Goal: Task Accomplishment & Management: Use online tool/utility

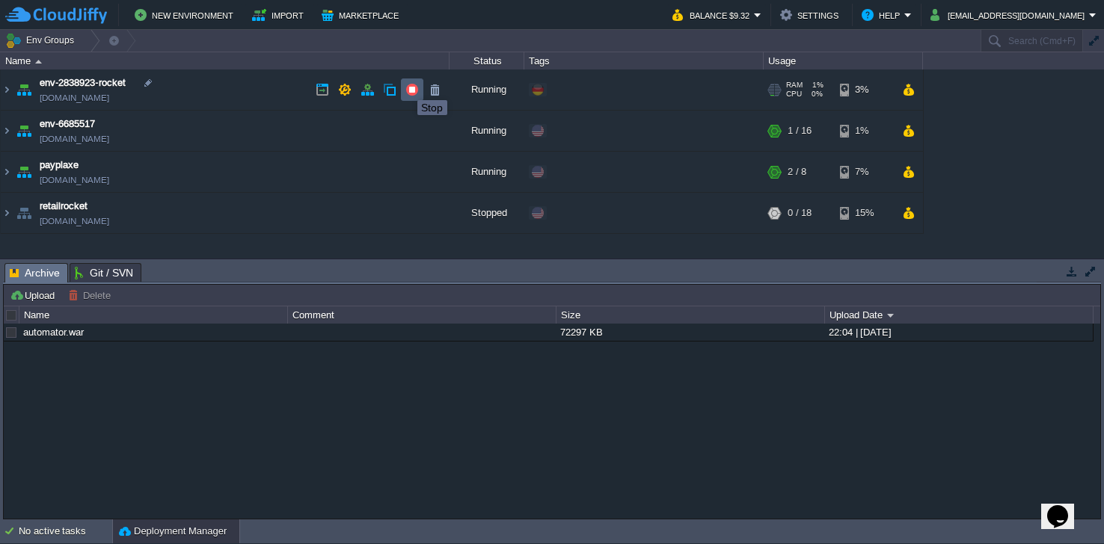
click at [406, 87] on button "button" at bounding box center [411, 89] width 13 height 13
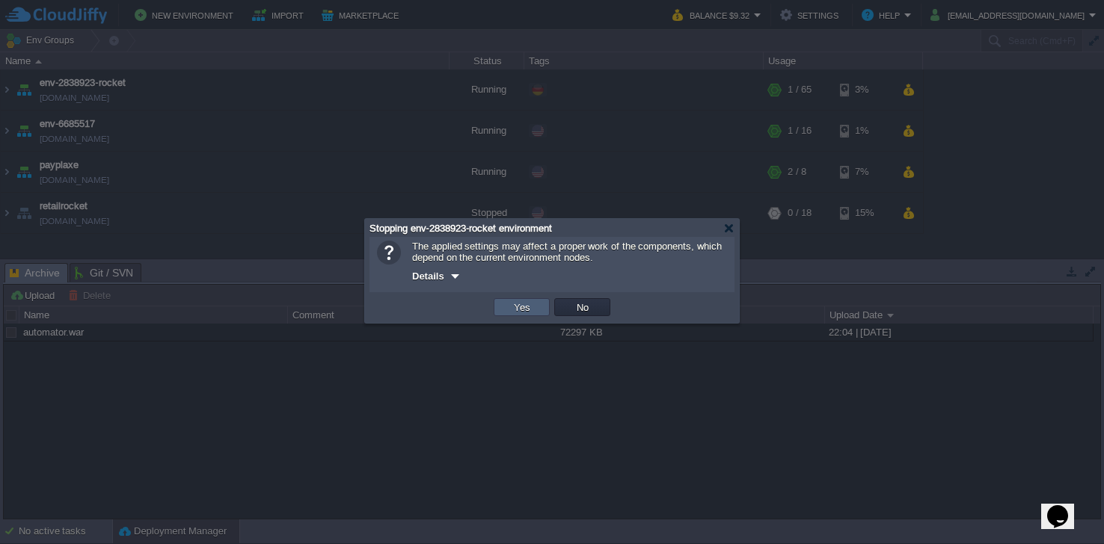
click at [533, 307] on button "Yes" at bounding box center [521, 307] width 25 height 13
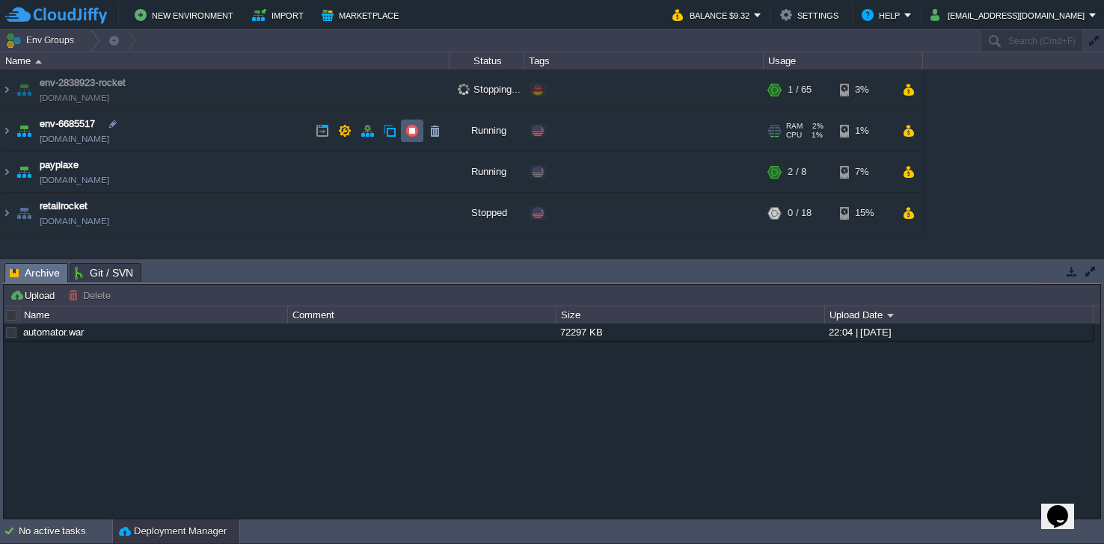
click at [411, 129] on button "button" at bounding box center [411, 130] width 13 height 13
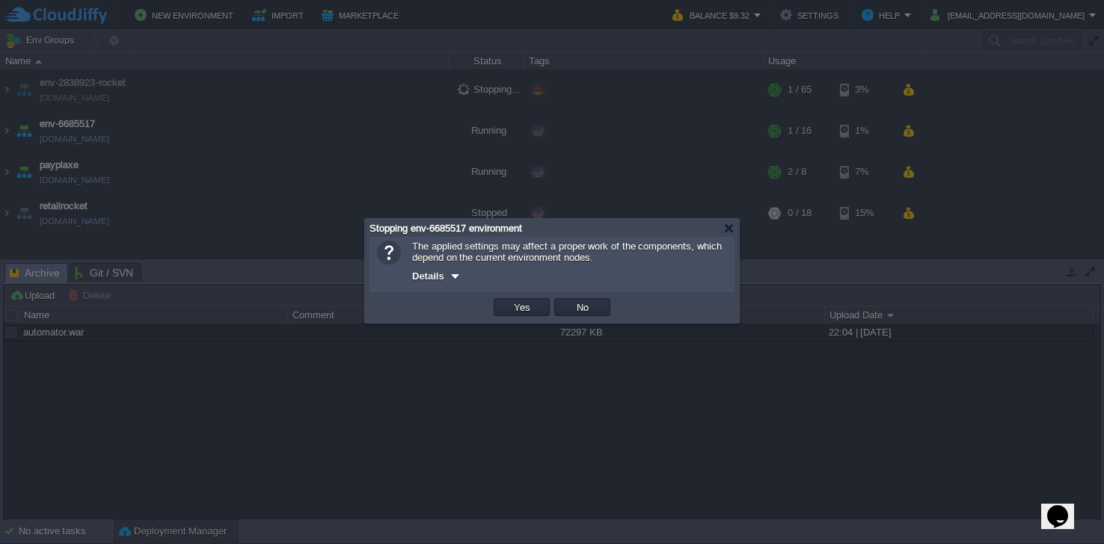
click at [535, 305] on td "Yes" at bounding box center [522, 307] width 56 height 18
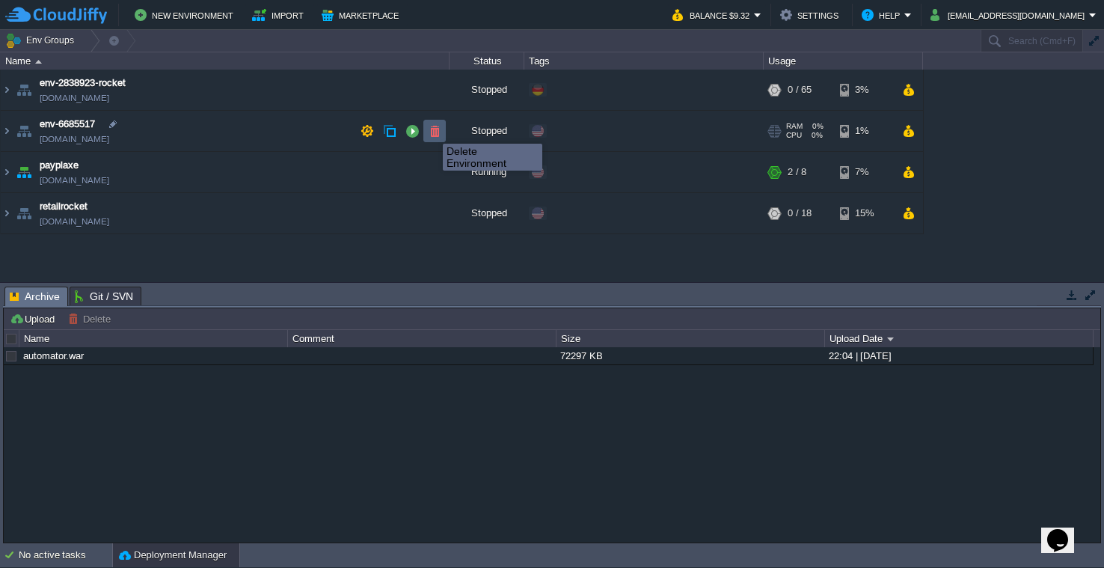
click at [432, 130] on button "button" at bounding box center [434, 130] width 13 height 13
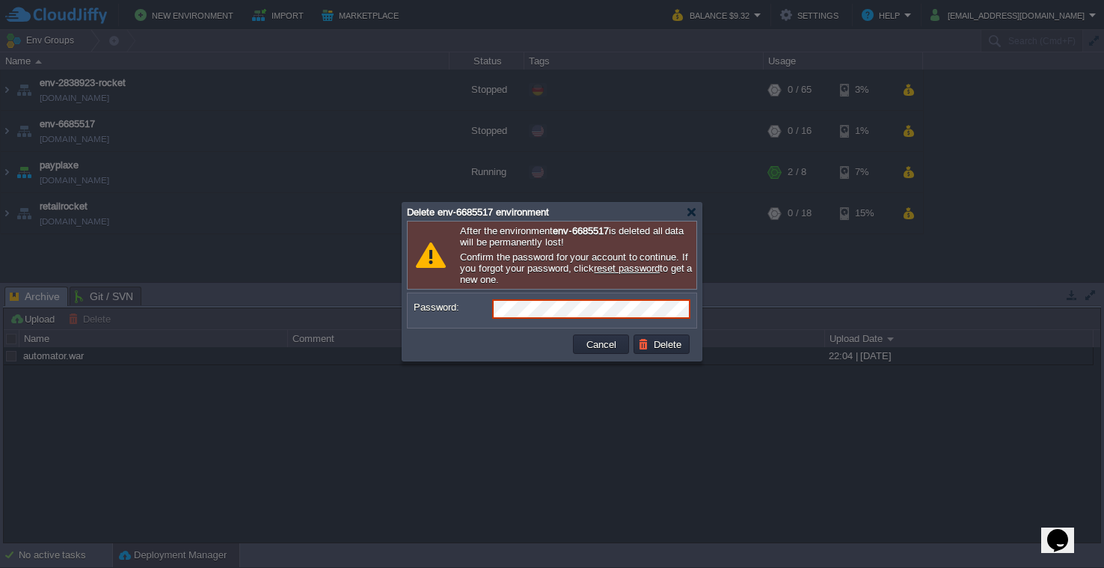
drag, startPoint x: 559, startPoint y: 235, endPoint x: 621, endPoint y: 236, distance: 62.8
click at [608, 236] on b "env-6685517" at bounding box center [580, 230] width 55 height 11
copy p "env-6685517"
click at [592, 302] on div "Password:" at bounding box center [552, 310] width 289 height 34
click at [662, 344] on button "Delete" at bounding box center [662, 343] width 48 height 13
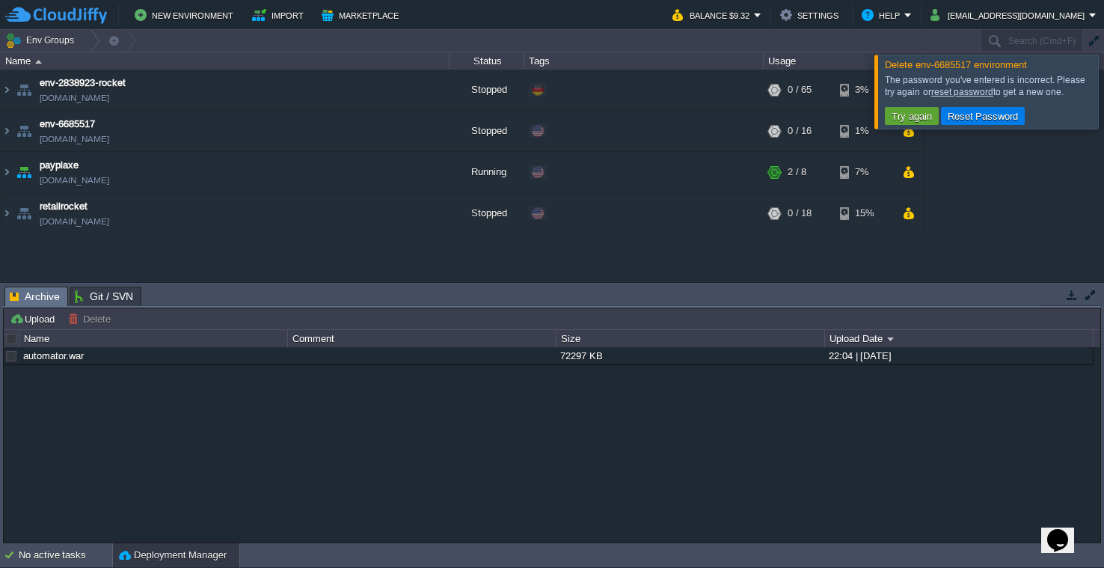
click at [1103, 96] on div at bounding box center [1122, 91] width 0 height 73
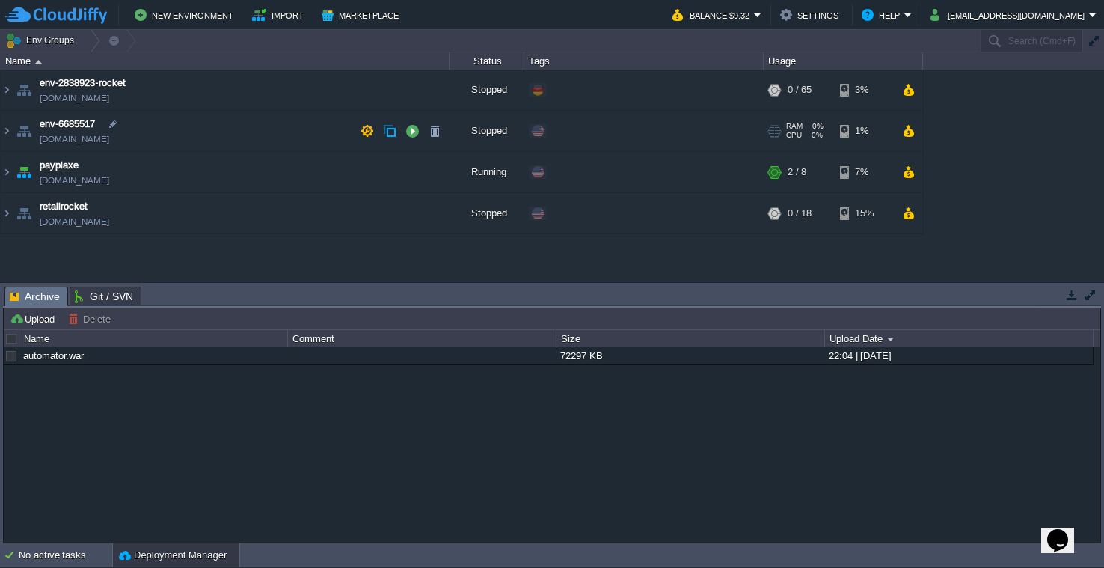
click at [440, 132] on button "button" at bounding box center [434, 130] width 13 height 13
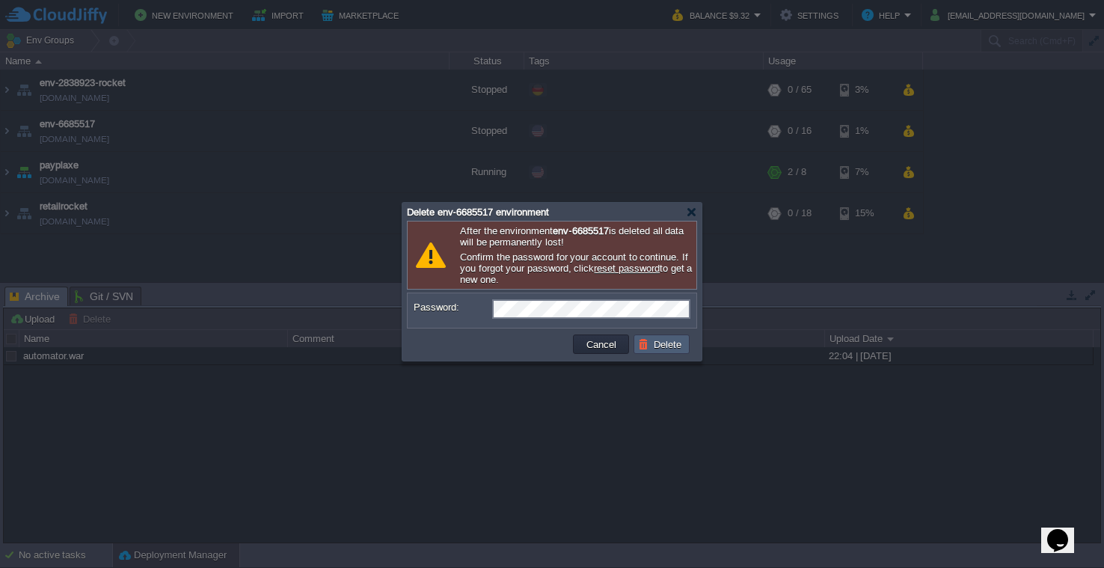
click at [675, 348] on button "Delete" at bounding box center [662, 343] width 48 height 13
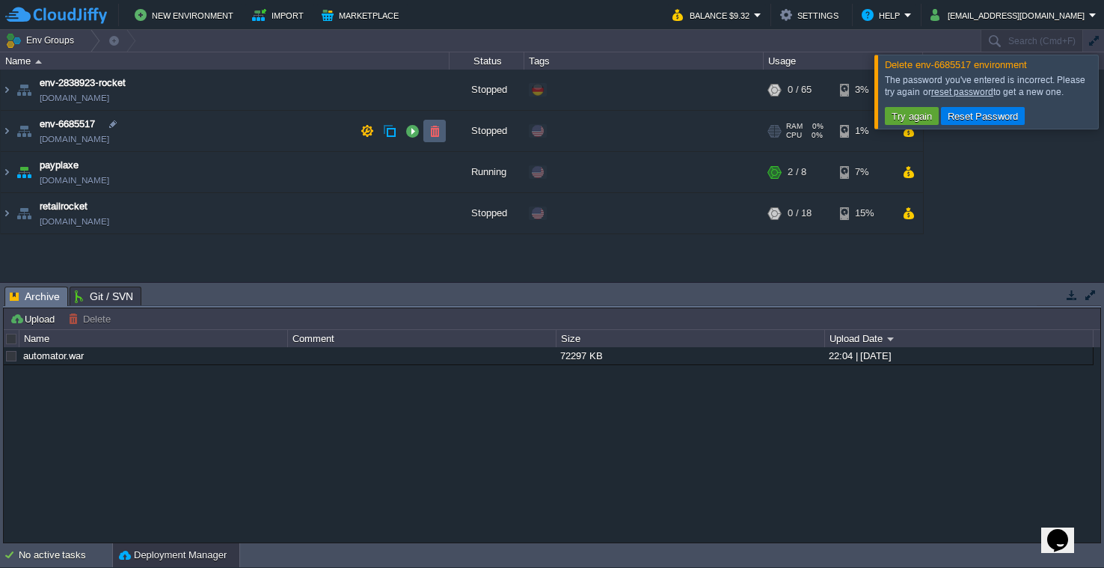
click at [432, 135] on button "button" at bounding box center [434, 130] width 13 height 13
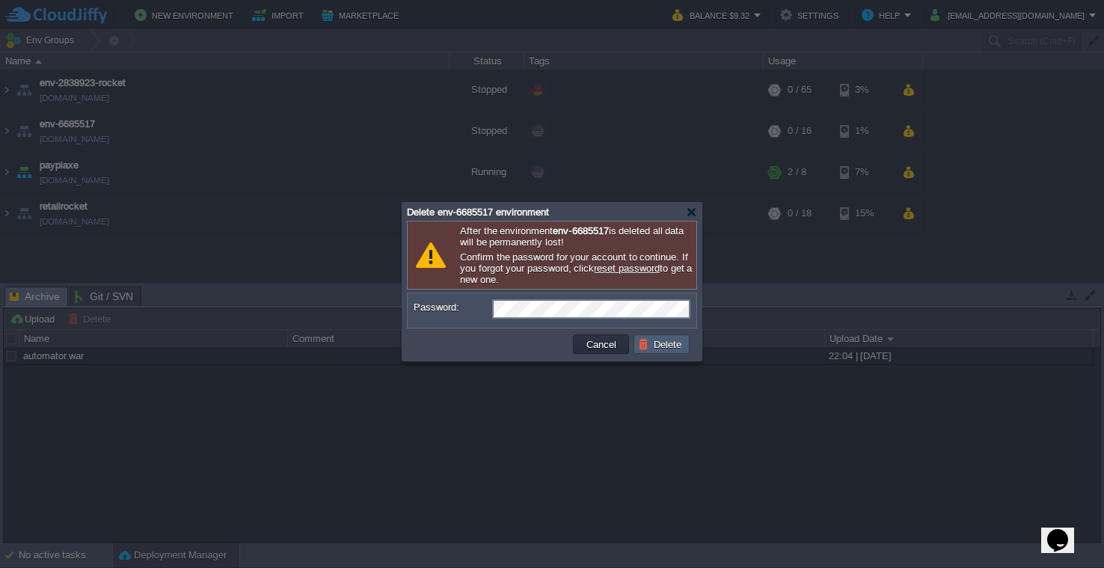
click at [660, 351] on button "Delete" at bounding box center [662, 343] width 48 height 13
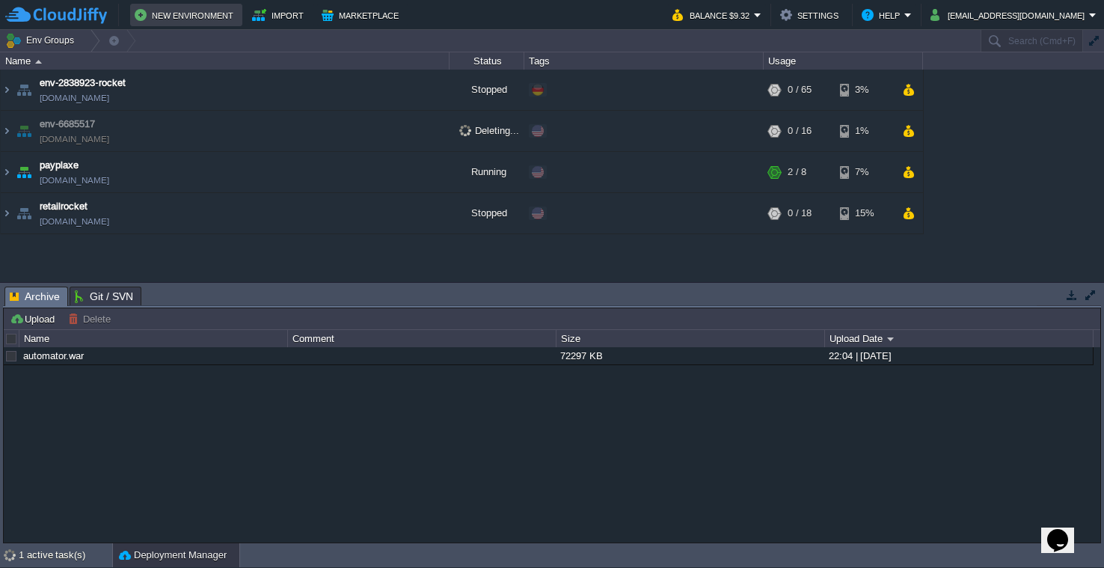
click at [194, 12] on button "New Environment" at bounding box center [186, 15] width 103 height 18
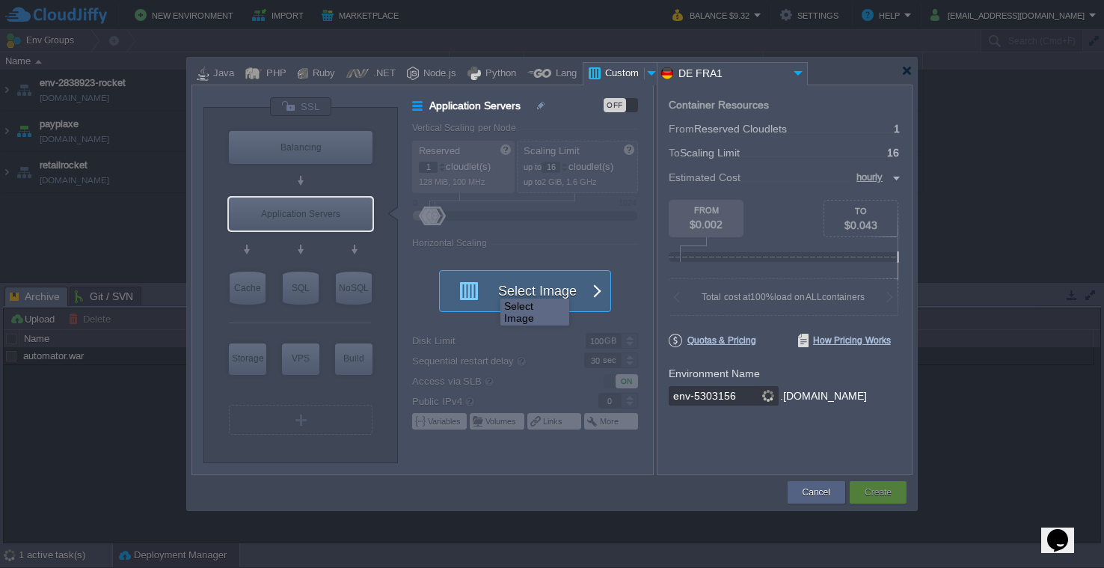
click at [489, 285] on button "Select Image" at bounding box center [516, 291] width 135 height 40
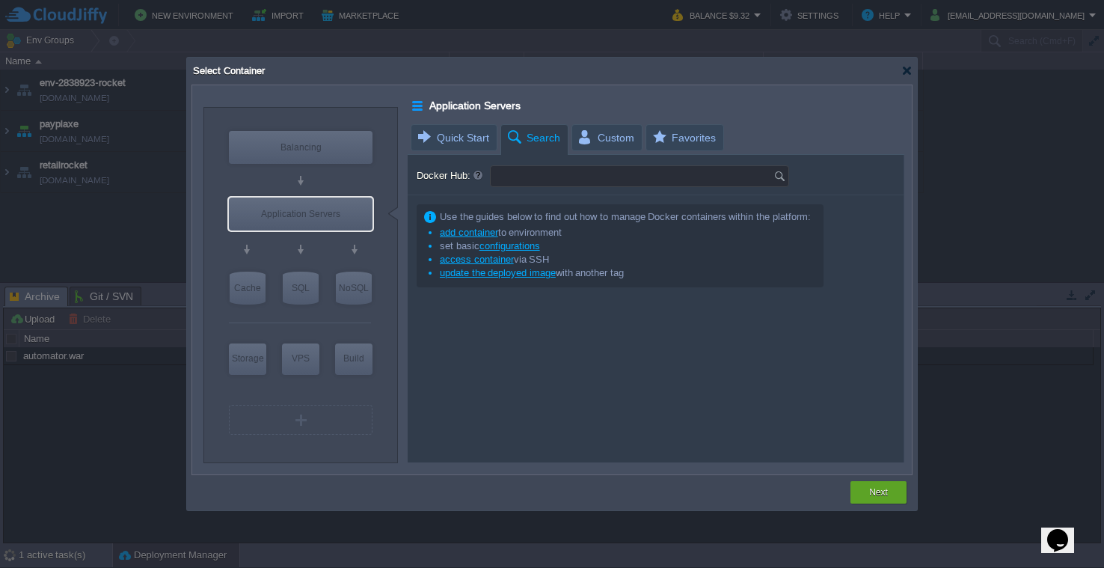
click at [601, 170] on input "Docker Hub:" at bounding box center [632, 176] width 283 height 20
paste input "snikket"
type input "snikket"
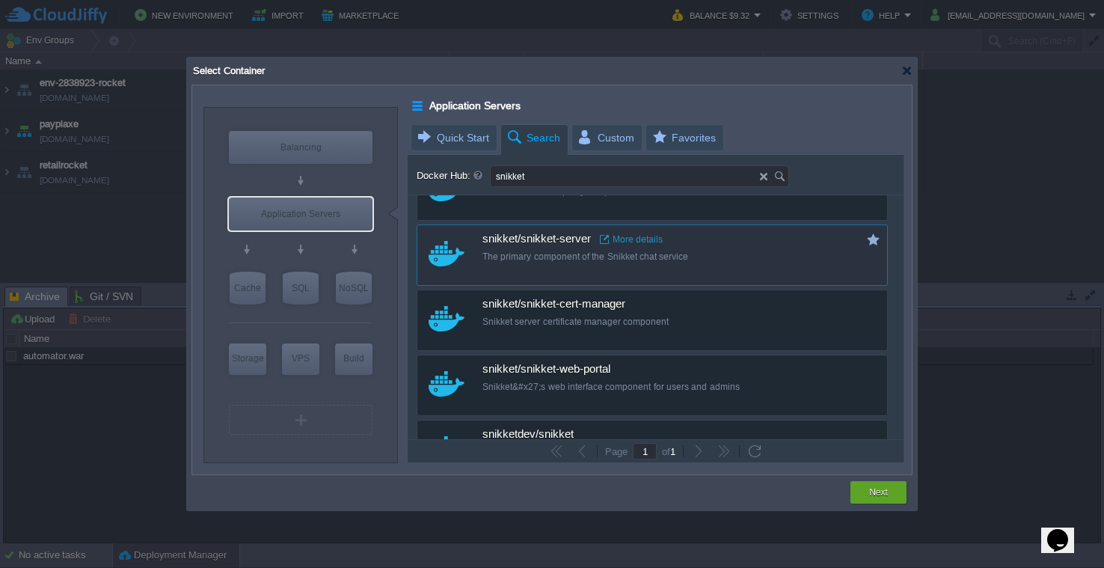
scroll to position [110, 0]
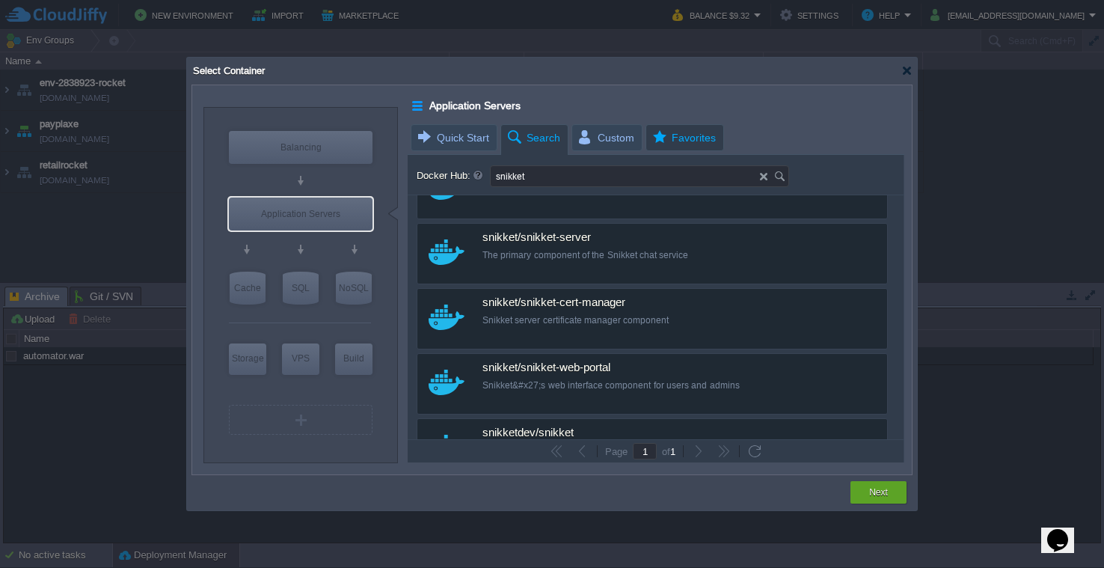
click at [624, 146] on span "Custom" at bounding box center [606, 137] width 58 height 25
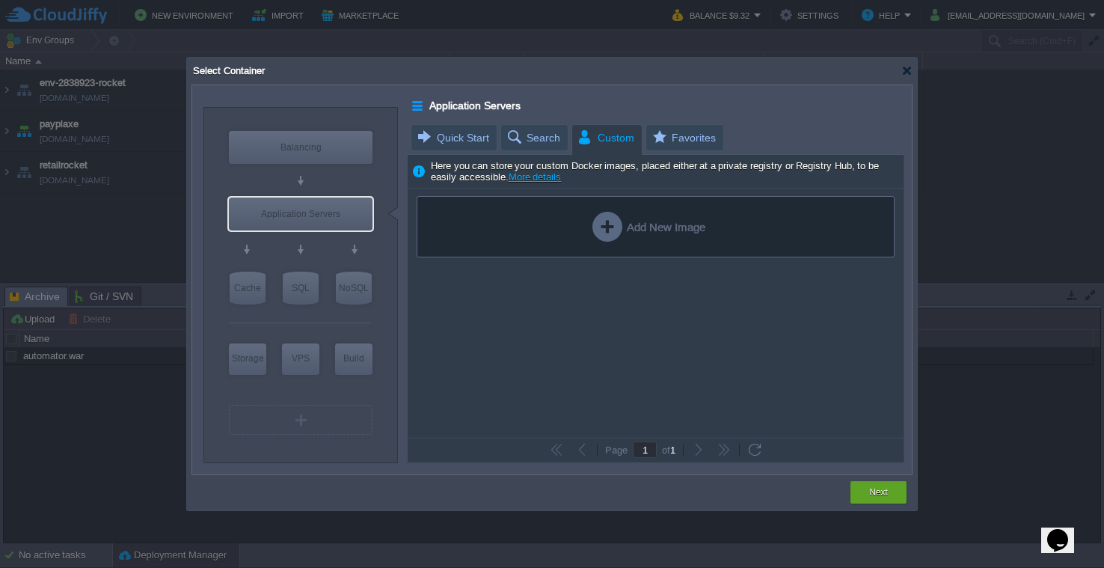
click at [627, 229] on div "Add New Image" at bounding box center [648, 227] width 113 height 30
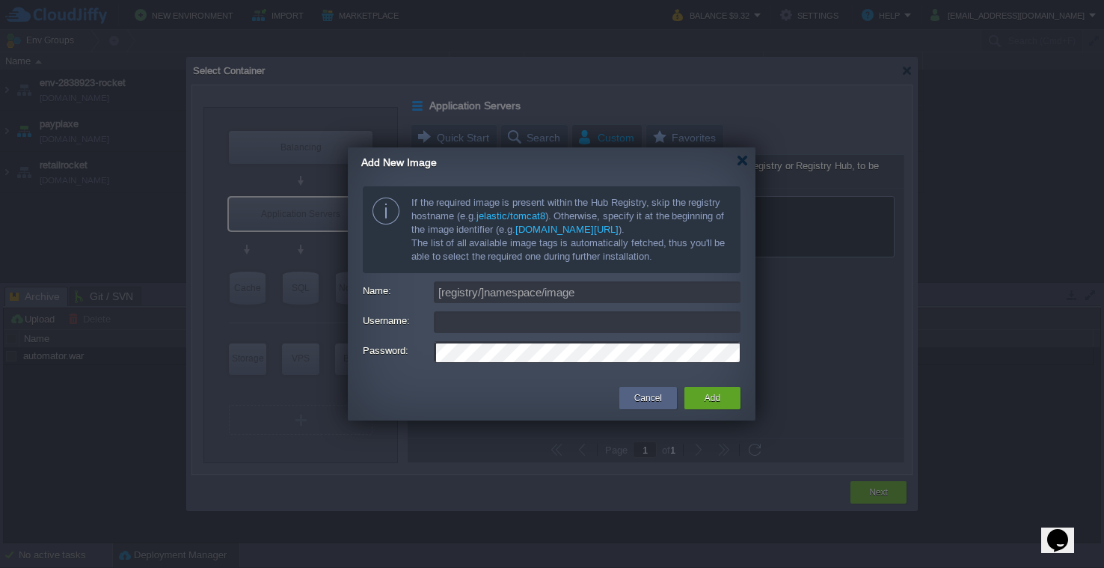
click at [563, 319] on input "Username:" at bounding box center [587, 322] width 307 height 22
click at [563, 294] on input "Name:" at bounding box center [587, 292] width 307 height 22
paste input "https://snikket.org/service/resources/docker-compose.yml"
type input "https://snikket.org/service/resources/docker-compose.yml"
click at [717, 405] on button "Add" at bounding box center [712, 397] width 16 height 15
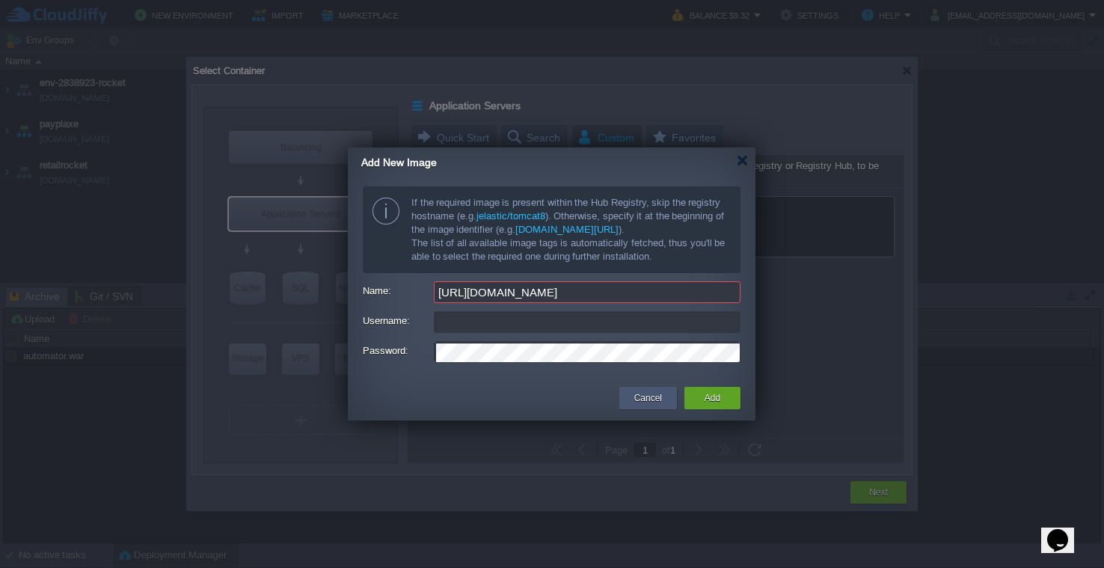
click at [639, 390] on button "Cancel" at bounding box center [648, 397] width 28 height 15
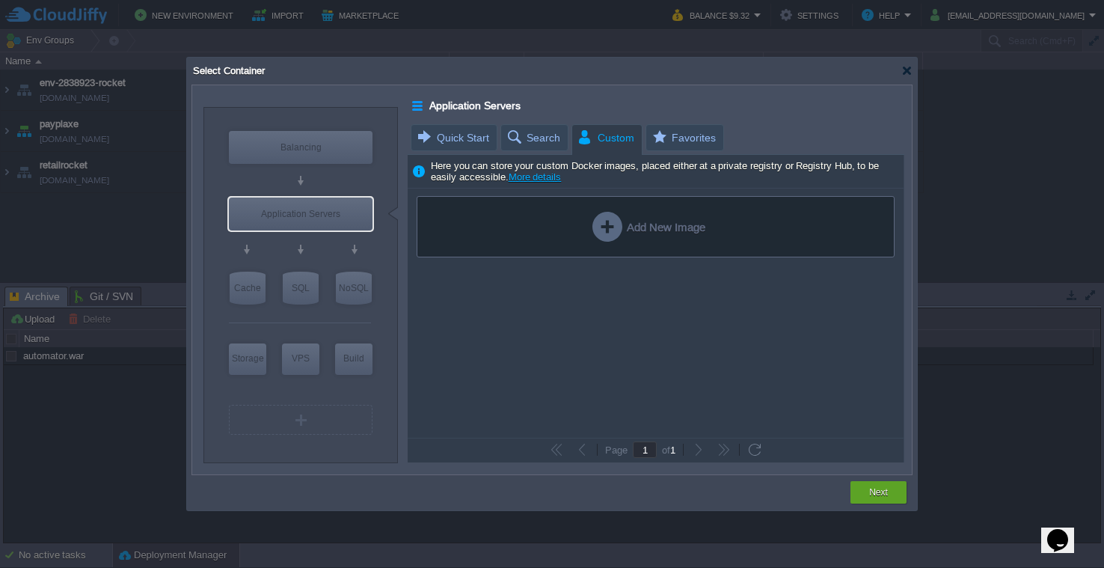
click at [547, 138] on span "Search" at bounding box center [533, 137] width 55 height 25
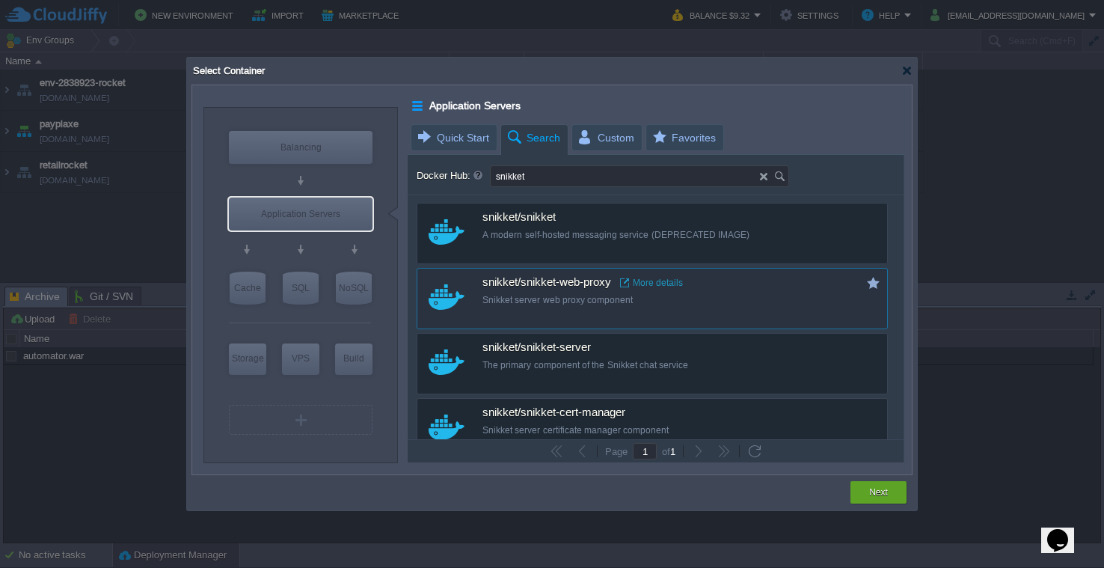
scroll to position [75, 0]
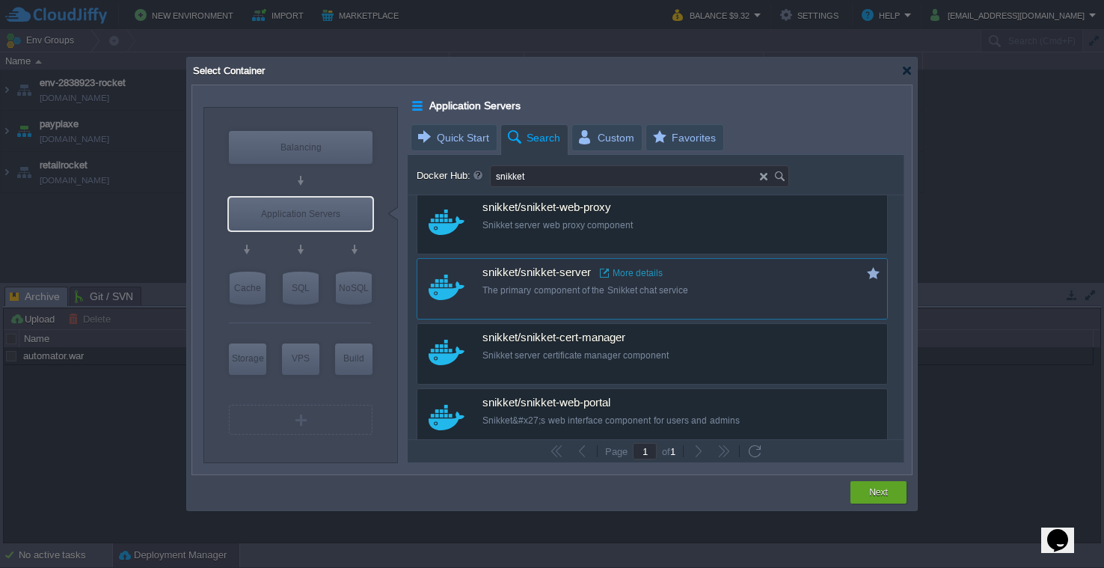
click at [639, 273] on link "More details" at bounding box center [631, 273] width 63 height 12
click at [715, 287] on div "The primary component of the Snikket chat service" at bounding box center [662, 290] width 360 height 13
type input "Snikket-server"
type input "latest"
type input "Snikket-server :"
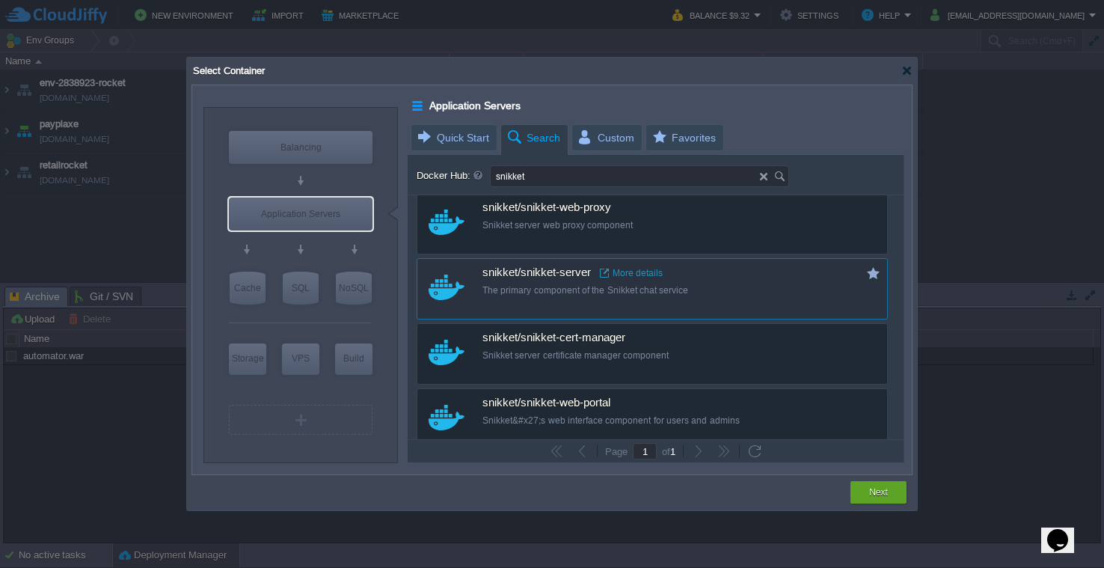
type input "latest"
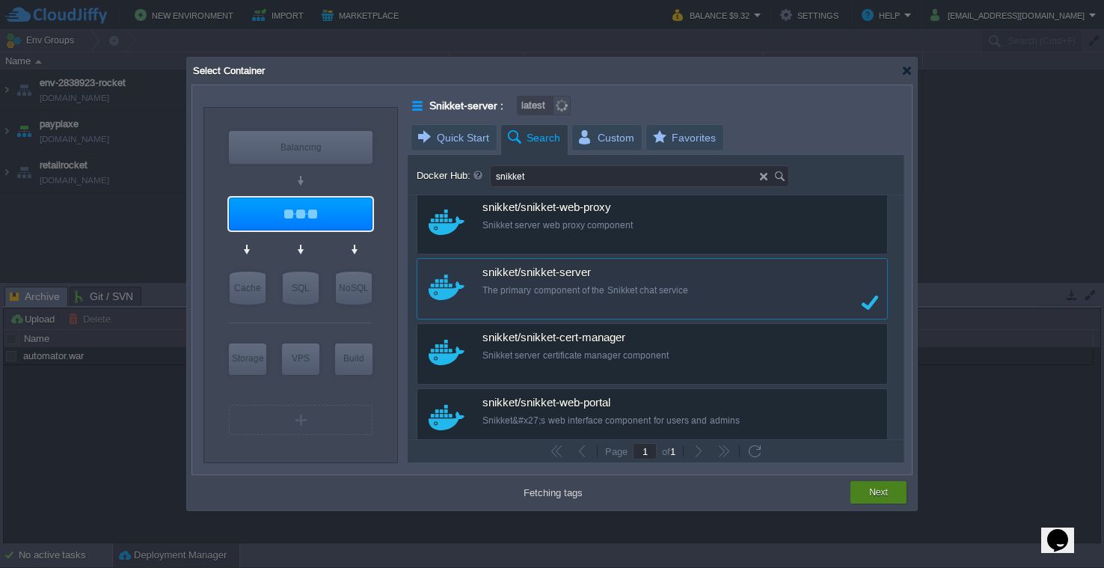
click at [891, 497] on div "Next" at bounding box center [879, 492] width 34 height 22
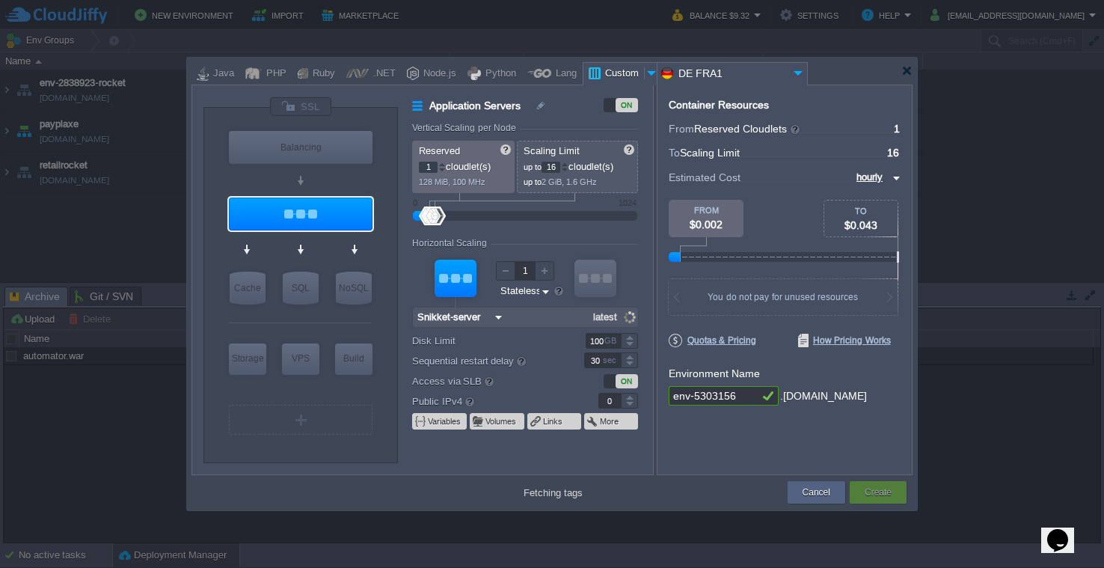
type input "stable.20240926"
click at [425, 165] on input "1" at bounding box center [428, 167] width 19 height 11
type input "32"
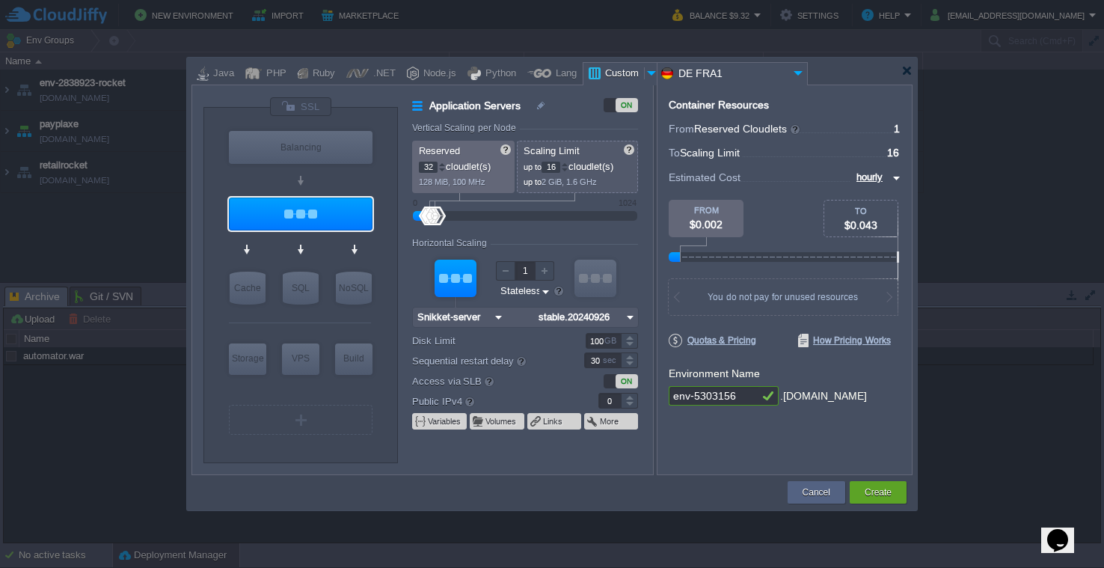
type input "33"
click at [846, 417] on div "Container Resources From Reserved Cloudlets ... = 1 not added To Scaling Limit …" at bounding box center [785, 280] width 256 height 390
click at [711, 73] on input "DE FRA1" at bounding box center [723, 74] width 132 height 22
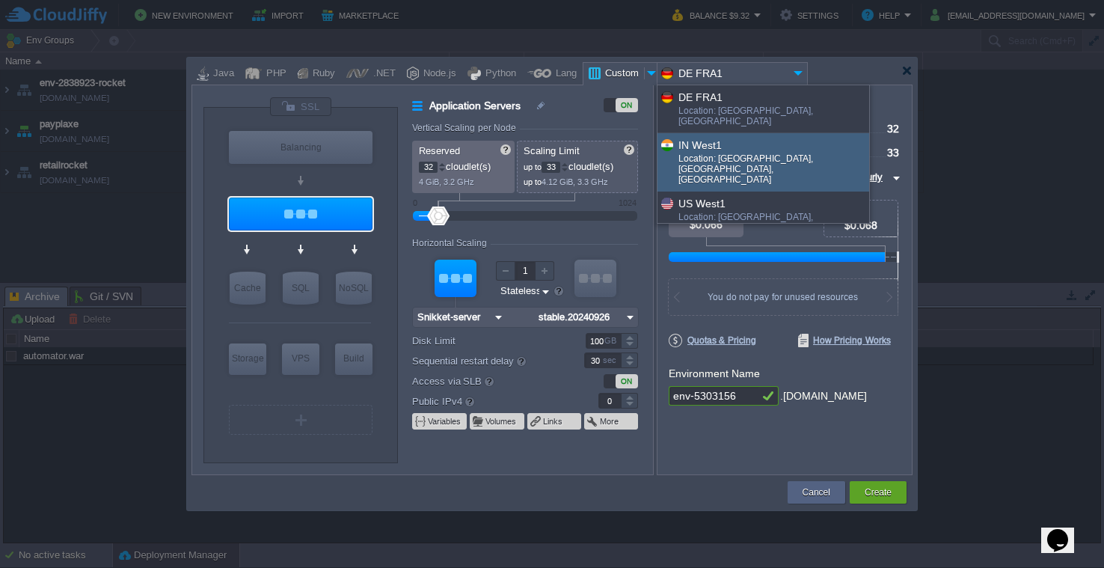
click at [728, 153] on div "Location: Pune, MH, India" at bounding box center [772, 170] width 189 height 34
type input "stable.20240926"
type input "IN West1"
type input "stable.20240926"
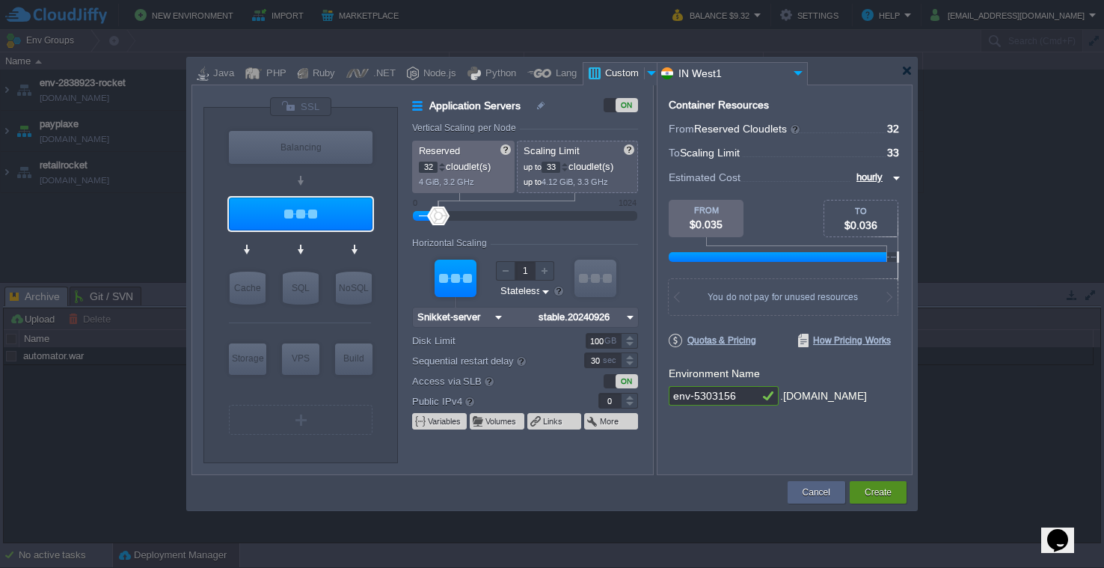
click at [865, 490] on button "Create" at bounding box center [877, 492] width 27 height 15
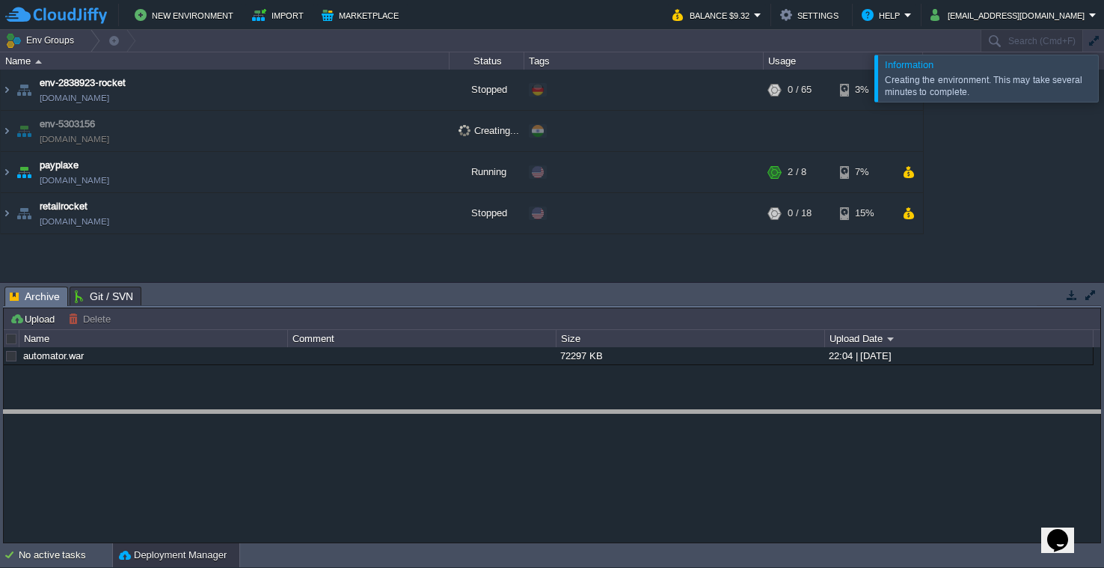
drag, startPoint x: 743, startPoint y: 286, endPoint x: 742, endPoint y: 409, distance: 123.4
click at [742, 410] on body "New Environment Import Marketplace Bonus $0.00 Upgrade Account Balance $9.32 Se…" at bounding box center [552, 284] width 1104 height 568
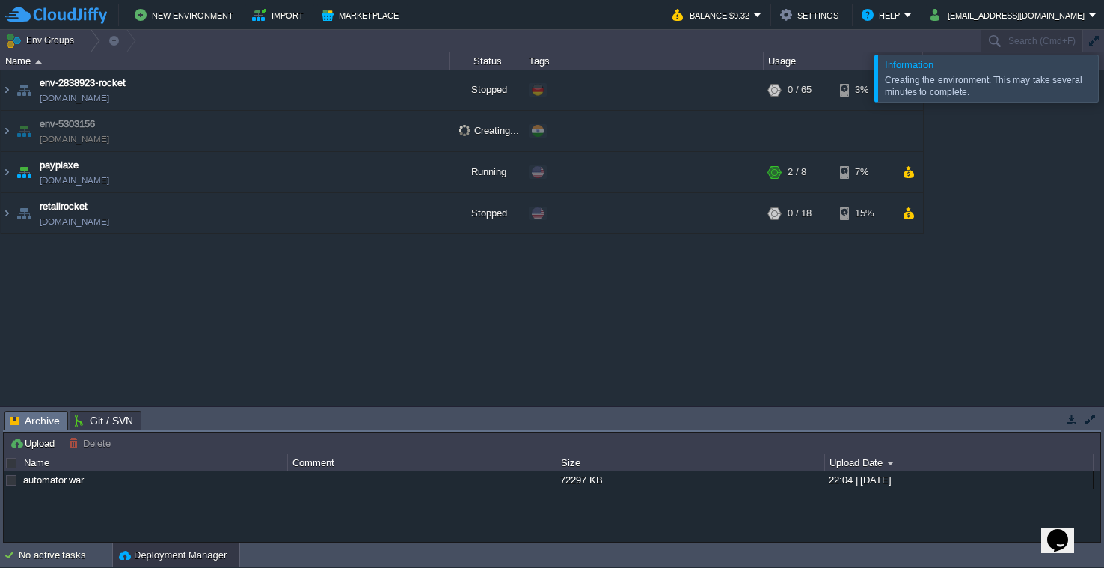
click at [746, 331] on div "env-2838923-rocket env-2838923-rocket.de-fra1.cloudjiffy.net Stopped + Add to E…" at bounding box center [552, 238] width 1104 height 336
click at [1103, 90] on div at bounding box center [1122, 78] width 0 height 46
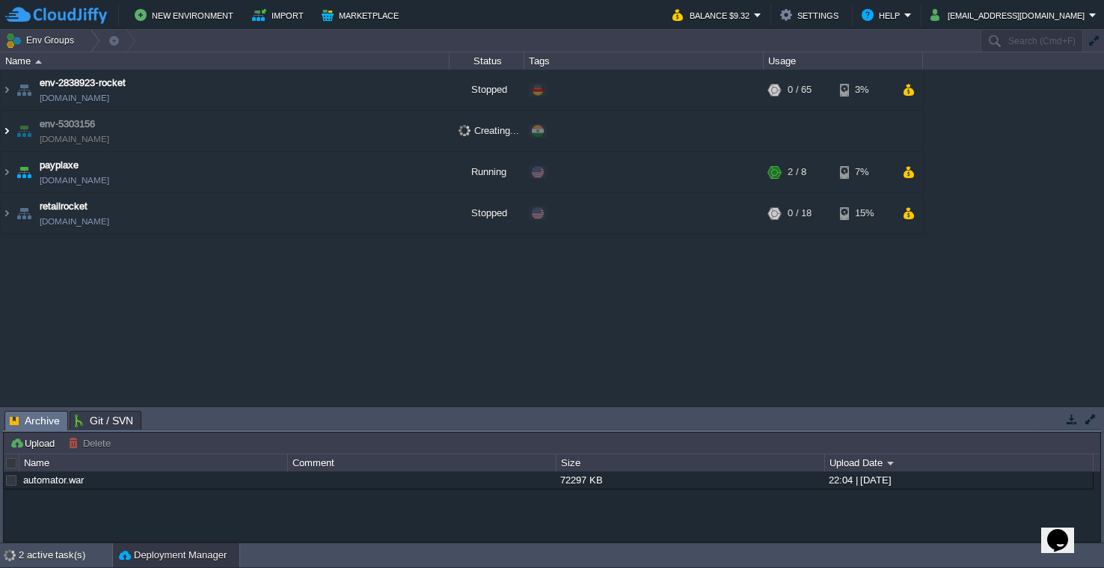
click at [7, 132] on img at bounding box center [7, 131] width 12 height 40
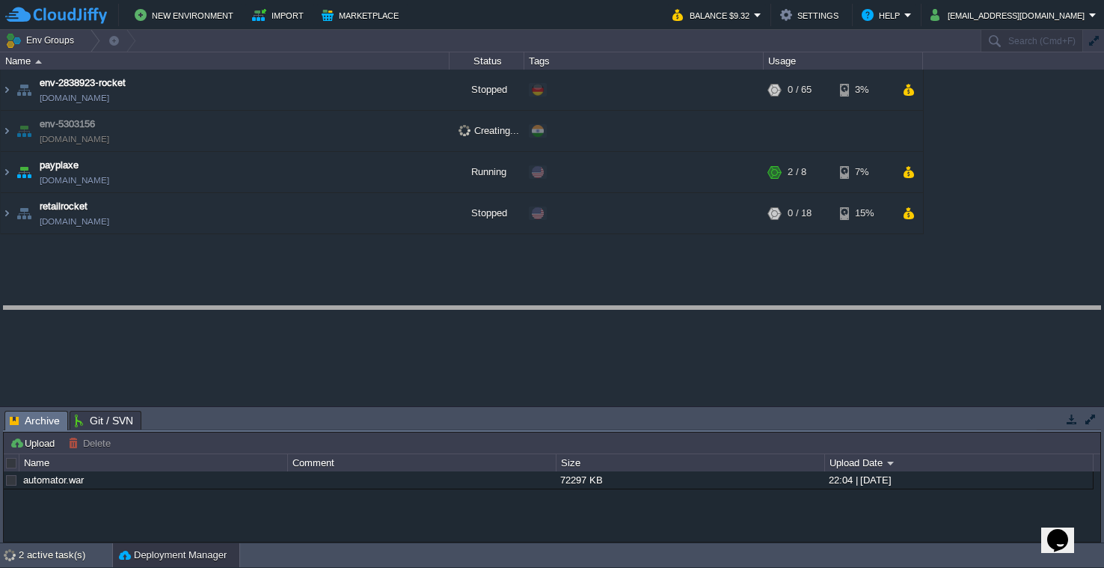
drag, startPoint x: 501, startPoint y: 412, endPoint x: 503, endPoint y: 307, distance: 105.5
click at [503, 307] on body "New Environment Import Marketplace Bonus $0.00 Upgrade Account Balance $9.32 Se…" at bounding box center [552, 284] width 1104 height 568
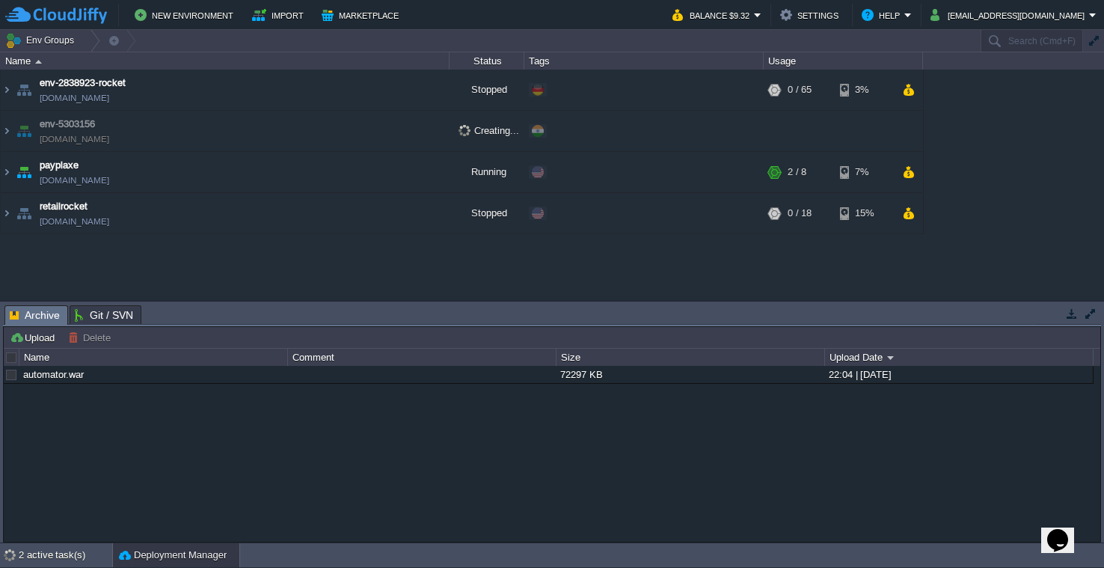
click at [511, 265] on div "env-2838923-rocket env-2838923-rocket.de-fra1.cloudjiffy.net Stopped + Add to E…" at bounding box center [552, 185] width 1104 height 230
click at [429, 92] on button "button" at bounding box center [434, 89] width 13 height 13
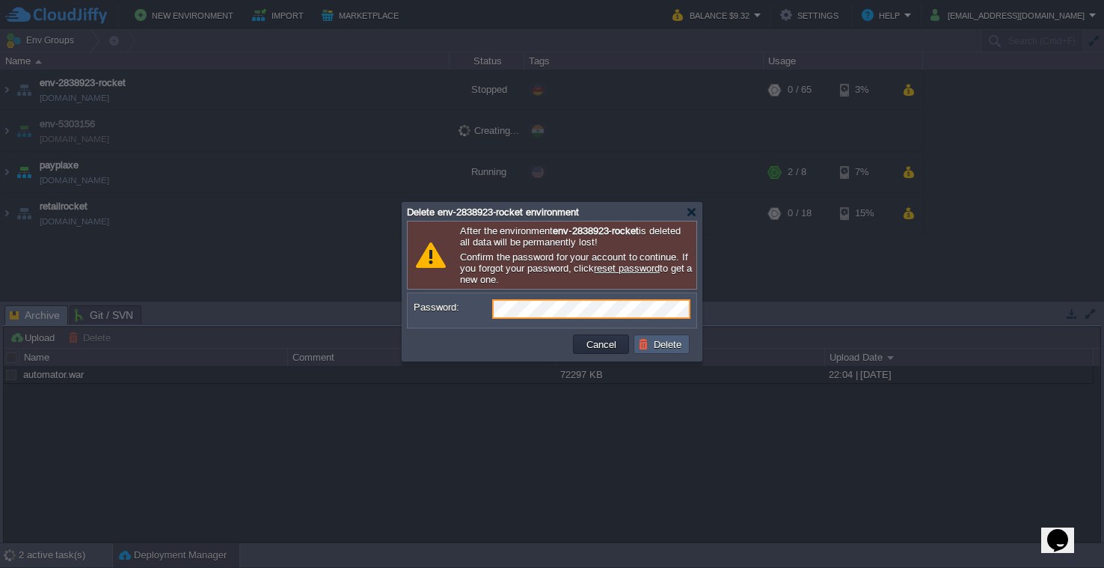
click at [651, 345] on button "Delete" at bounding box center [662, 343] width 48 height 13
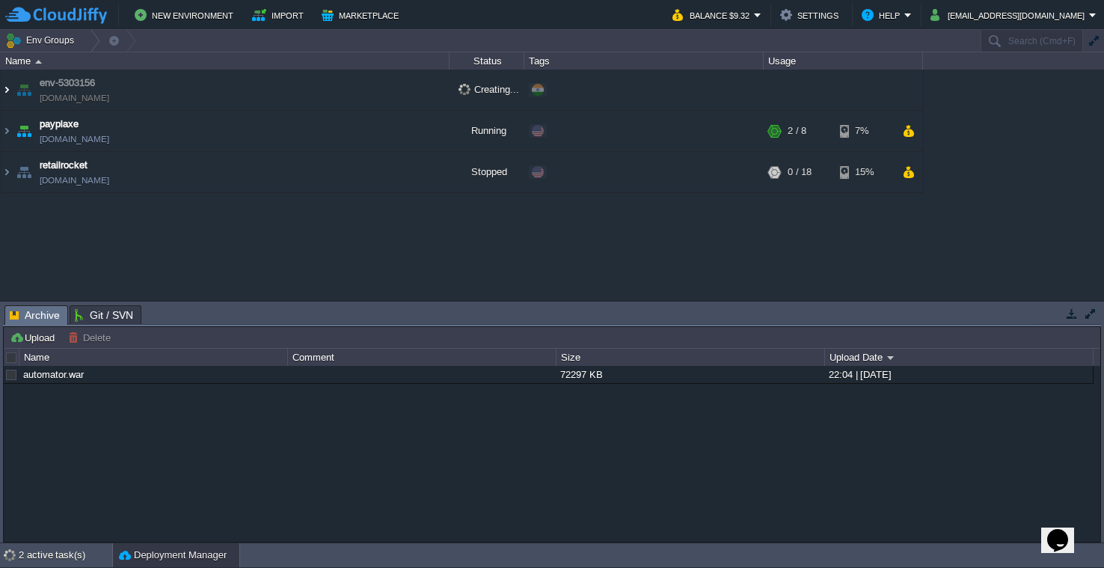
click at [7, 86] on img at bounding box center [7, 90] width 12 height 40
click at [12, 90] on img at bounding box center [7, 90] width 12 height 40
click at [10, 90] on img at bounding box center [7, 90] width 12 height 40
click at [61, 553] on div "2 active task(s)" at bounding box center [65, 555] width 93 height 24
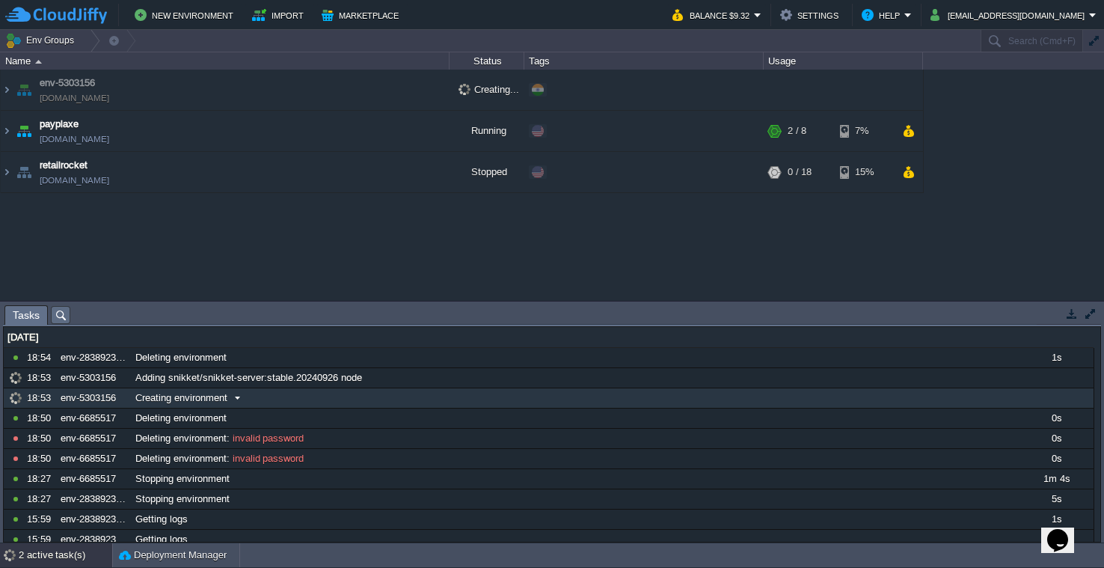
click at [235, 399] on span at bounding box center [237, 397] width 20 height 13
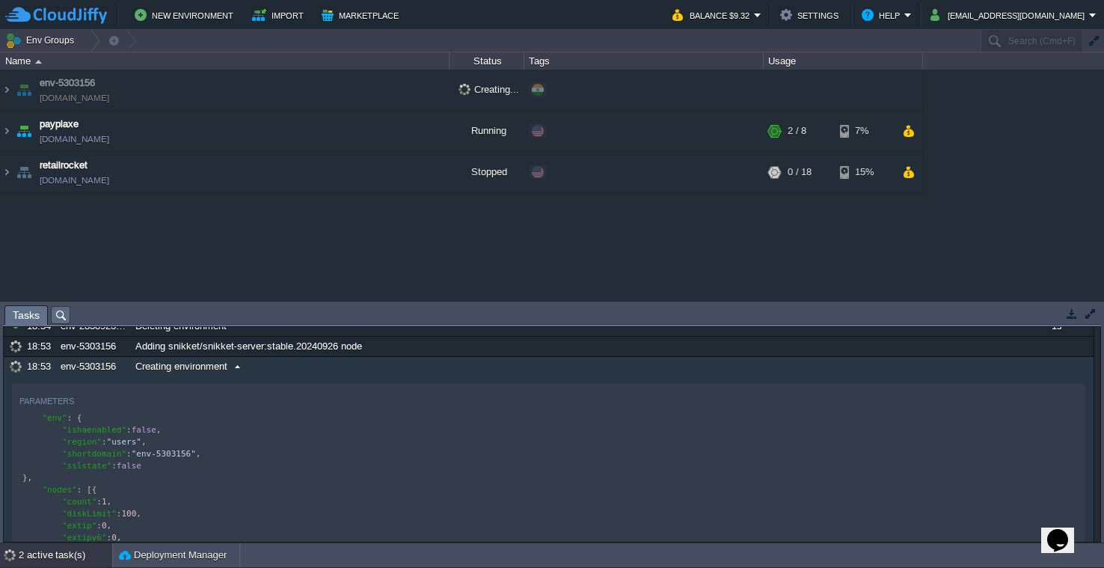
scroll to position [1, 0]
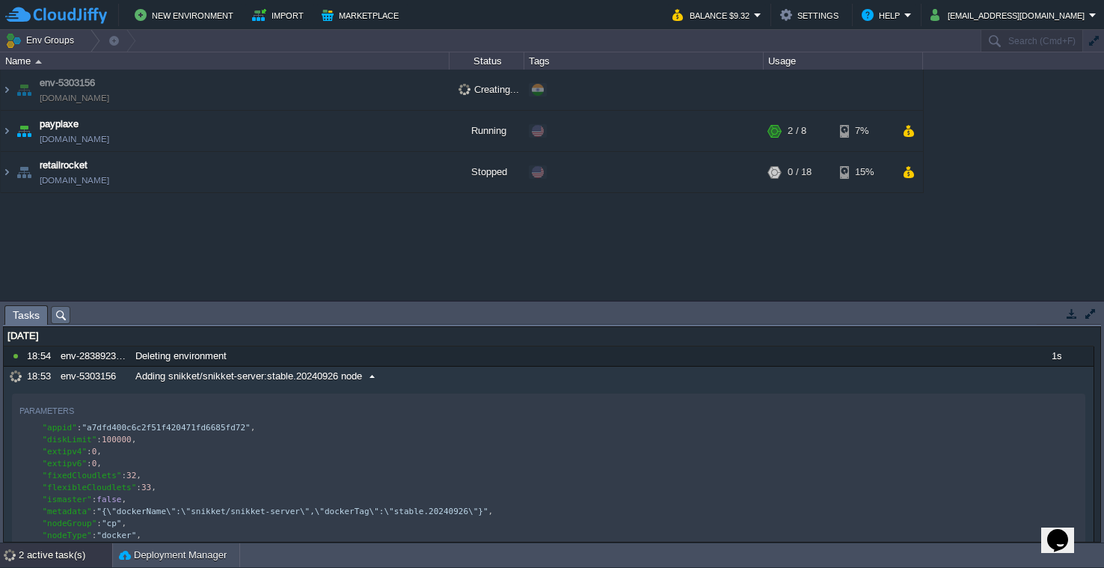
click at [368, 374] on span at bounding box center [372, 375] width 20 height 13
click at [357, 384] on span "Adding snikket/snikket-server:stable.20240926 node" at bounding box center [248, 377] width 227 height 13
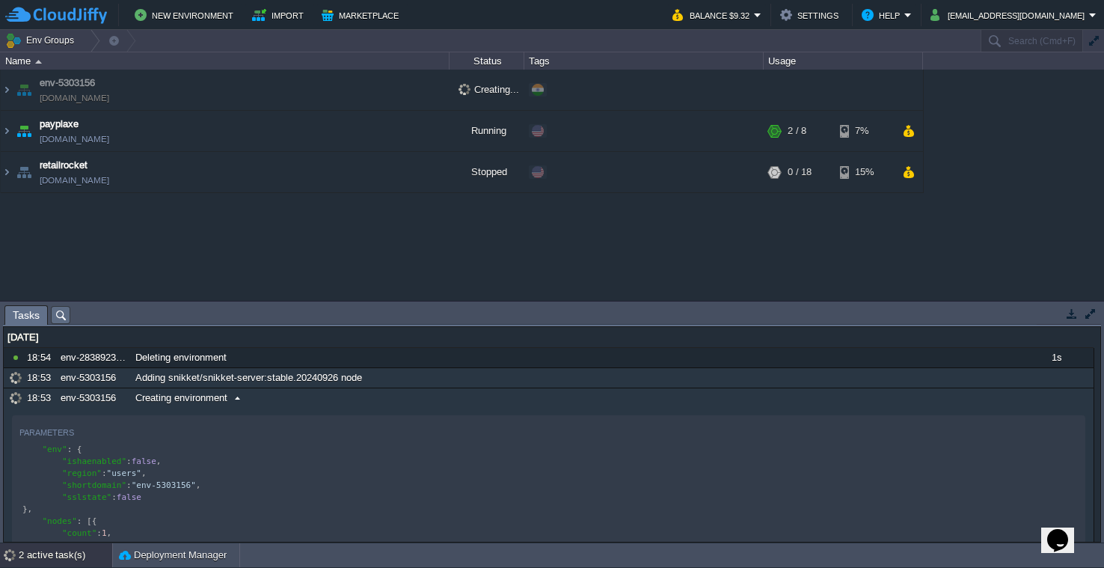
click at [252, 393] on div "Creating environment" at bounding box center [575, 397] width 886 height 19
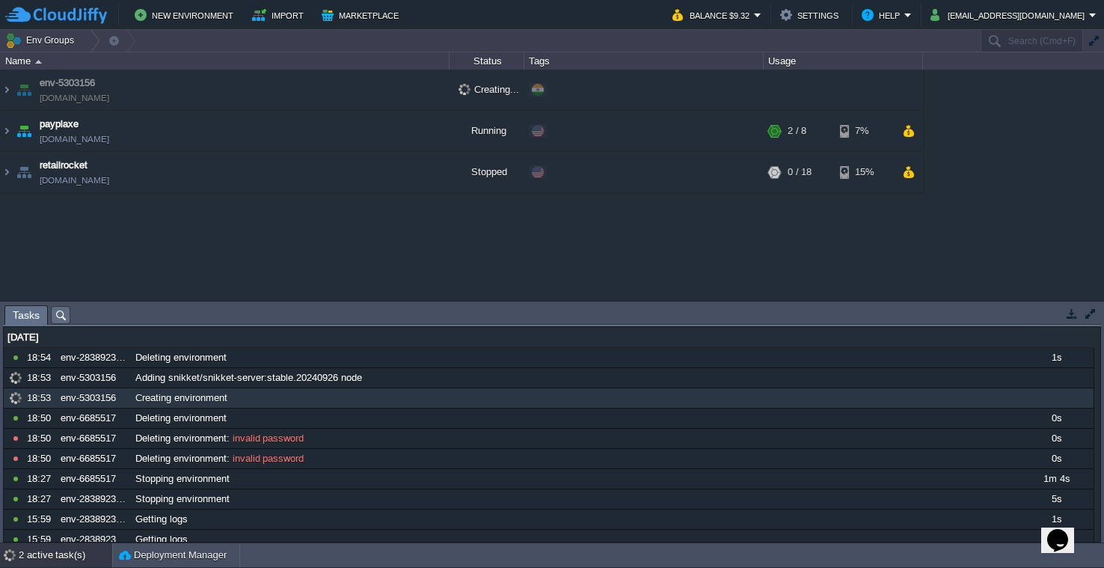
click at [339, 258] on div "env-5303156 env-5303156.in1.cloudjiffy.net Creating... + Add to Env Group paypl…" at bounding box center [552, 185] width 1104 height 230
click at [1072, 316] on button "button" at bounding box center [1071, 313] width 13 height 13
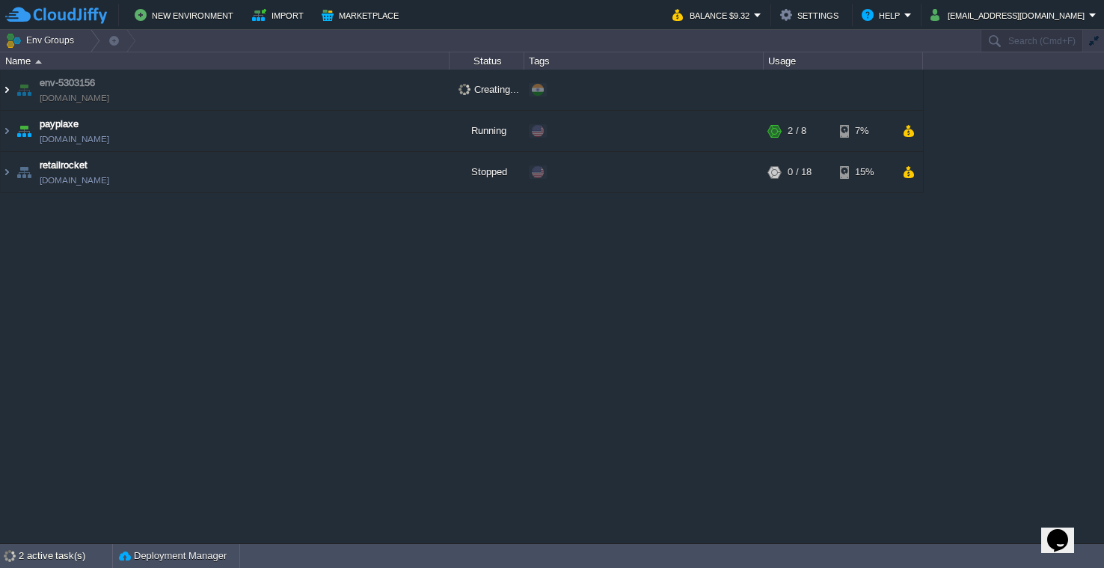
click at [11, 88] on img at bounding box center [7, 90] width 12 height 40
click at [23, 561] on div "2 active task(s)" at bounding box center [65, 556] width 93 height 24
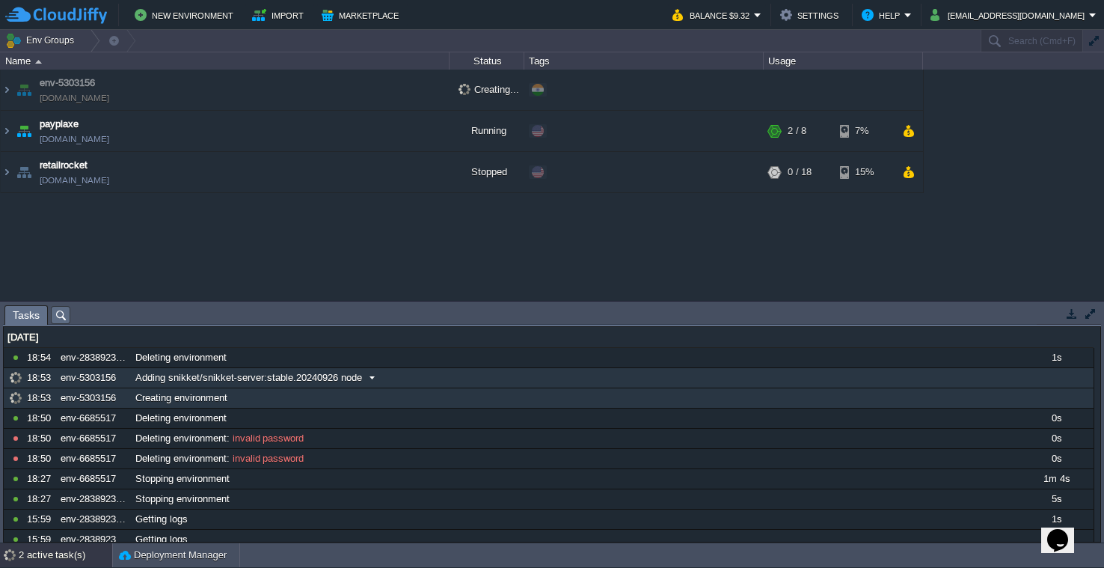
click at [47, 379] on div "18:53" at bounding box center [41, 377] width 28 height 19
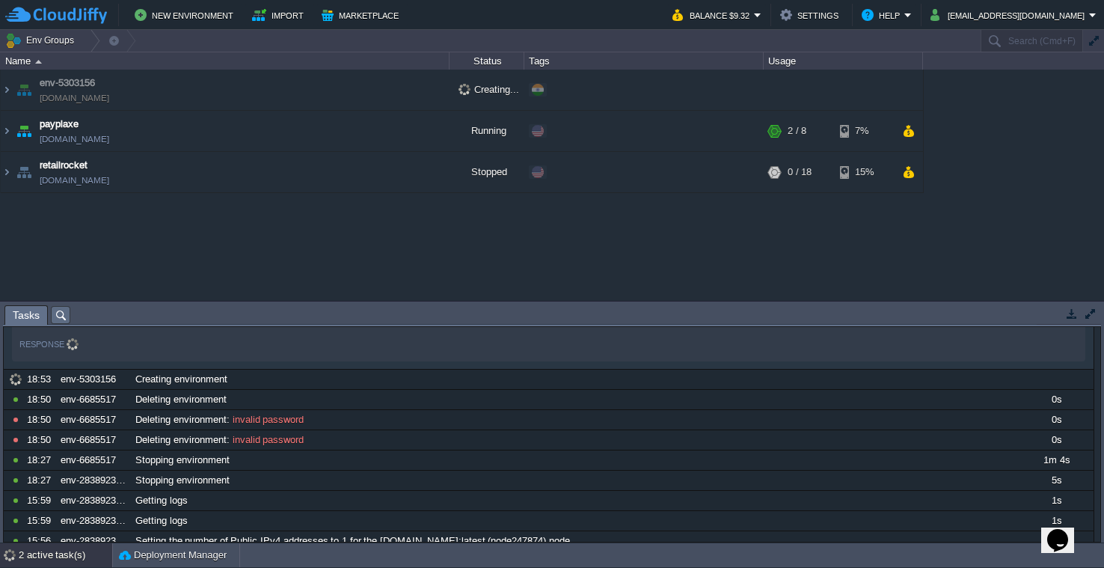
scroll to position [221, 0]
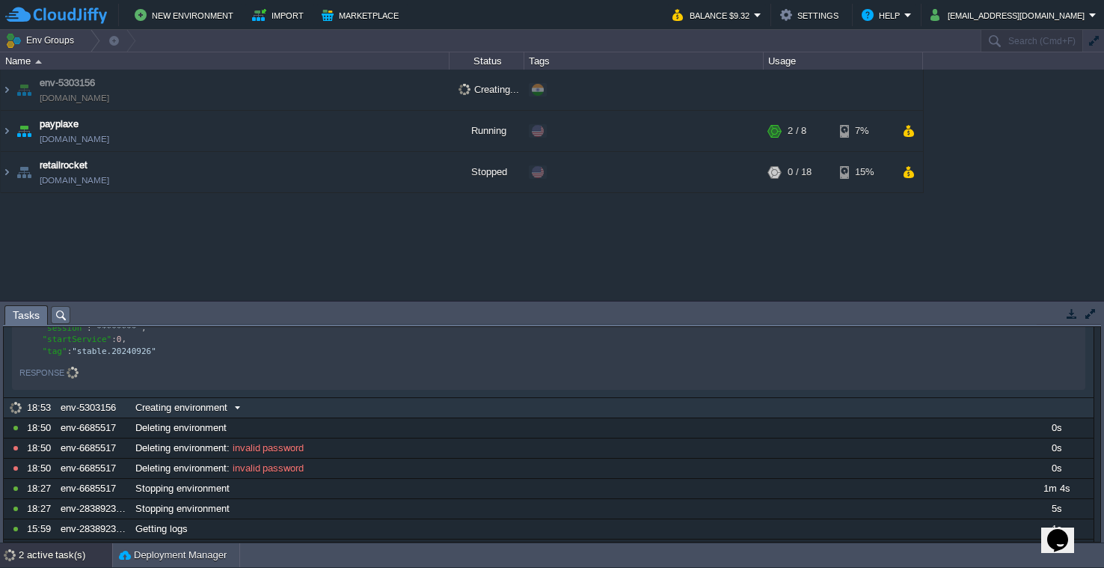
click at [191, 402] on div "Creating environment" at bounding box center [575, 407] width 886 height 19
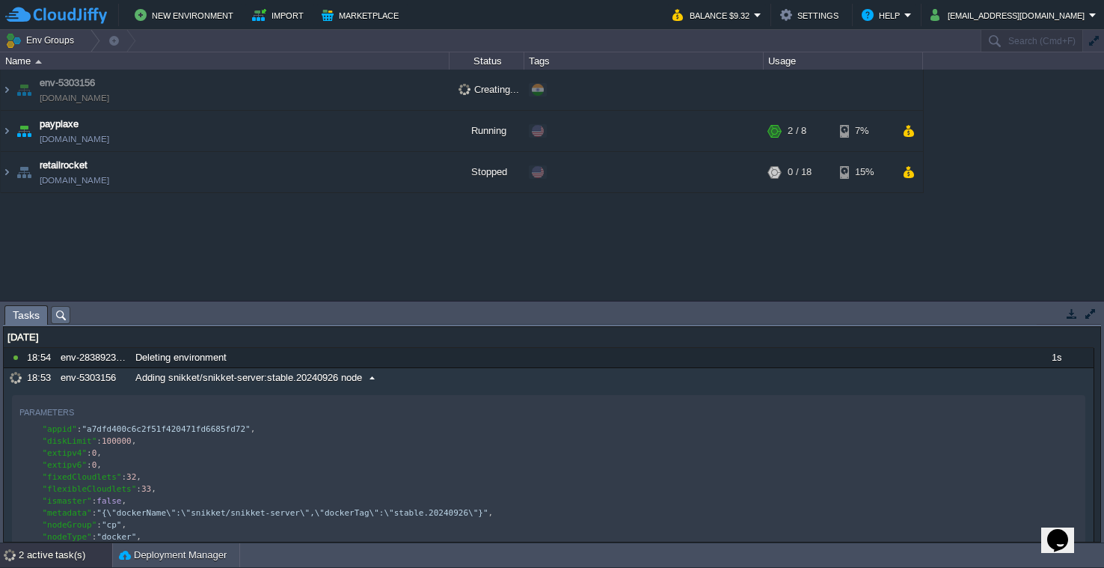
scroll to position [0, 0]
click at [332, 379] on span "Adding snikket/snikket-server:stable.20240926 node" at bounding box center [248, 377] width 227 height 13
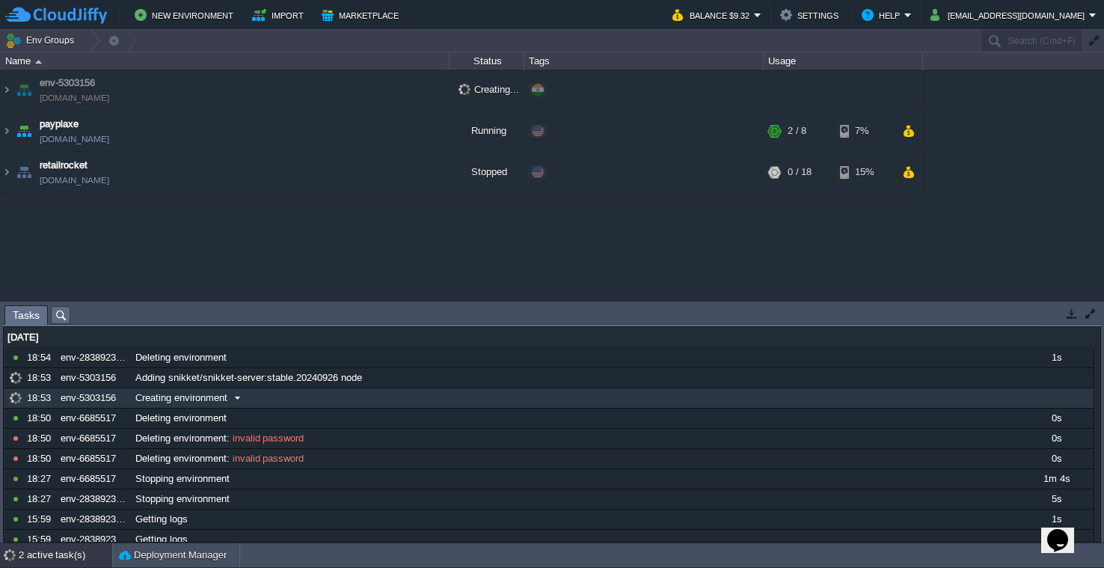
click at [205, 399] on span "Creating environment" at bounding box center [181, 397] width 92 height 13
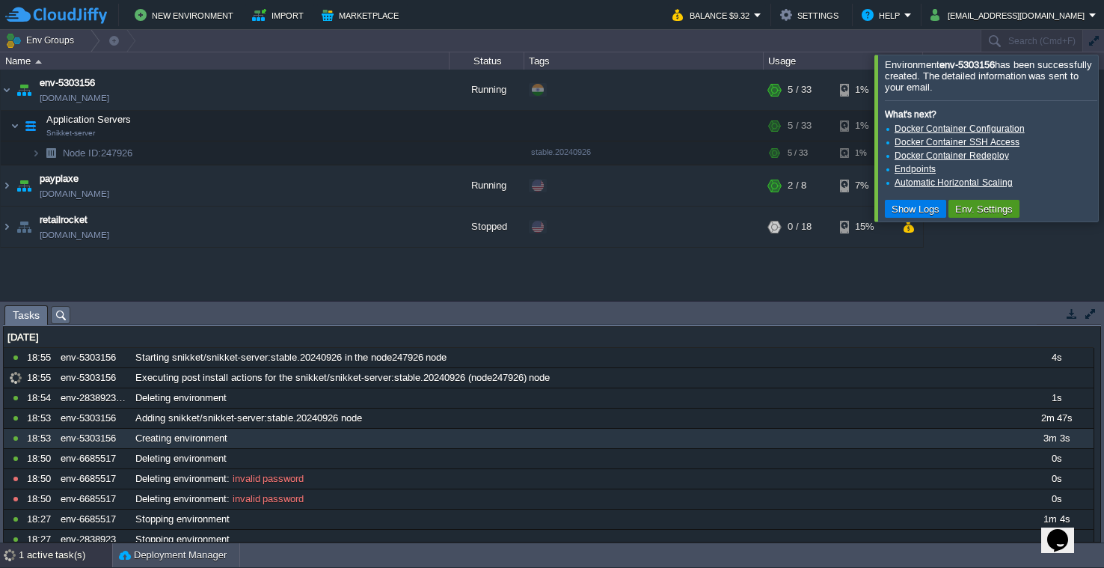
click at [956, 210] on button "Env. Settings" at bounding box center [983, 208] width 67 height 13
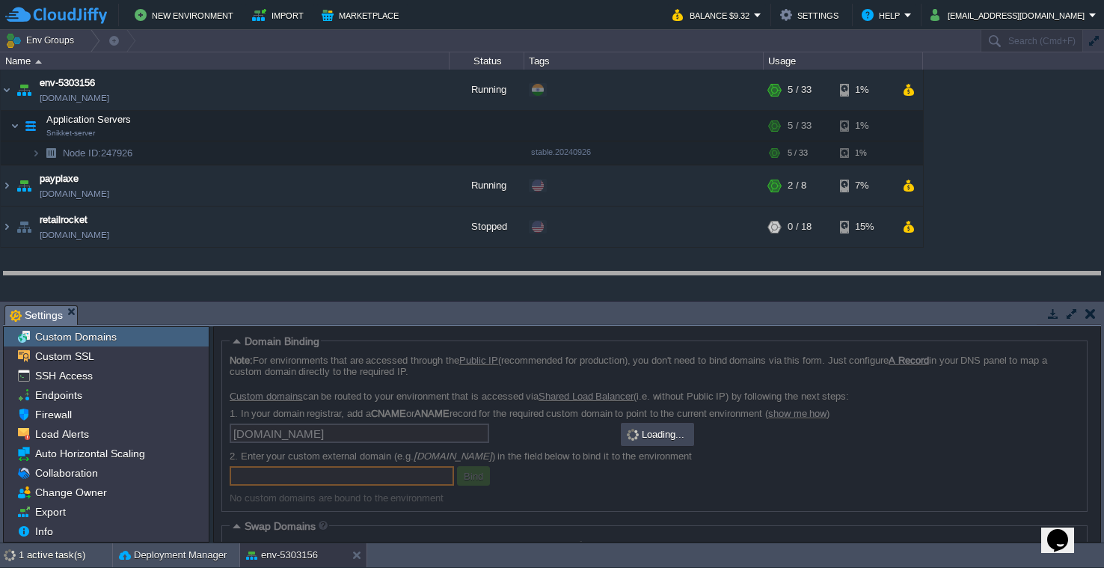
drag, startPoint x: 491, startPoint y: 306, endPoint x: 482, endPoint y: 272, distance: 34.8
click at [482, 272] on body "New Environment Import Marketplace Bonus $0.00 Upgrade Account Balance $9.32 Se…" at bounding box center [552, 284] width 1104 height 568
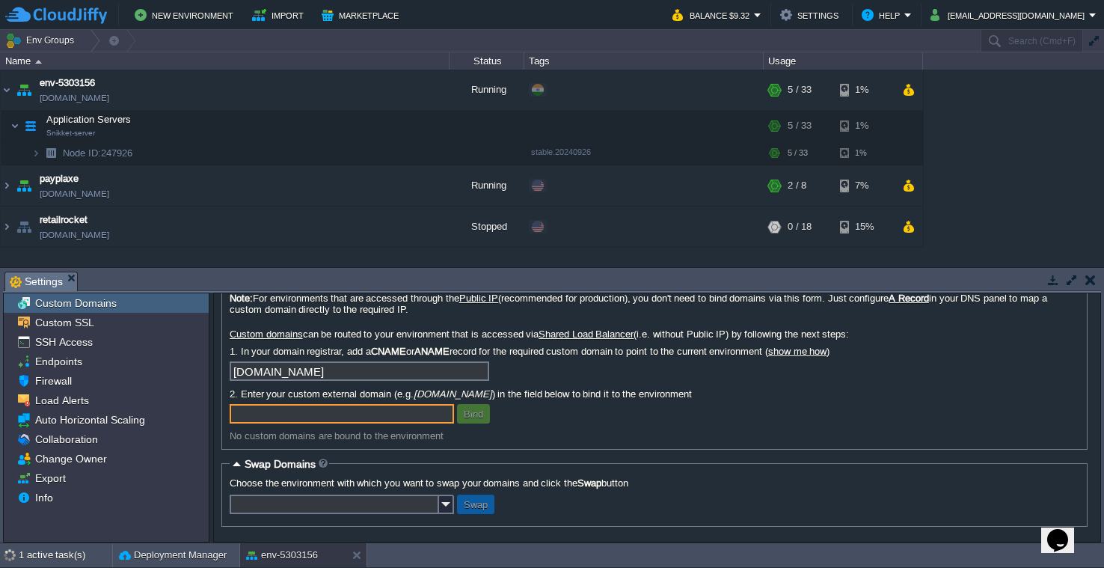
scroll to position [35, 0]
click at [356, 365] on input "[DOMAIN_NAME]" at bounding box center [359, 370] width 259 height 19
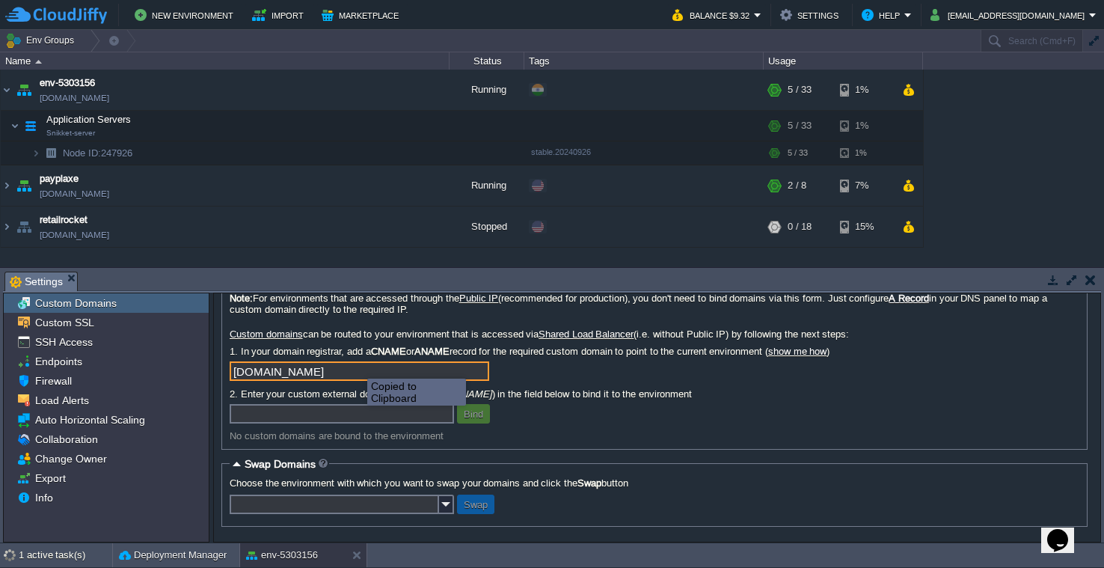
click at [356, 365] on input "[DOMAIN_NAME]" at bounding box center [359, 370] width 259 height 19
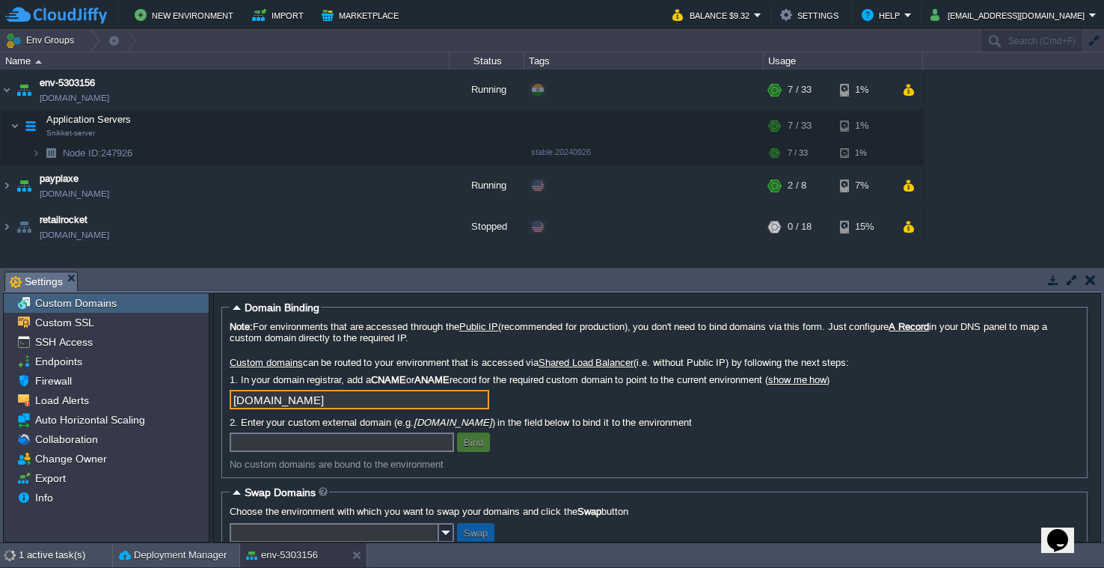
click at [1051, 281] on button "button" at bounding box center [1052, 279] width 13 height 13
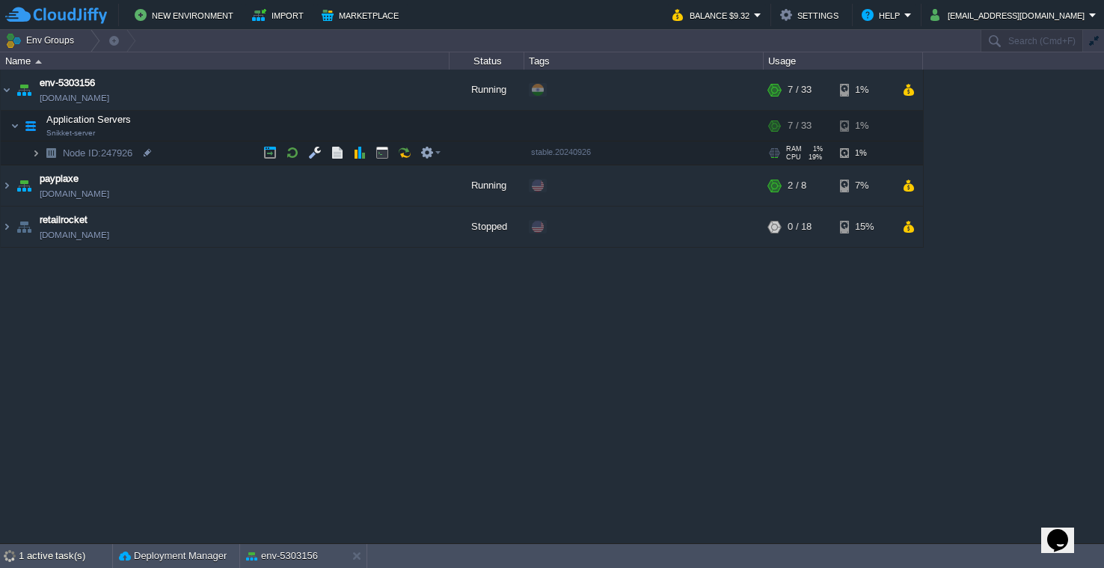
click at [37, 155] on img at bounding box center [35, 152] width 9 height 23
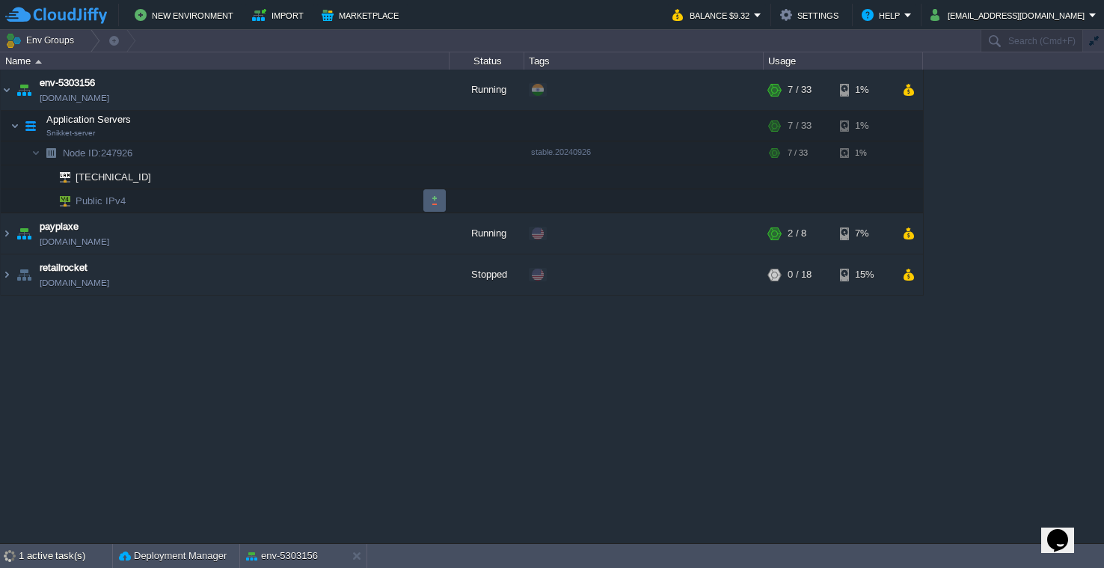
click at [438, 196] on button "button" at bounding box center [434, 200] width 13 height 13
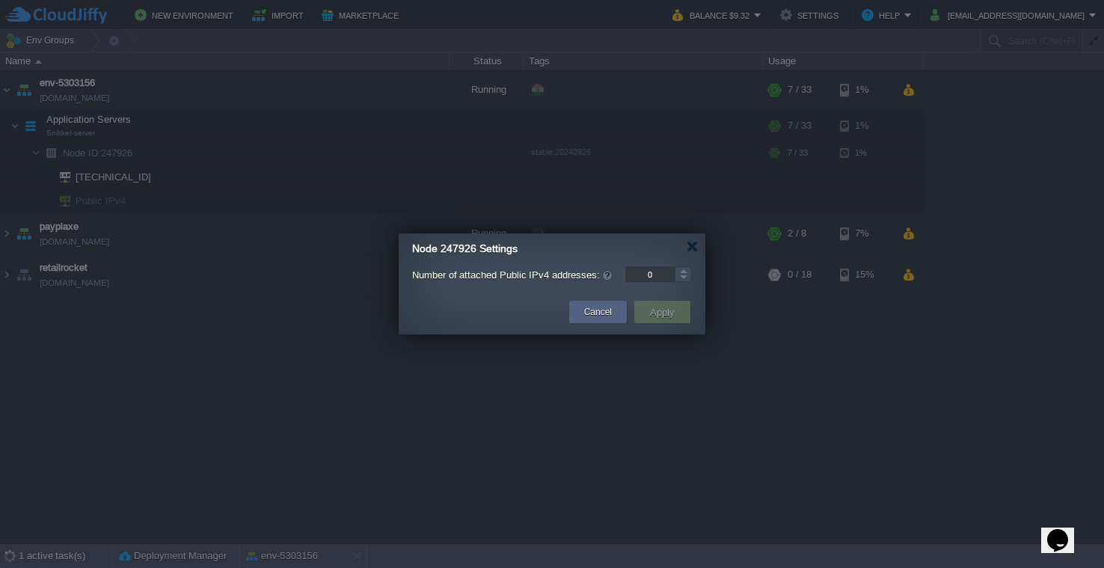
type input "1"
click at [687, 272] on div at bounding box center [683, 269] width 17 height 7
click at [675, 313] on button "Apply" at bounding box center [662, 312] width 34 height 18
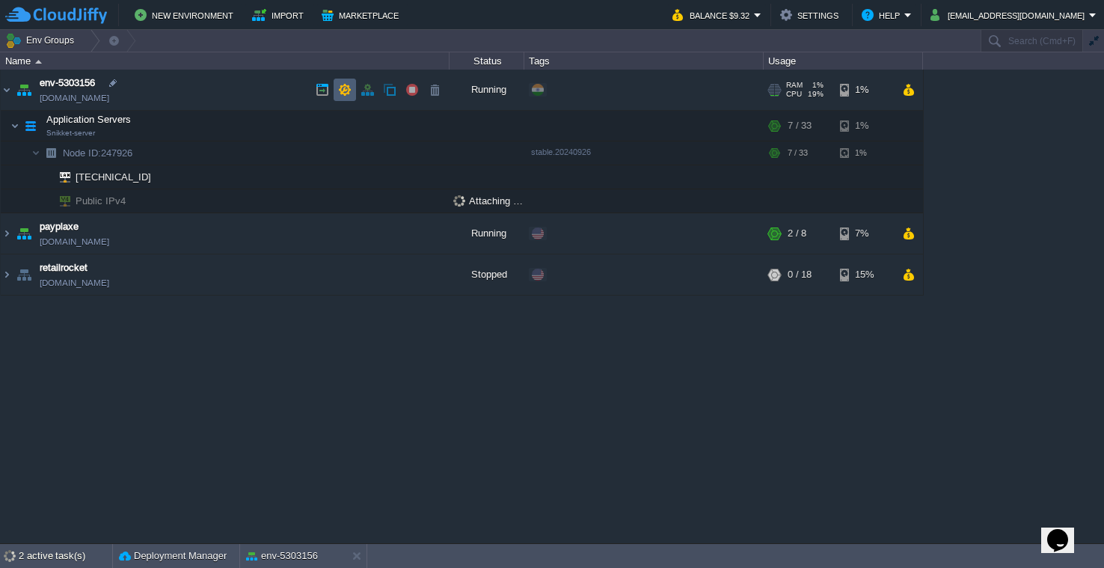
click at [344, 97] on td at bounding box center [345, 90] width 22 height 22
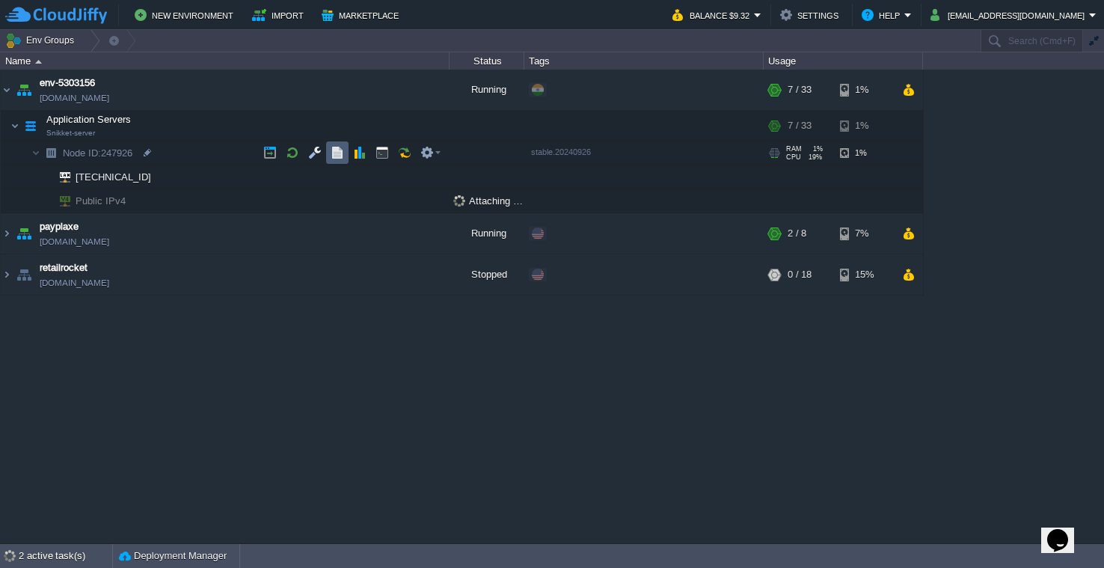
click at [342, 153] on button "button" at bounding box center [337, 152] width 13 height 13
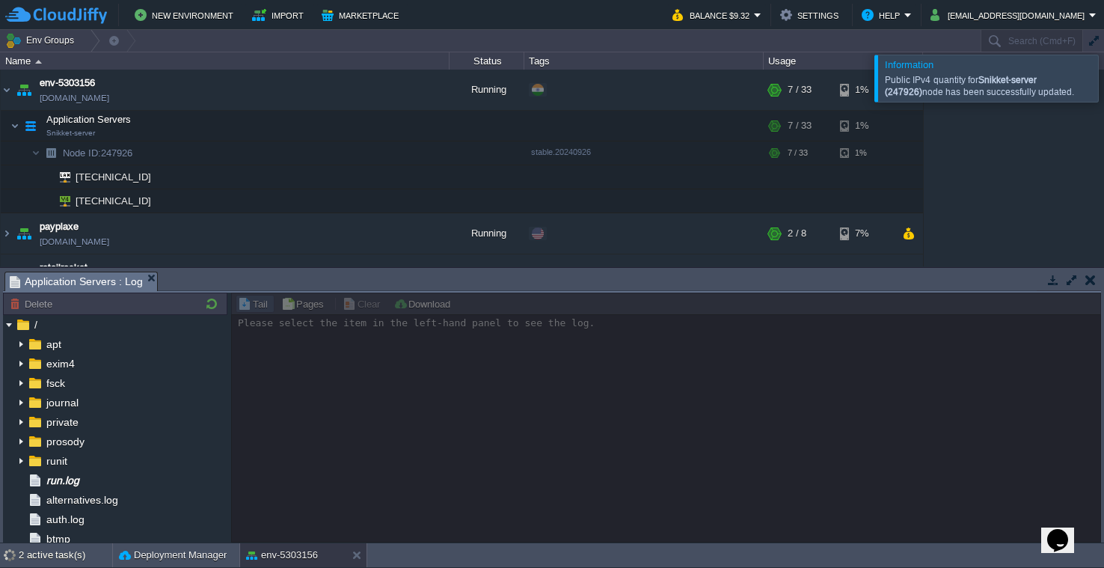
click at [1048, 277] on button "button" at bounding box center [1052, 279] width 13 height 13
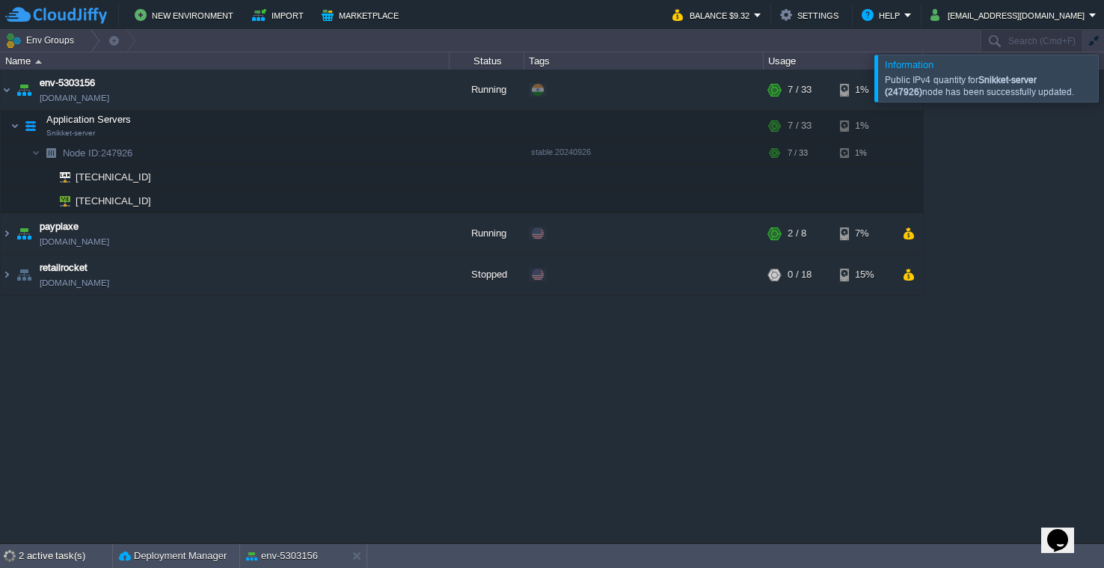
click at [975, 206] on div "env-5303156 env-5303156.in1.cloudjiffy.net Running + Add to Env Group RAM 1% CP…" at bounding box center [552, 306] width 1104 height 473
click at [147, 203] on div at bounding box center [147, 200] width 13 height 13
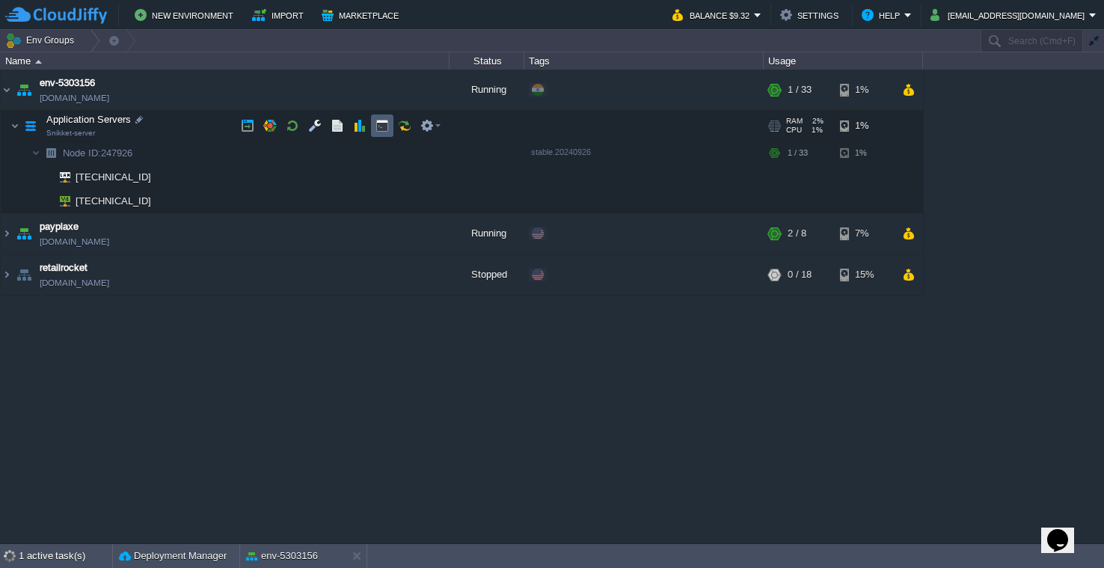
click at [376, 128] on button "button" at bounding box center [381, 125] width 13 height 13
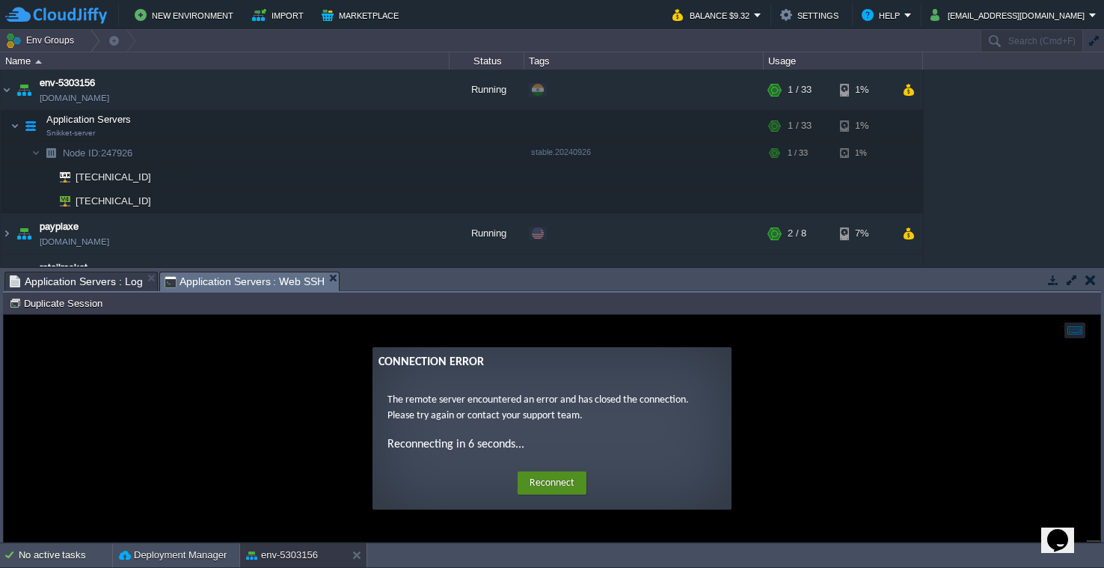
click at [544, 482] on button "Reconnect" at bounding box center [552, 483] width 69 height 24
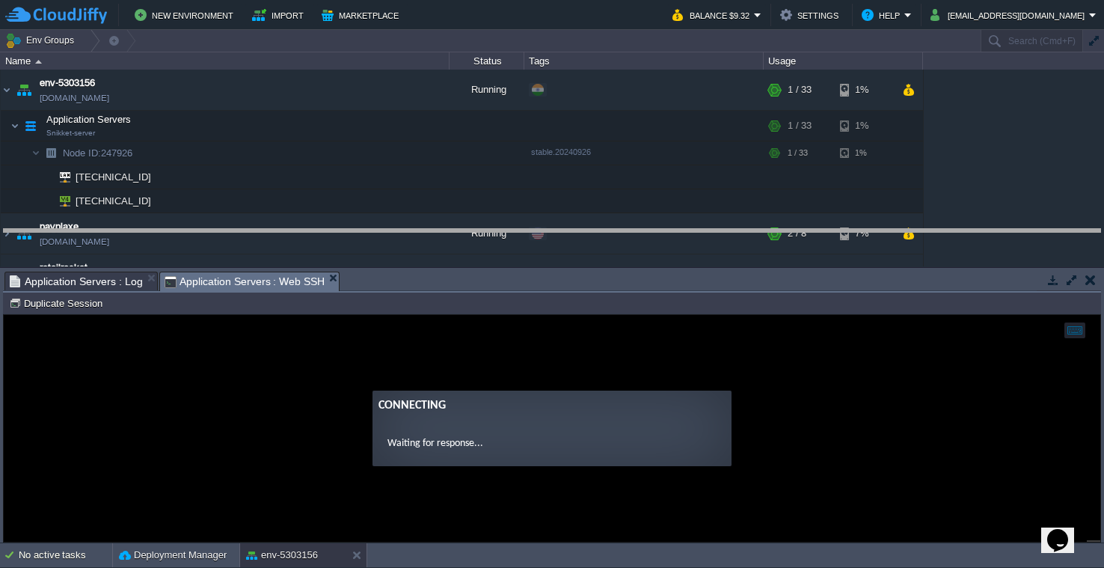
drag, startPoint x: 492, startPoint y: 273, endPoint x: 494, endPoint y: 230, distance: 42.7
click at [494, 230] on body "New Environment Import Marketplace Bonus $0.00 Upgrade Account Balance $9.32 Se…" at bounding box center [552, 284] width 1104 height 568
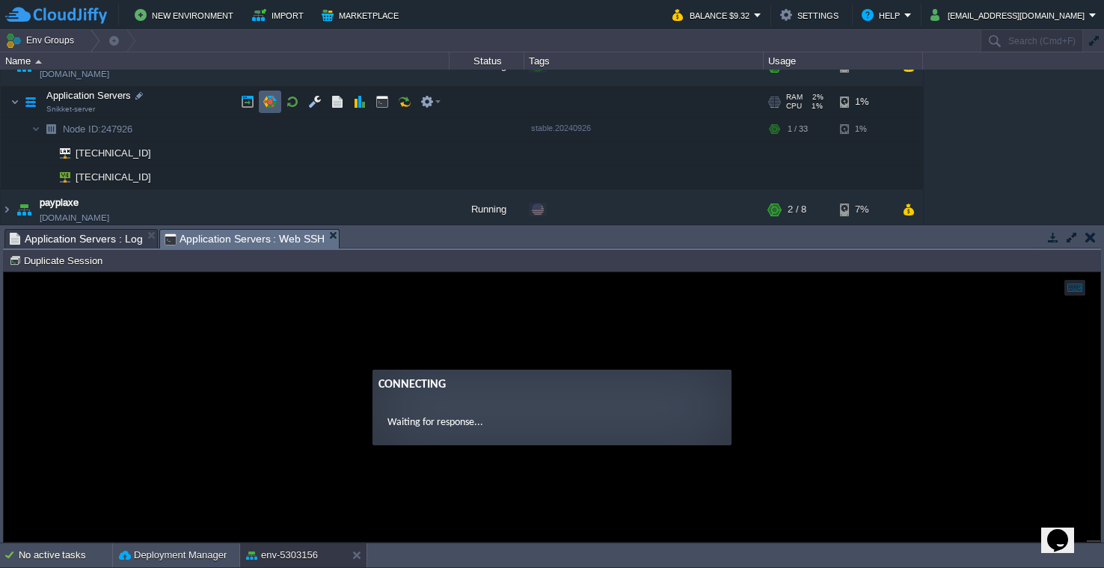
scroll to position [28, 0]
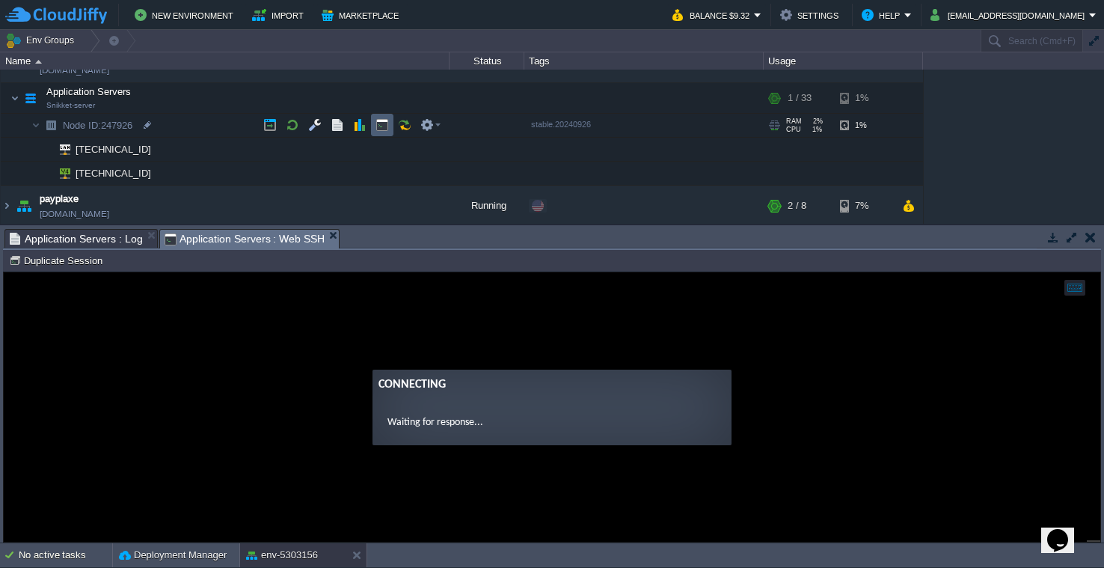
click at [389, 125] on td at bounding box center [382, 125] width 22 height 22
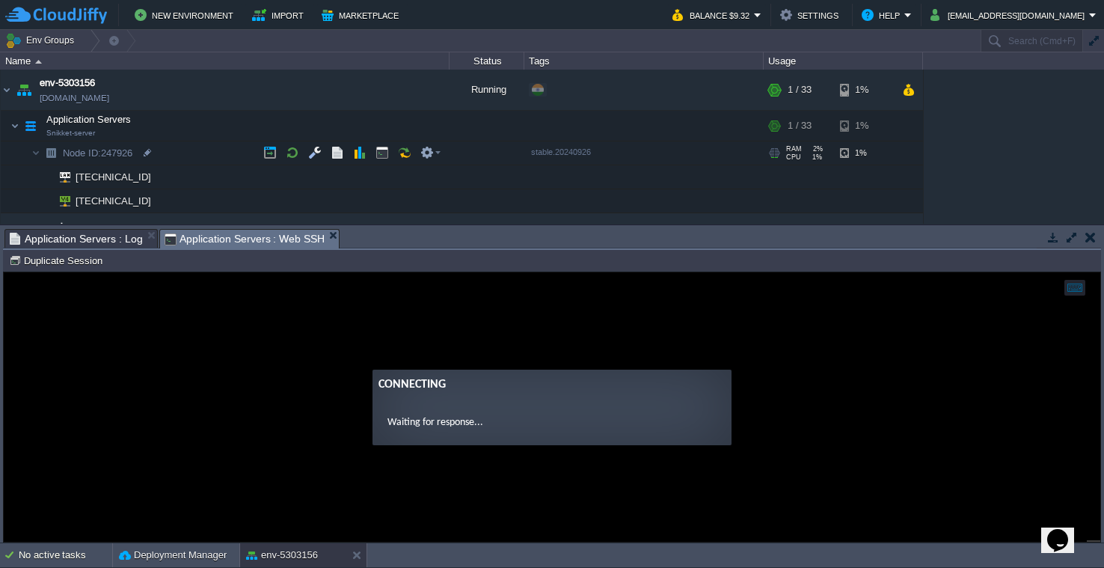
scroll to position [0, 0]
click at [326, 93] on button "button" at bounding box center [322, 89] width 13 height 13
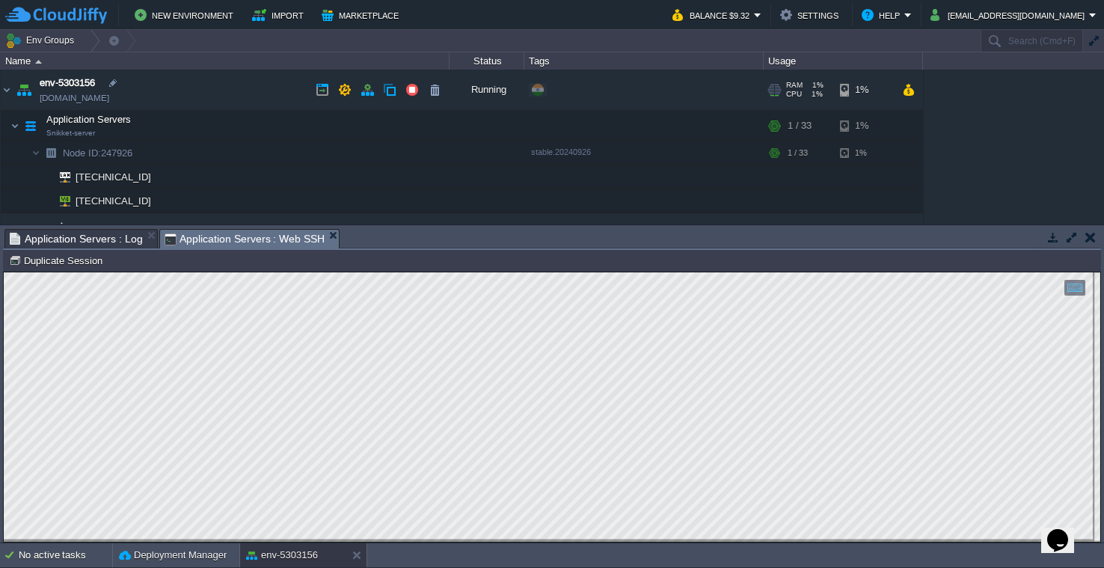
click at [69, 85] on span "env-5303156" at bounding box center [67, 83] width 55 height 15
click at [368, 88] on button "button" at bounding box center [366, 89] width 13 height 13
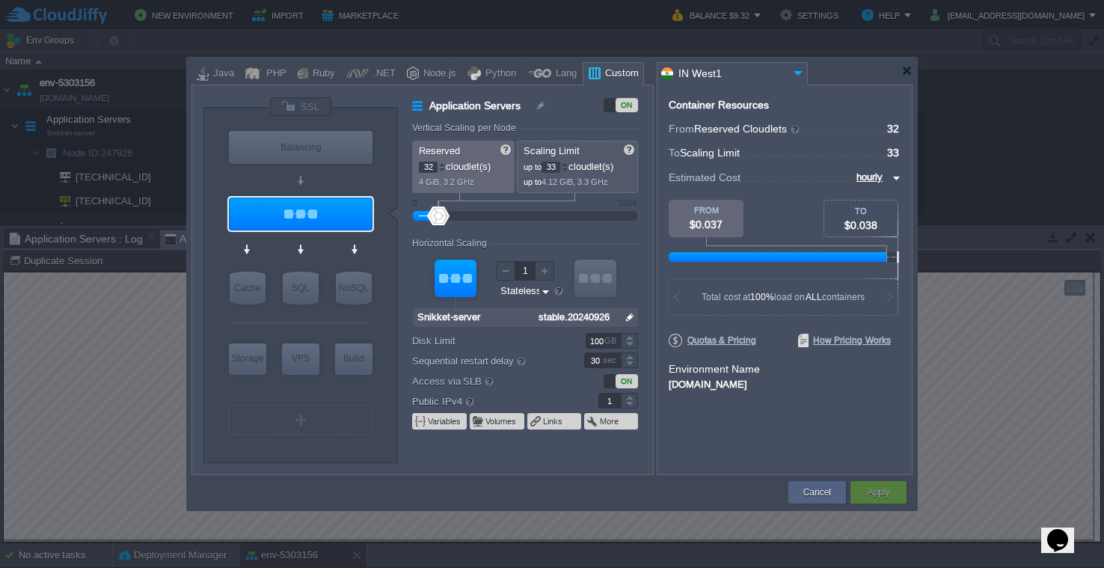
click at [703, 385] on div "[DOMAIN_NAME]" at bounding box center [785, 382] width 232 height 13
drag, startPoint x: 850, startPoint y: 378, endPoint x: 672, endPoint y: 390, distance: 178.3
click at [672, 390] on div "[DOMAIN_NAME]" at bounding box center [785, 382] width 232 height 13
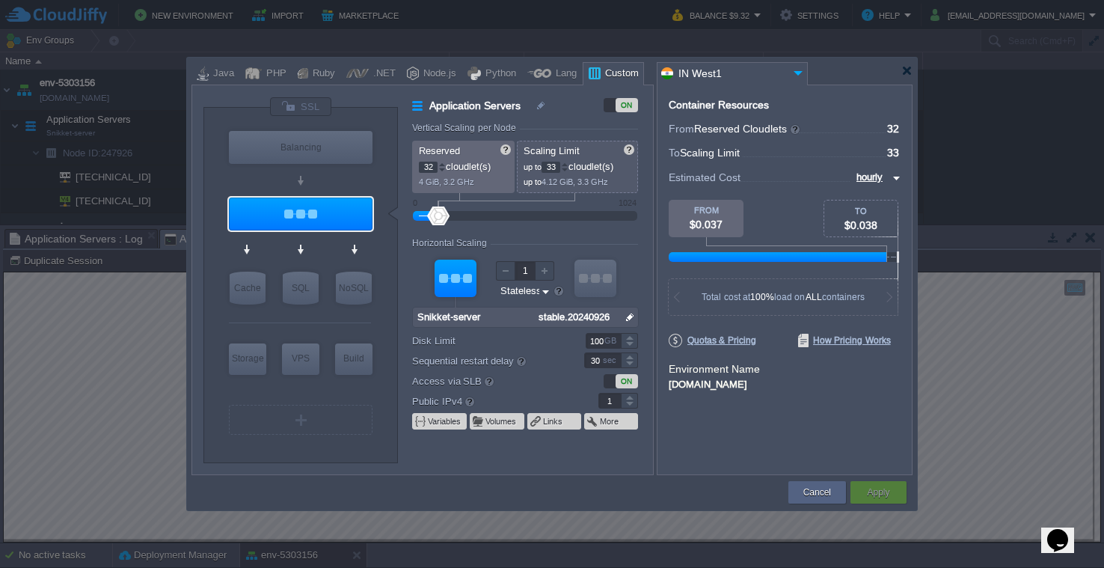
click at [672, 389] on div "[DOMAIN_NAME]" at bounding box center [785, 382] width 232 height 13
type input "Snikket-server"
click at [903, 75] on div at bounding box center [906, 70] width 11 height 11
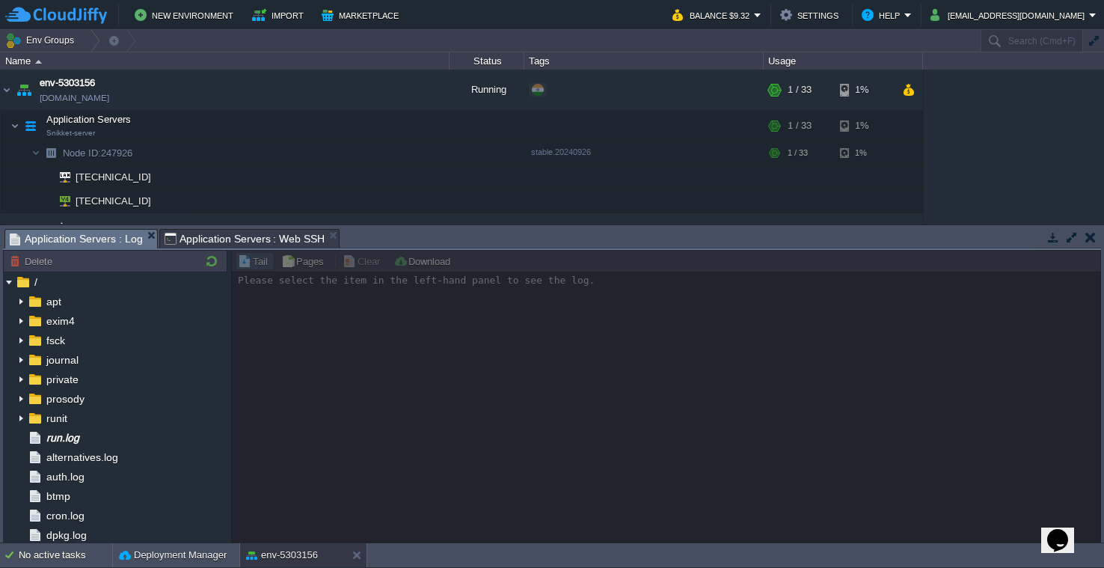
click at [103, 245] on span "Application Servers : Log" at bounding box center [76, 239] width 133 height 19
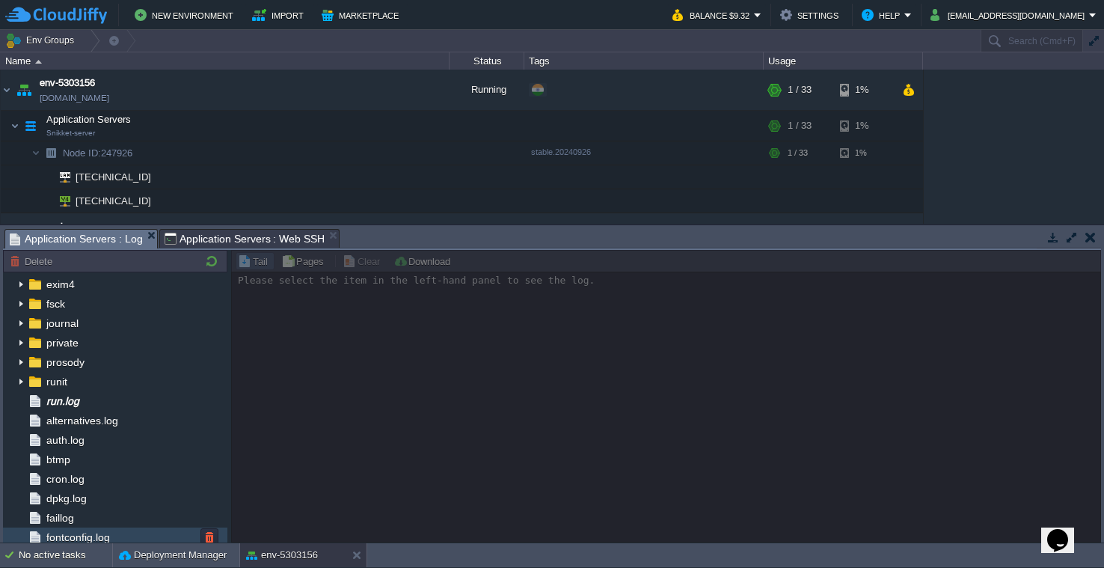
scroll to position [36, 0]
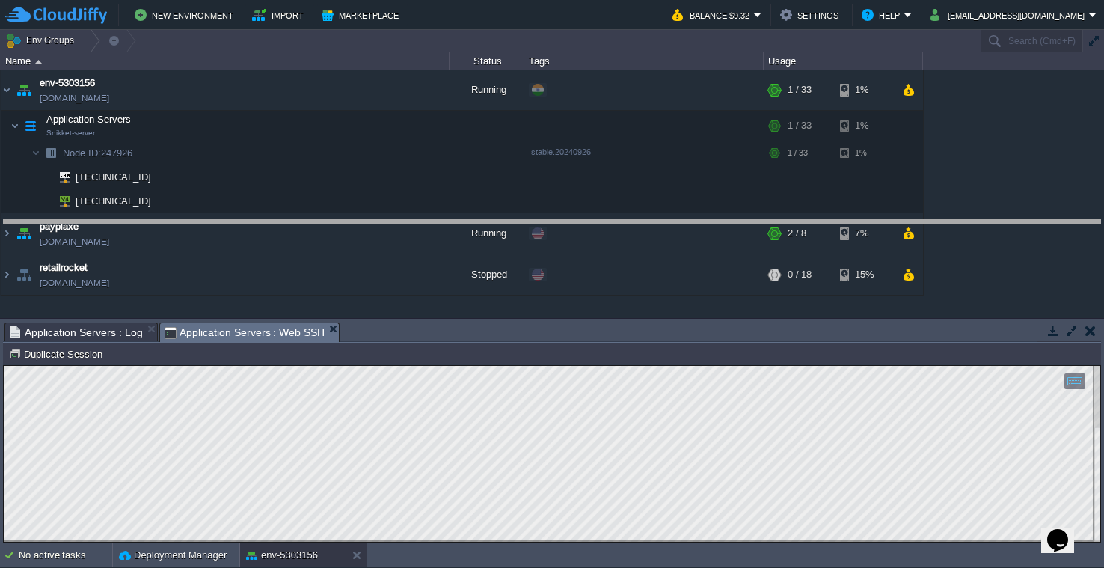
drag, startPoint x: 347, startPoint y: 327, endPoint x: 320, endPoint y: 206, distance: 123.4
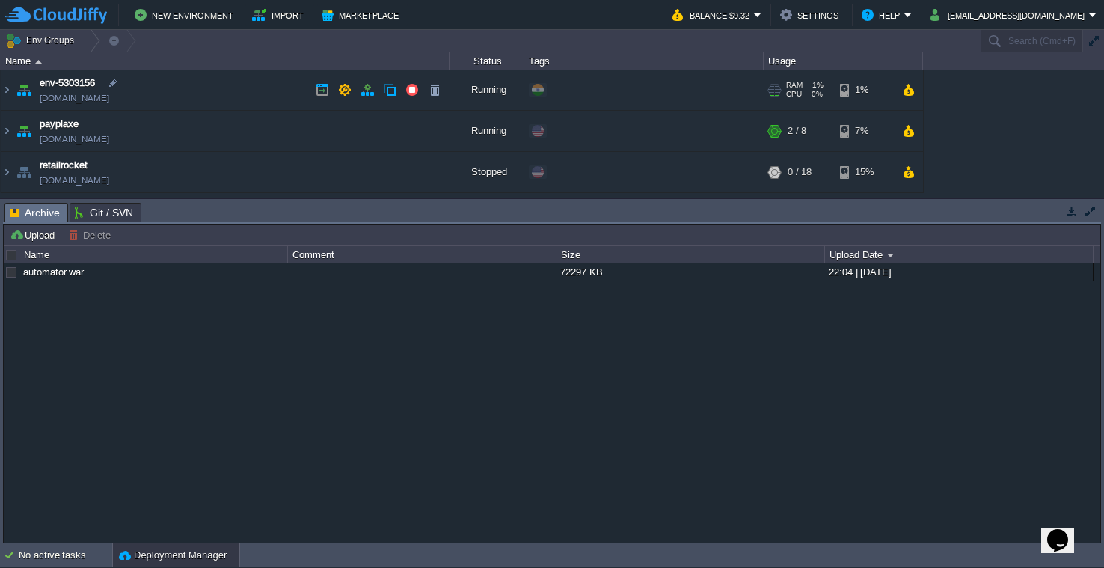
click at [14, 103] on img at bounding box center [23, 90] width 21 height 40
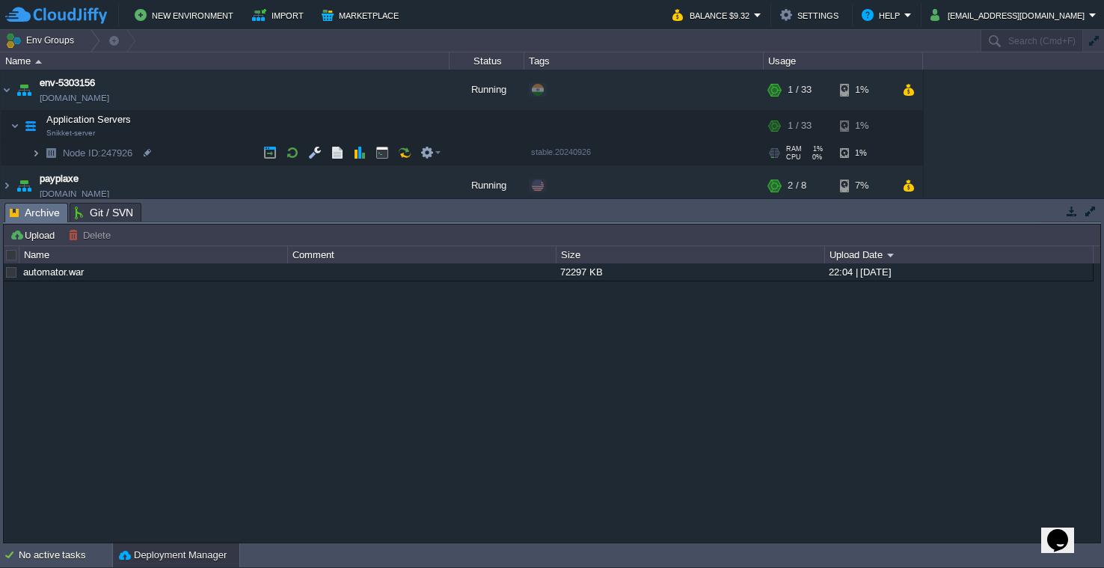
click at [37, 149] on img at bounding box center [35, 152] width 9 height 23
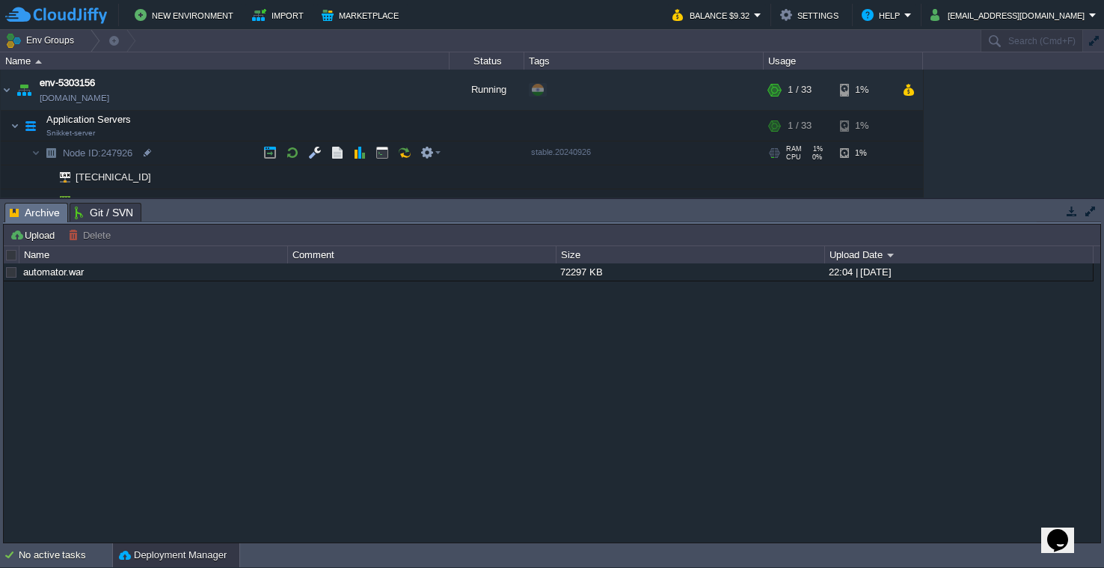
scroll to position [62, 0]
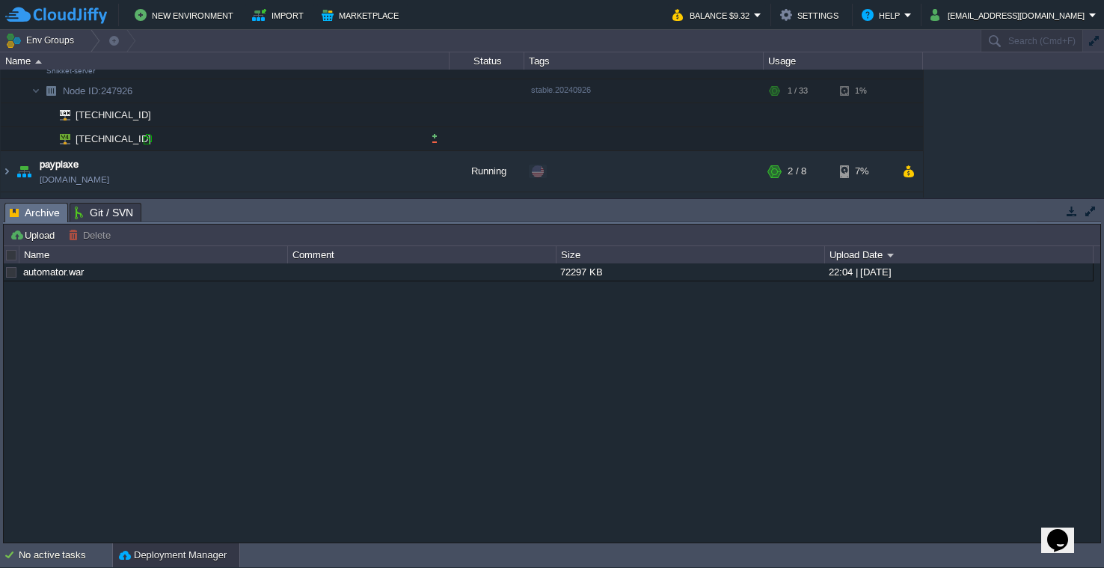
click at [153, 136] on div at bounding box center [147, 138] width 13 height 13
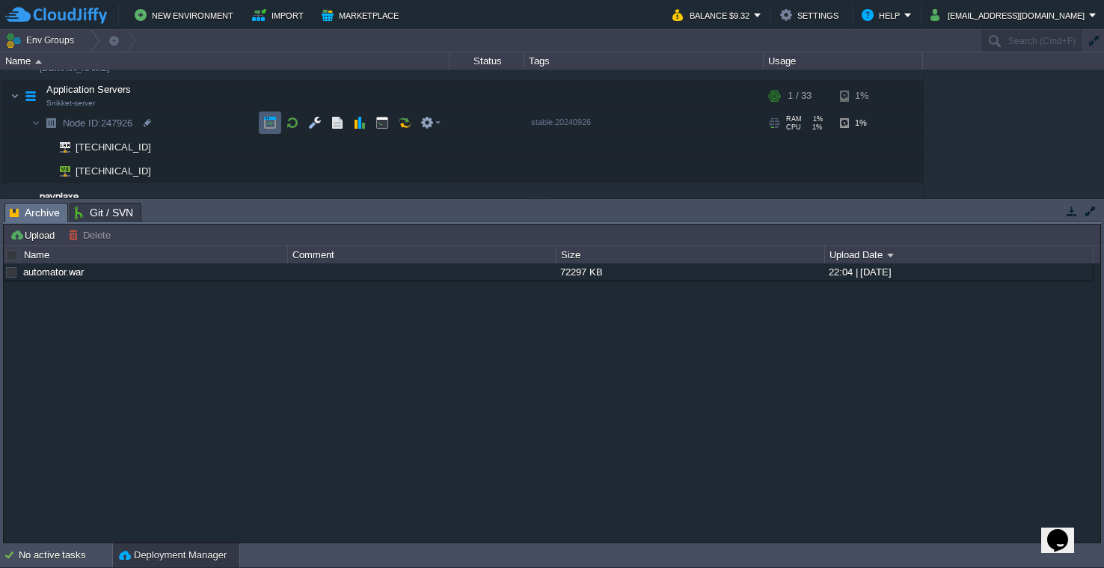
scroll to position [33, 0]
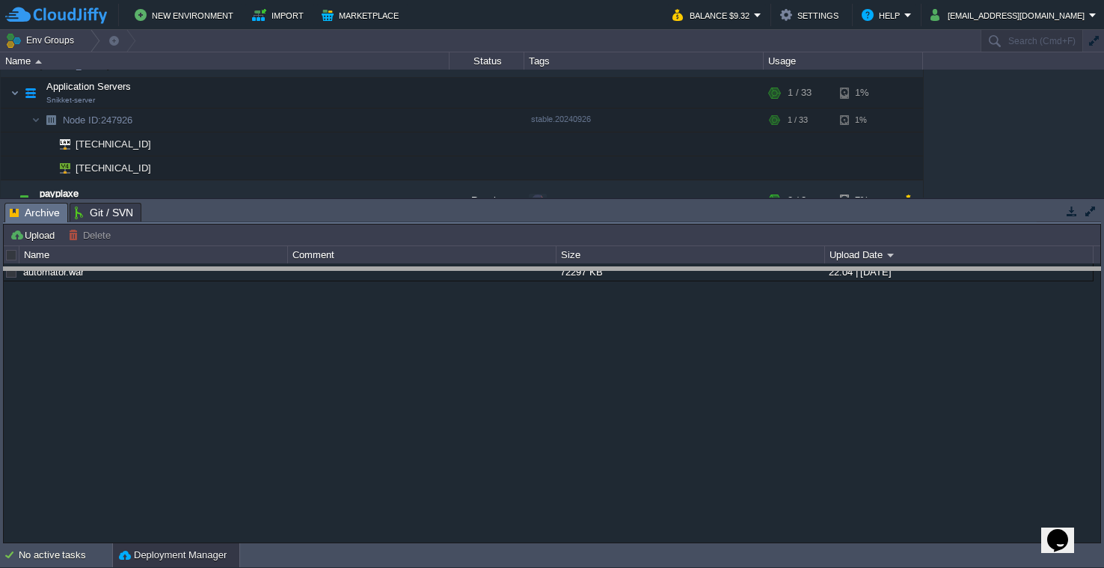
drag, startPoint x: 250, startPoint y: 208, endPoint x: 248, endPoint y: 295, distance: 86.8
click at [248, 297] on body "New Environment Import Marketplace Bonus $0.00 Upgrade Account Balance $9.32 Se…" at bounding box center [552, 284] width 1104 height 568
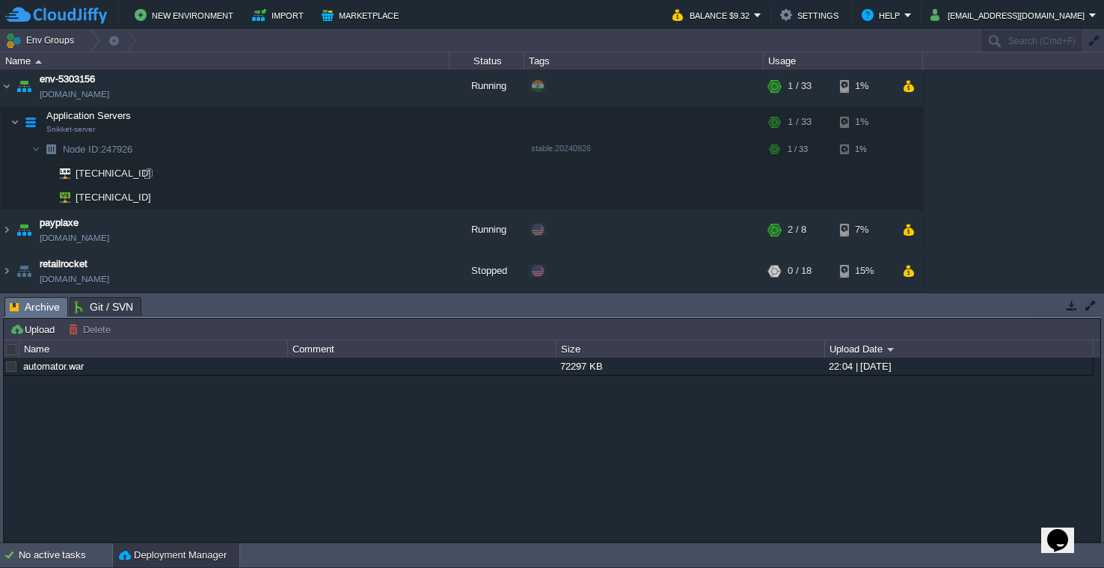
scroll to position [0, 0]
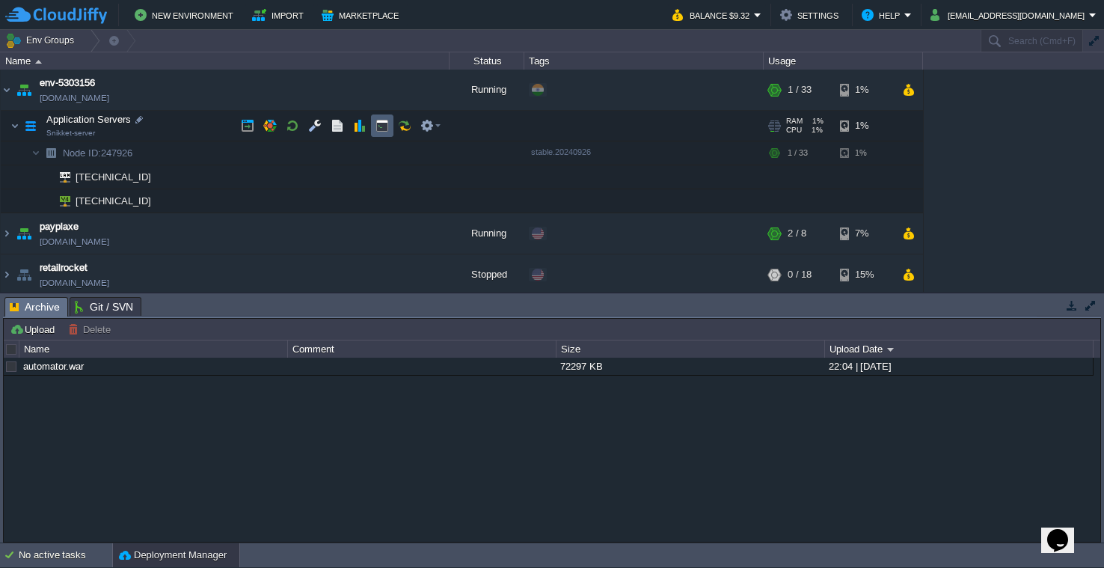
click at [377, 130] on button "button" at bounding box center [381, 125] width 13 height 13
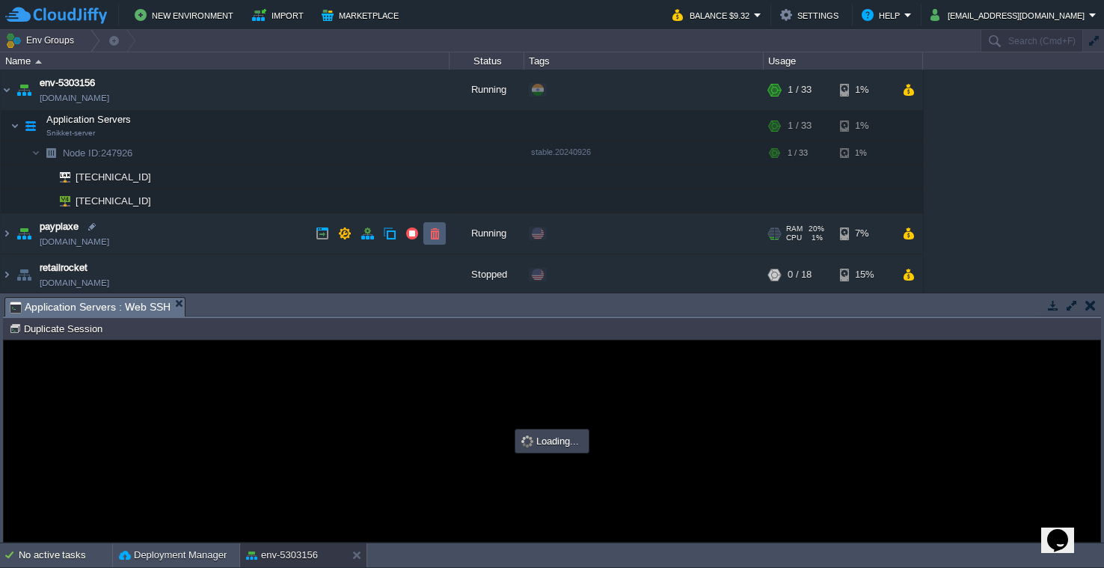
type input "#000000"
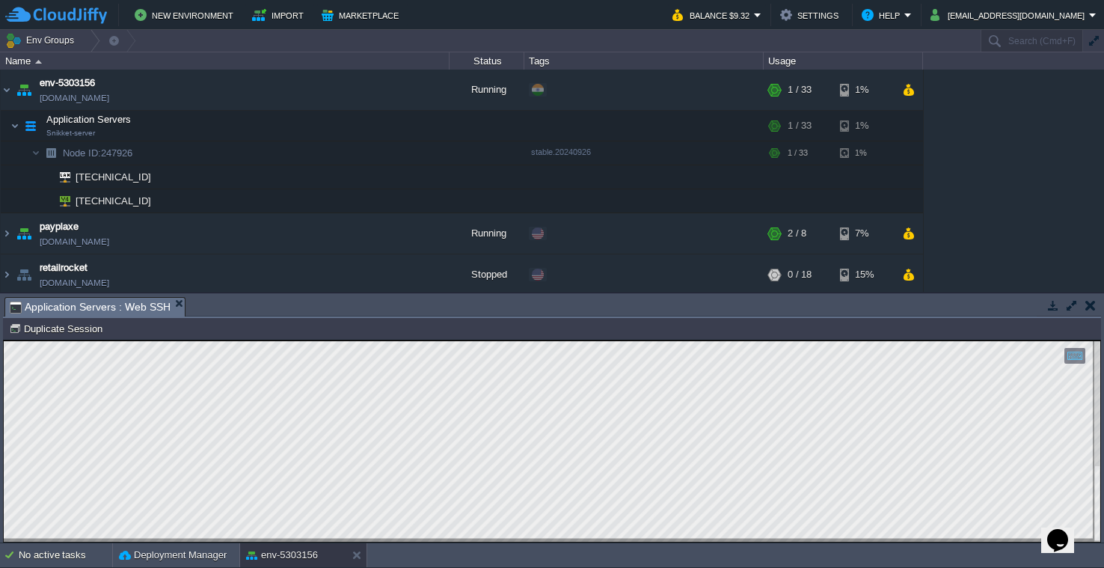
click at [162, 340] on div at bounding box center [552, 441] width 1098 height 203
click at [1069, 354] on div at bounding box center [1074, 356] width 21 height 16
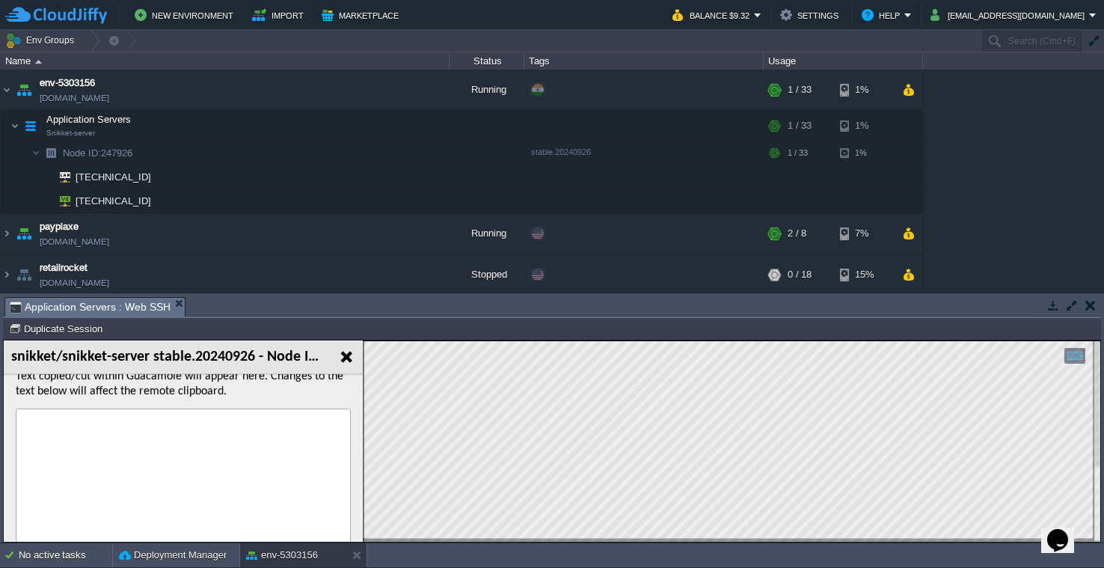
scroll to position [49, 0]
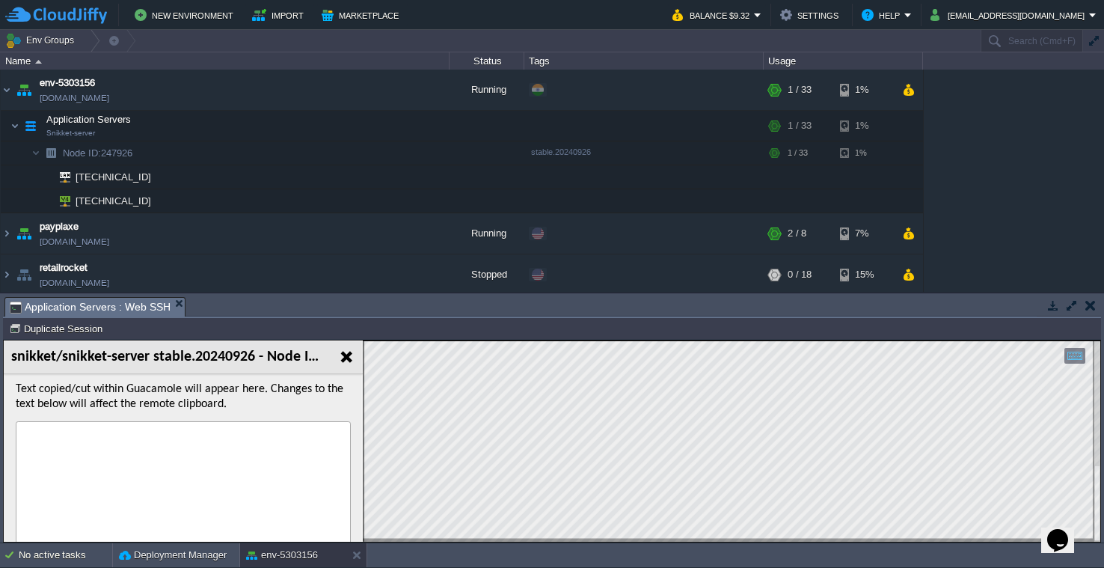
click at [242, 452] on textarea at bounding box center [183, 493] width 335 height 144
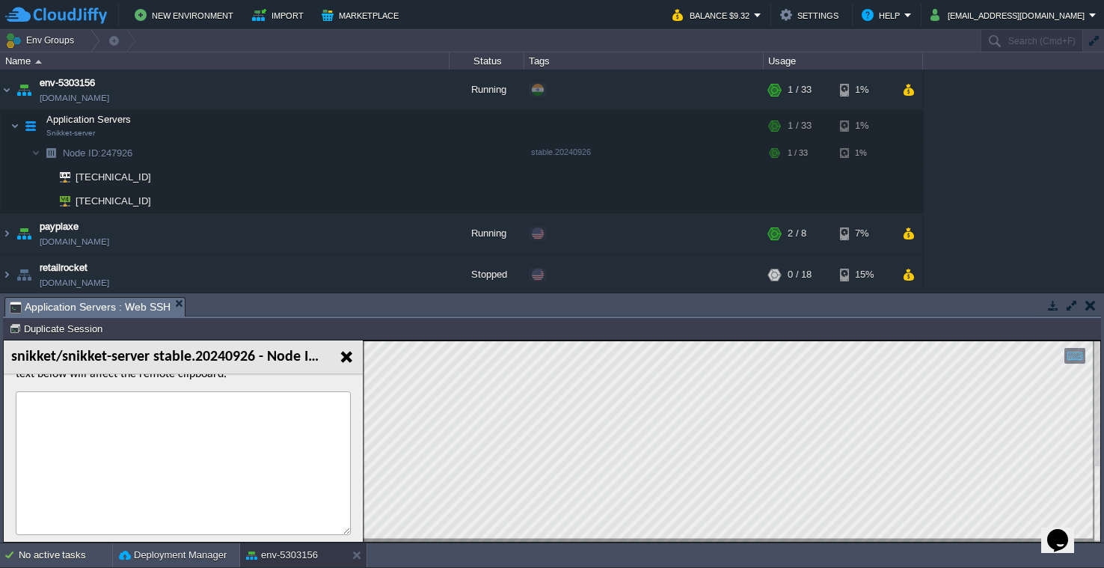
scroll to position [98, 0]
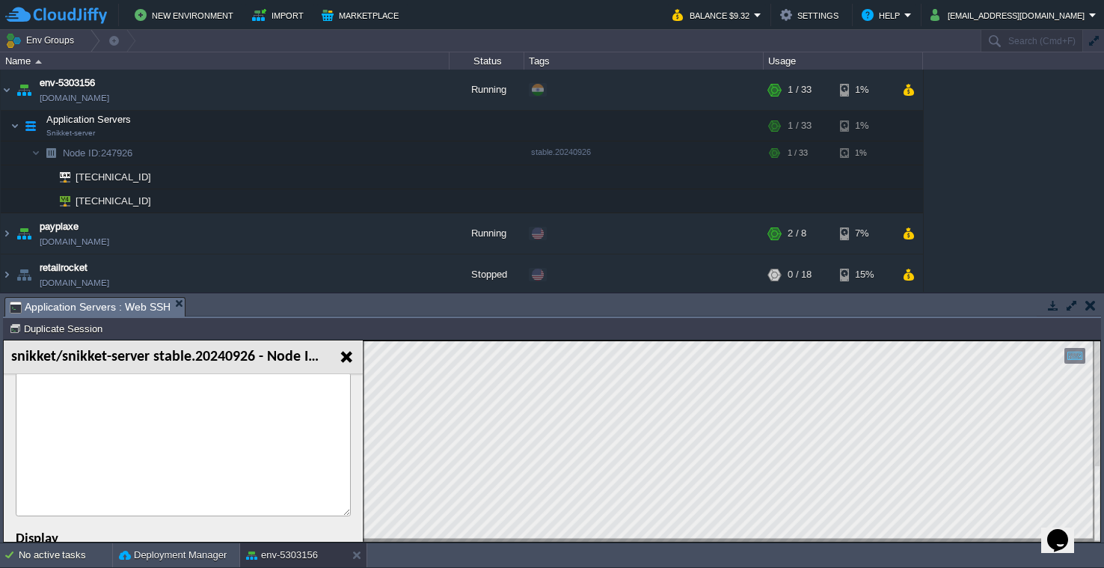
click at [230, 412] on textarea at bounding box center [183, 444] width 335 height 144
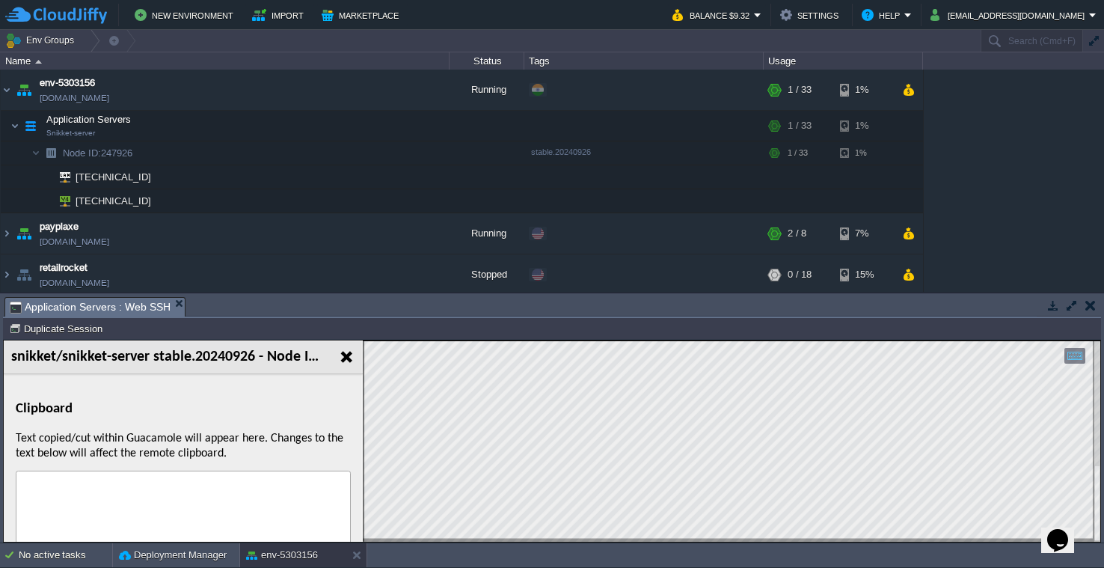
scroll to position [0, 0]
click at [186, 422] on h3 "Clipboard" at bounding box center [183, 408] width 335 height 45
click at [341, 349] on div at bounding box center [346, 356] width 31 height 33
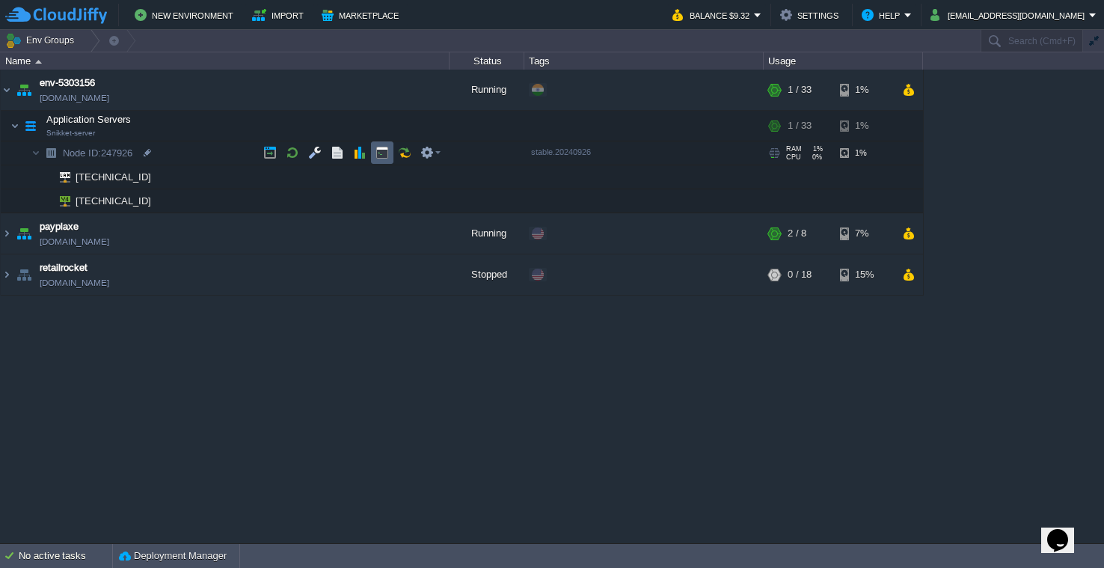
click at [375, 153] on td at bounding box center [382, 152] width 22 height 22
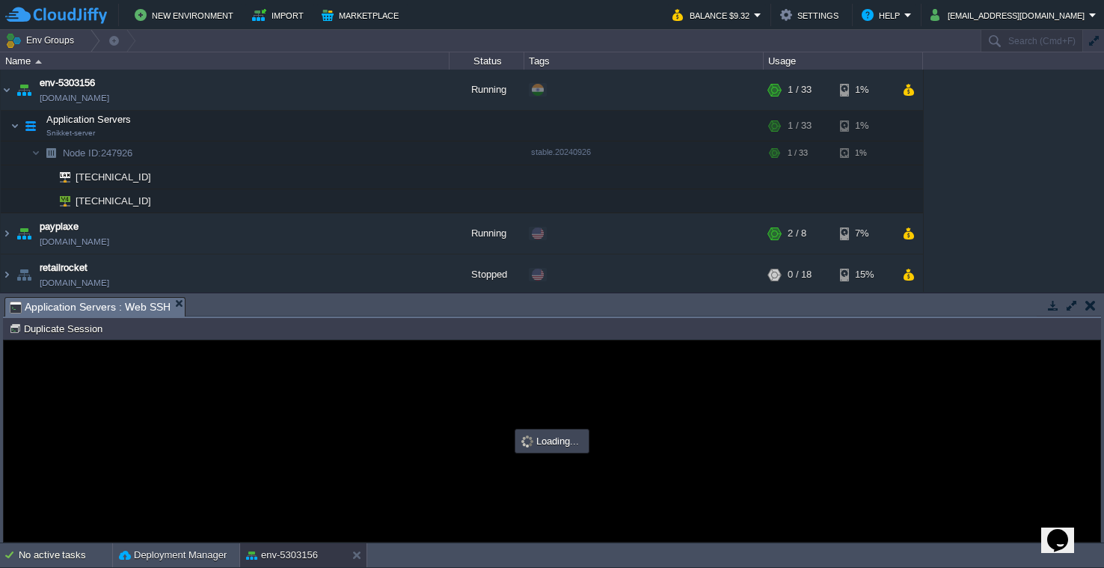
type input "#000000"
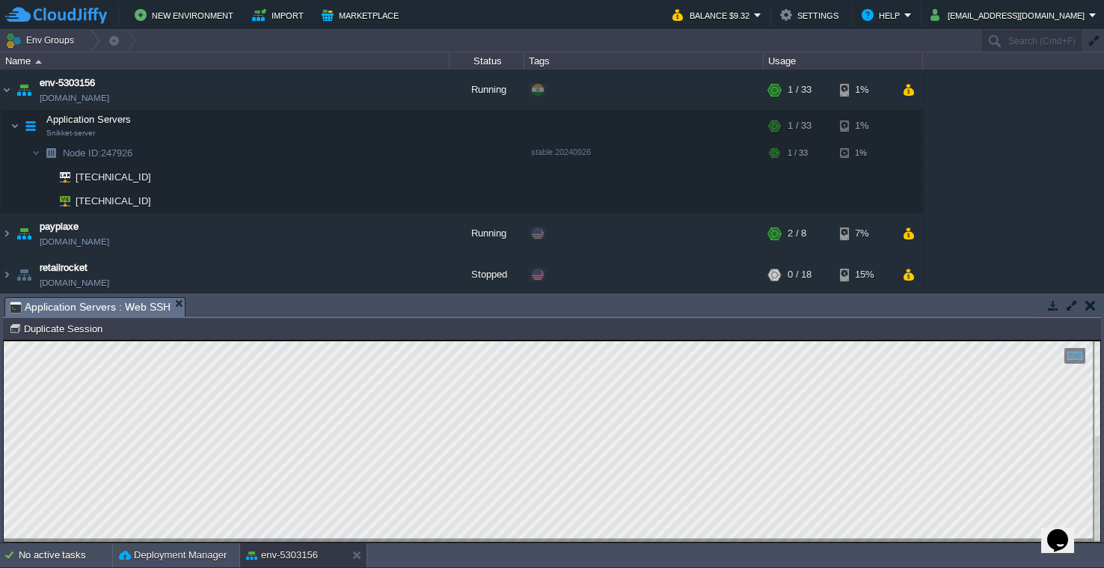
click at [1071, 340] on html "Copy: Cmd + C Paste: Cmd + V Settings: Ctrl + Shift + Alt 0" at bounding box center [552, 340] width 1096 height 0
click at [1082, 357] on div "Copy: Cmd + C Paste: Cmd + V Settings: Ctrl + Shift + Alt" at bounding box center [552, 440] width 1096 height 201
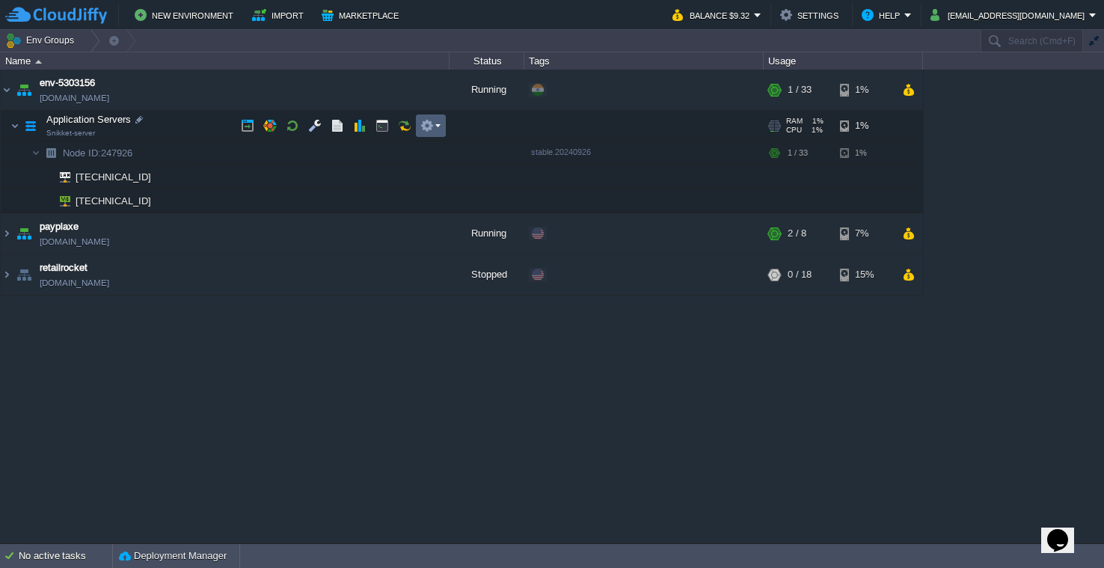
click at [420, 120] on button "button" at bounding box center [426, 125] width 13 height 13
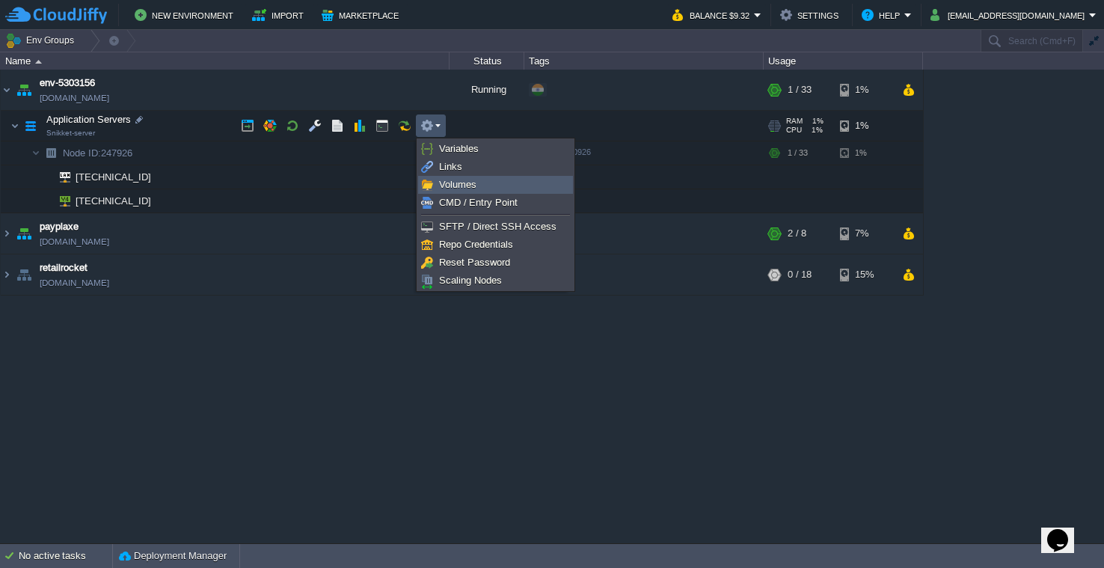
click at [455, 177] on link "Volumes" at bounding box center [495, 184] width 153 height 16
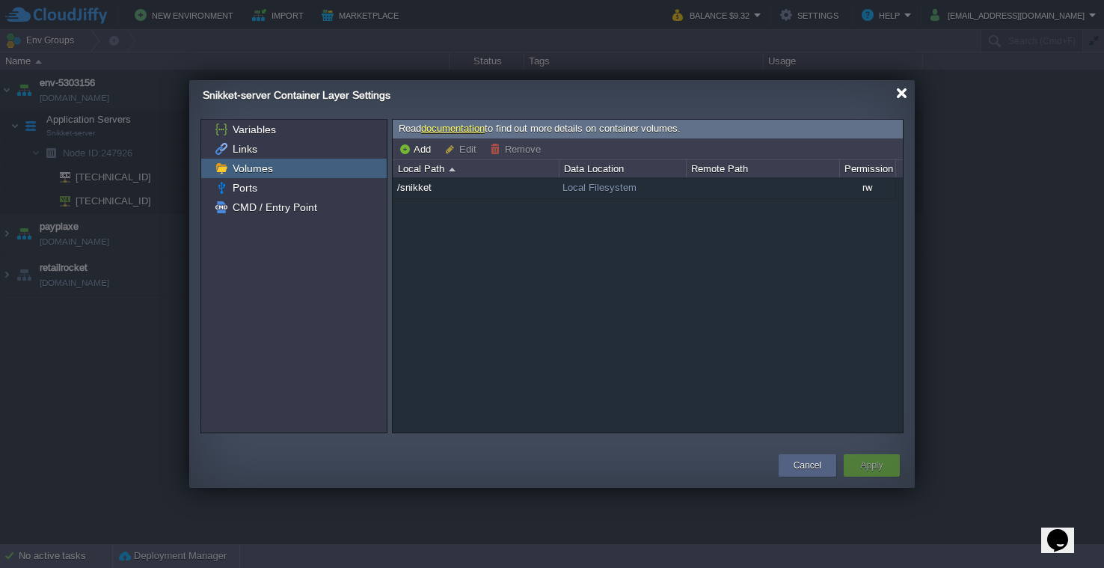
click at [899, 90] on div at bounding box center [901, 92] width 11 height 11
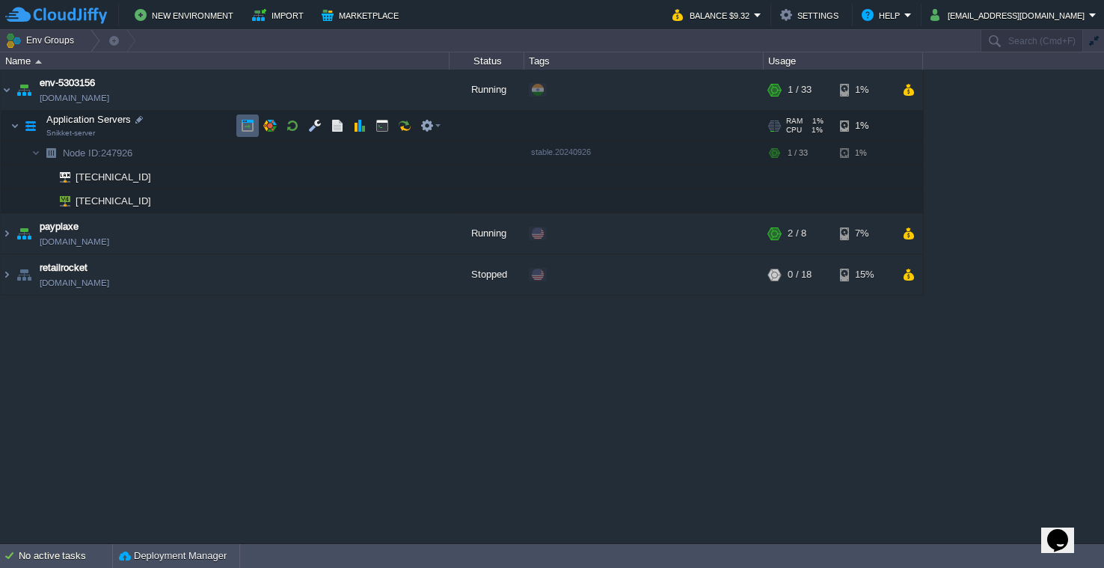
click at [252, 131] on button "button" at bounding box center [247, 125] width 13 height 13
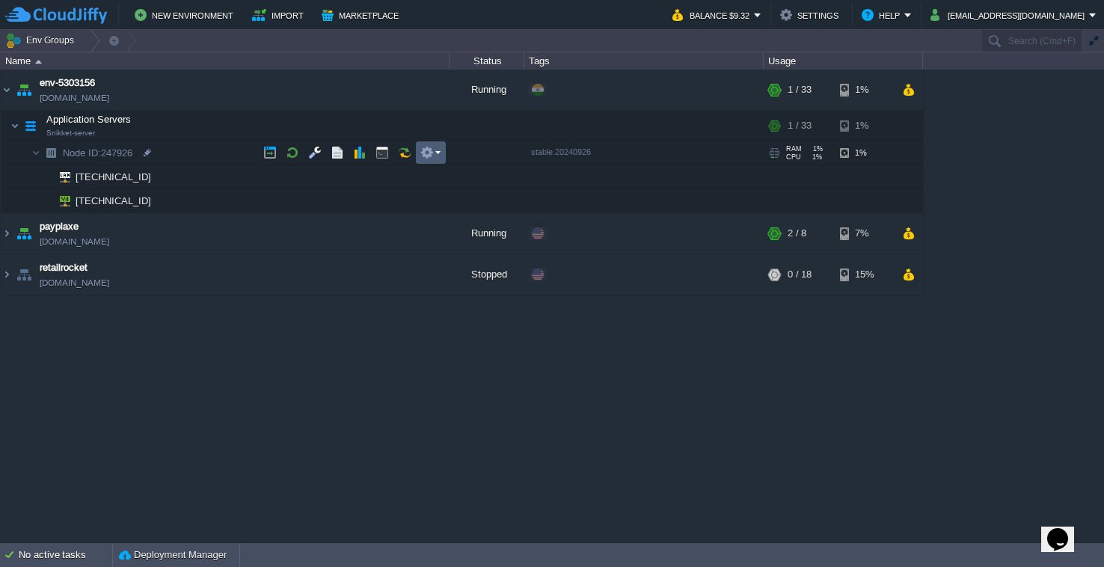
click at [437, 156] on em at bounding box center [430, 152] width 20 height 13
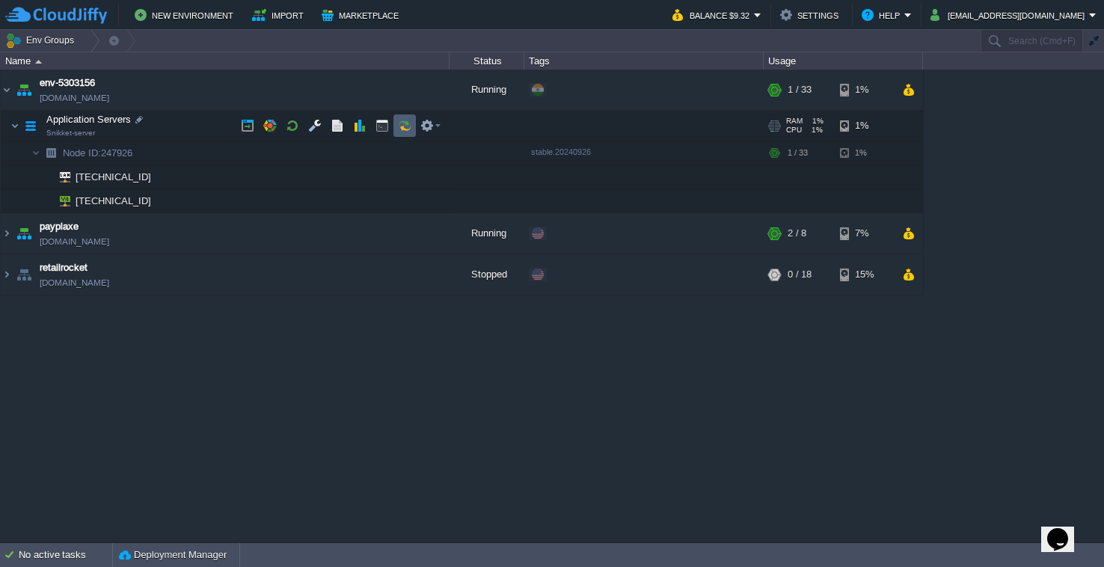
click at [402, 119] on div "env-5303156 [DOMAIN_NAME] Running + Add to Env Group RAM 1% CPU 1% 1 / 33 1% Ap…" at bounding box center [552, 306] width 1104 height 472
click at [253, 129] on button "button" at bounding box center [247, 125] width 13 height 13
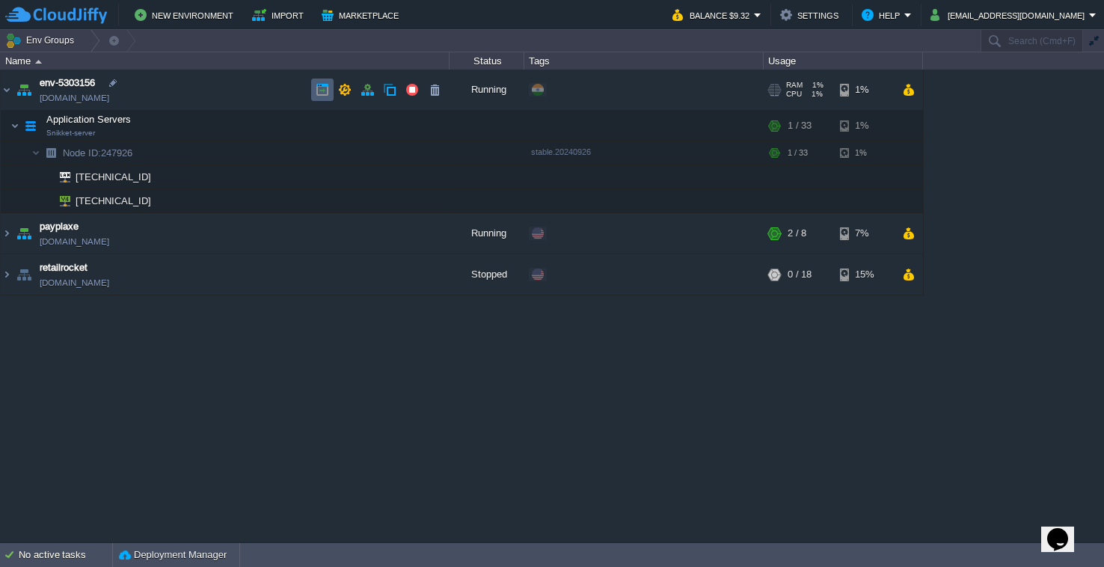
click at [319, 87] on button "button" at bounding box center [322, 89] width 13 height 13
click at [371, 90] on button "button" at bounding box center [366, 89] width 13 height 13
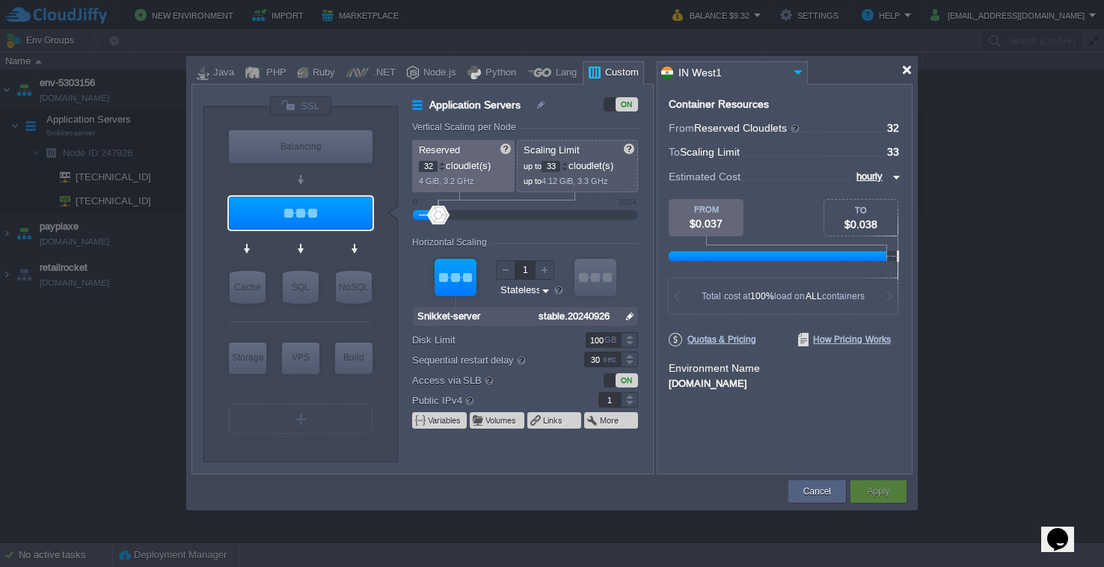
click at [909, 74] on div at bounding box center [906, 69] width 11 height 11
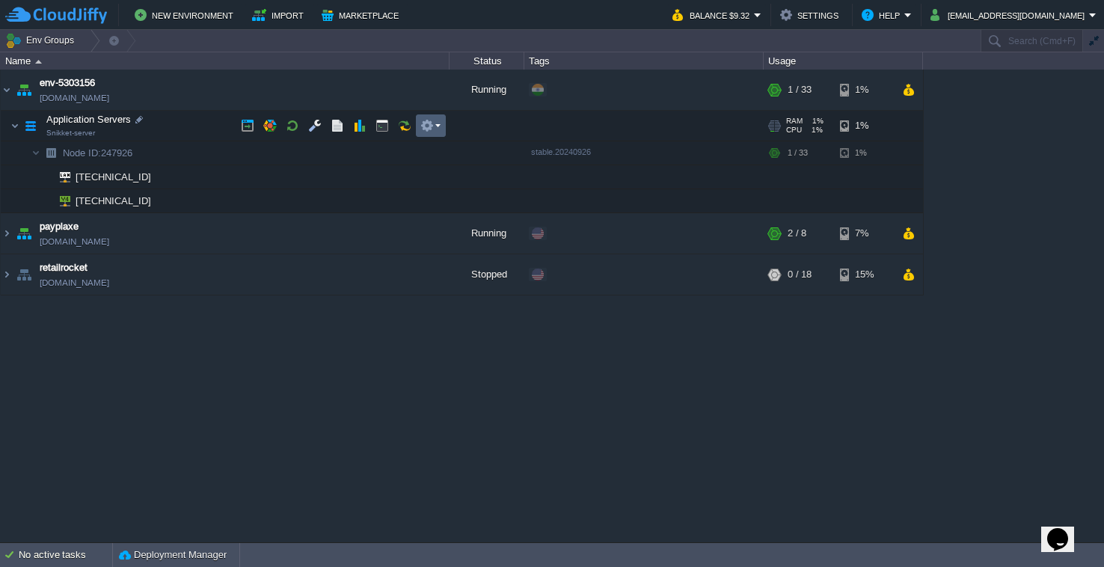
click at [433, 128] on button "button" at bounding box center [426, 125] width 13 height 13
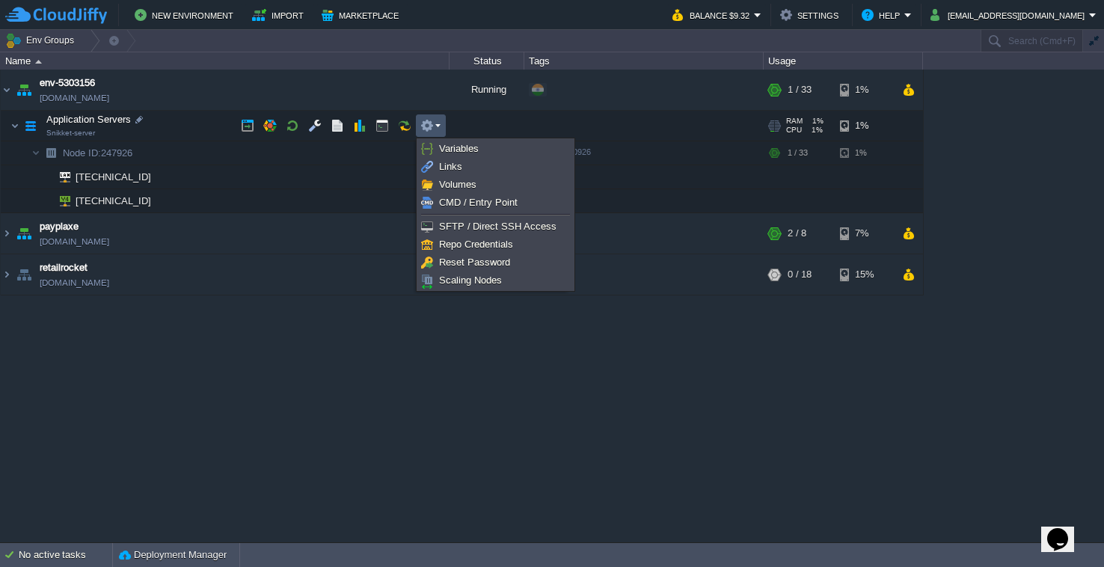
click at [433, 127] on button "button" at bounding box center [426, 125] width 13 height 13
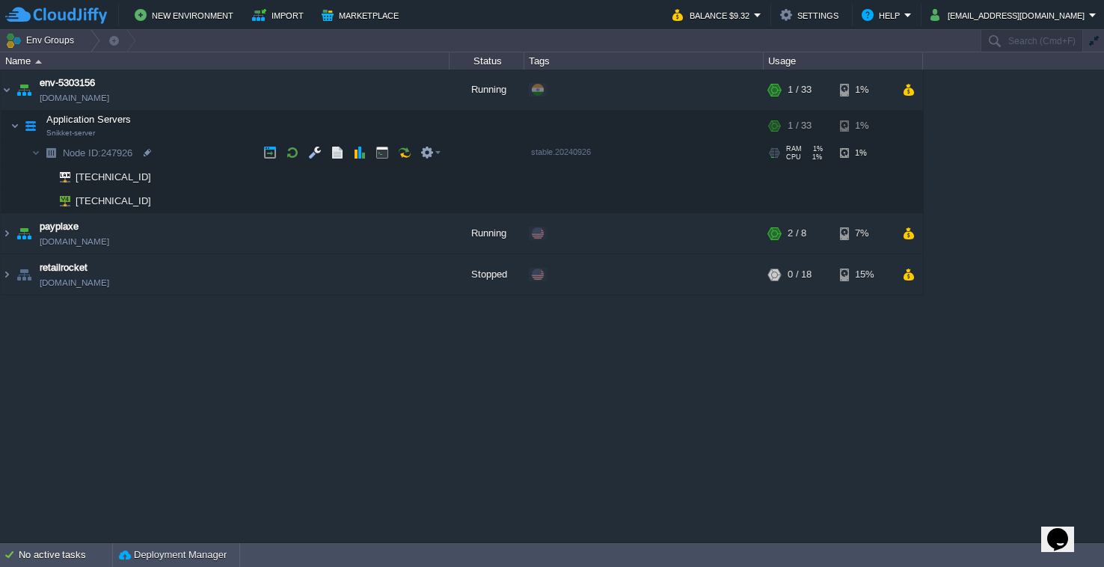
click at [176, 147] on td "Node ID: 247926" at bounding box center [225, 153] width 449 height 24
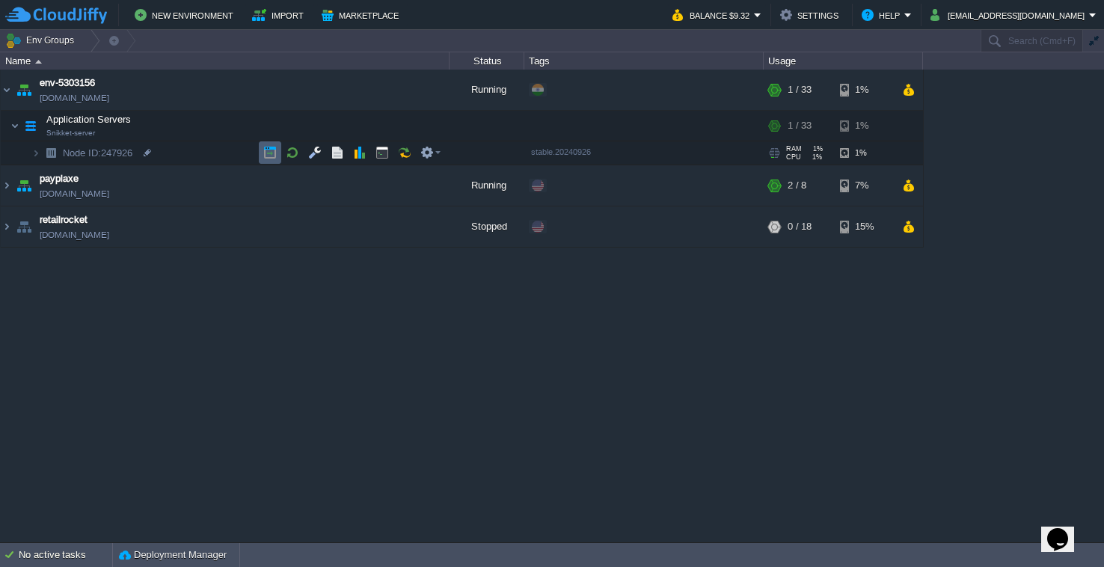
click at [269, 154] on button "button" at bounding box center [269, 152] width 13 height 13
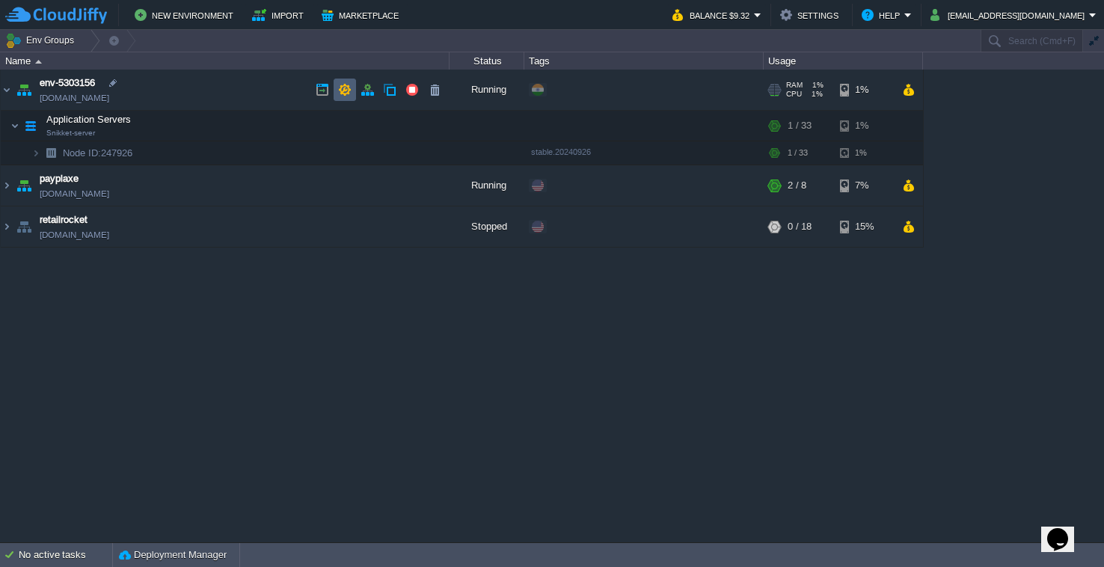
click at [343, 98] on td at bounding box center [345, 90] width 22 height 22
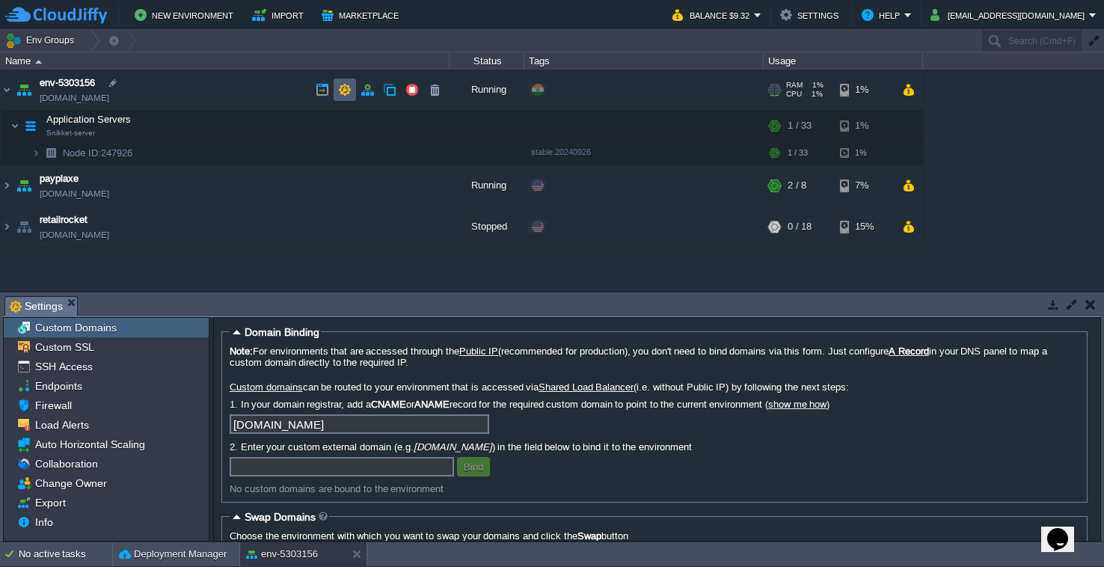
click at [345, 90] on button "button" at bounding box center [344, 89] width 13 height 13
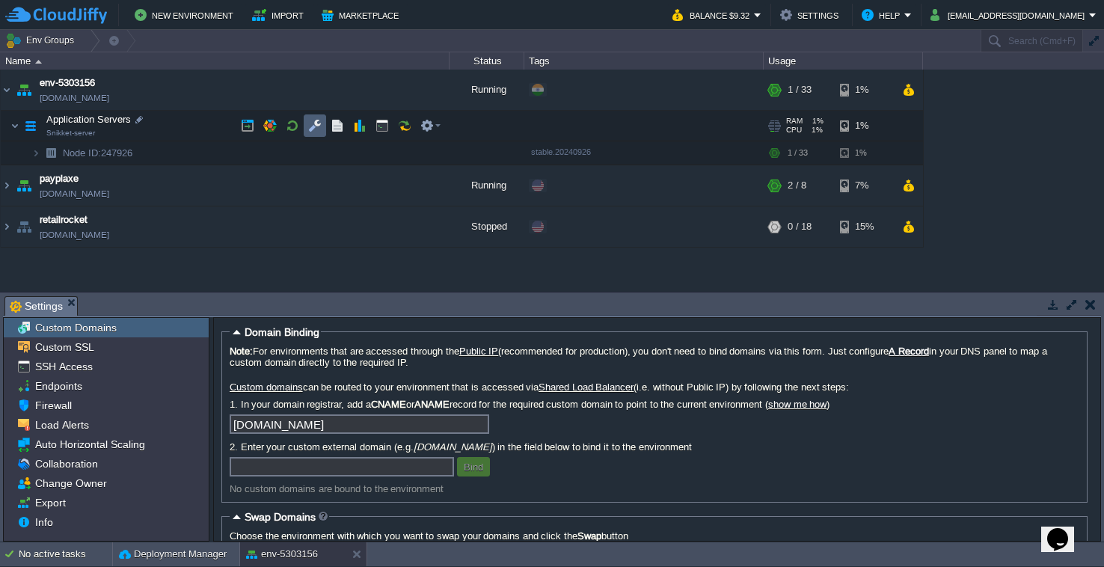
click at [319, 123] on button "button" at bounding box center [314, 125] width 13 height 13
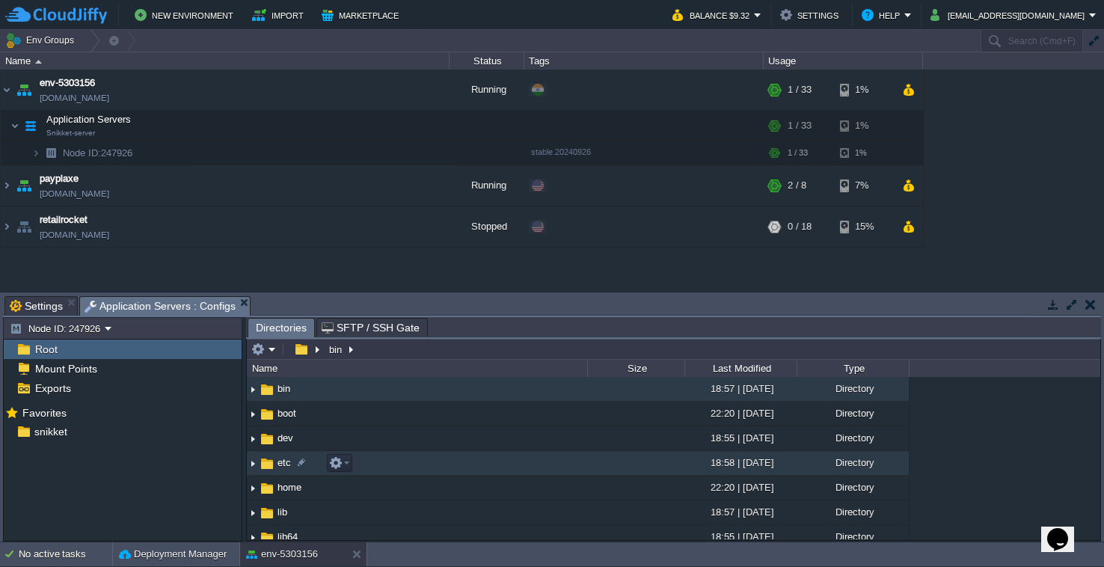
click at [257, 467] on img at bounding box center [253, 463] width 12 height 23
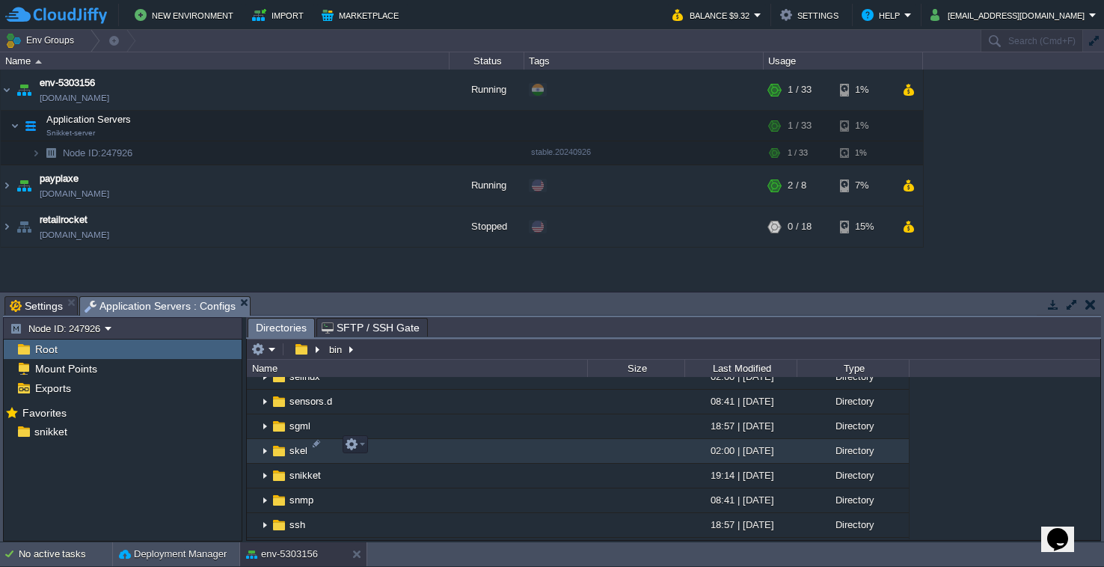
scroll to position [1815, 0]
click at [263, 449] on img at bounding box center [265, 453] width 12 height 23
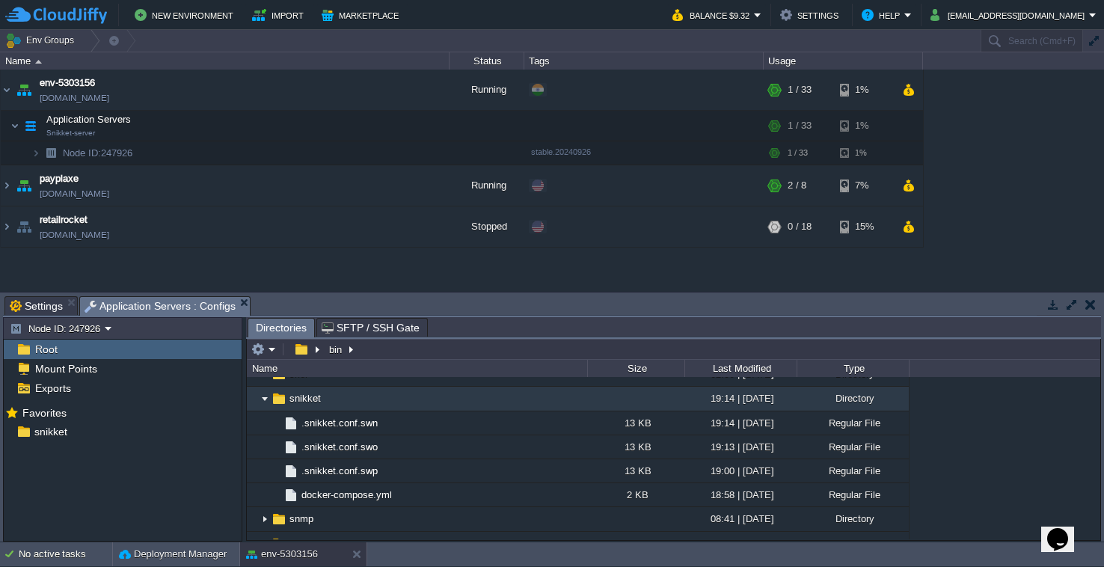
scroll to position [1884, 0]
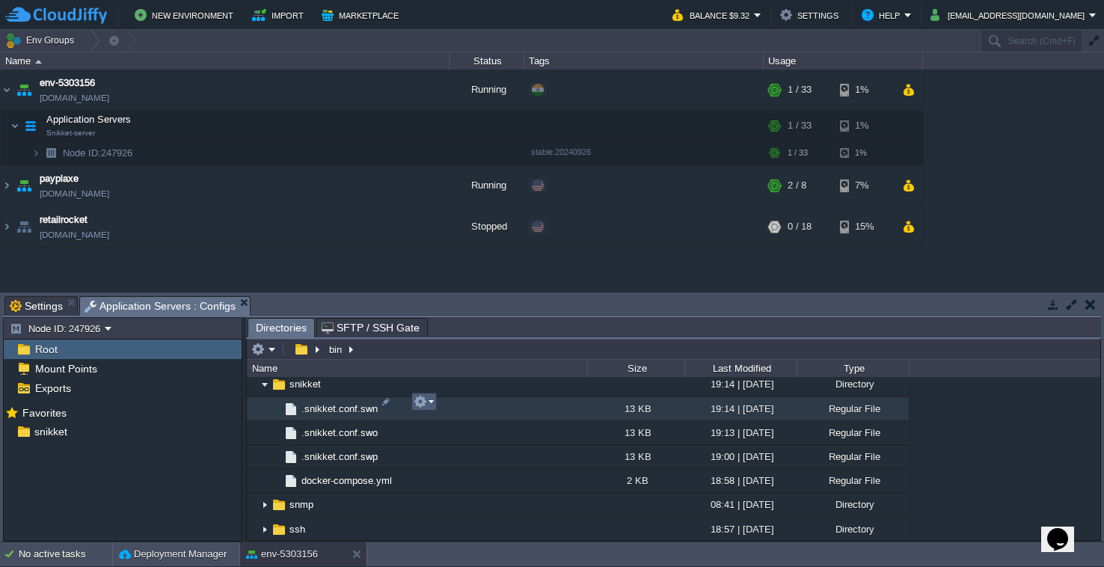
click at [430, 408] on em at bounding box center [424, 401] width 20 height 13
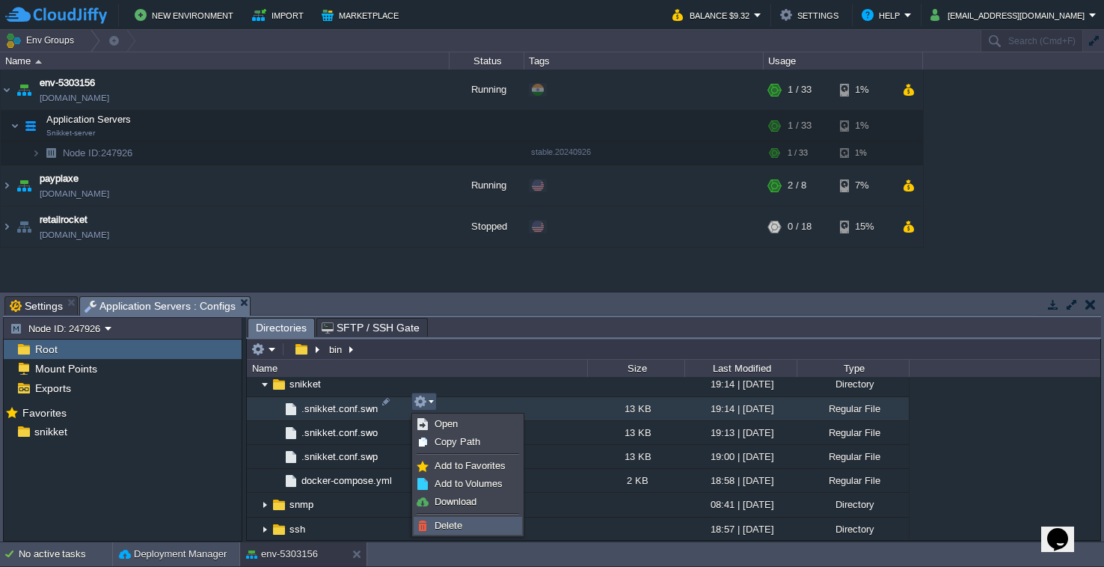
click at [445, 523] on span "Delete" at bounding box center [448, 525] width 28 height 11
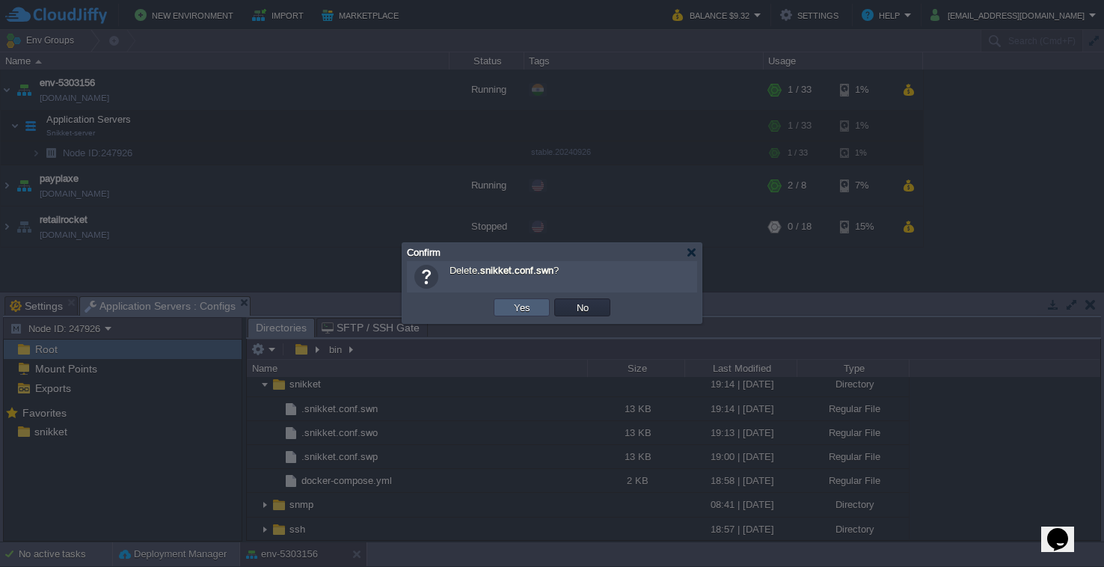
click at [529, 301] on button "Yes" at bounding box center [521, 307] width 25 height 13
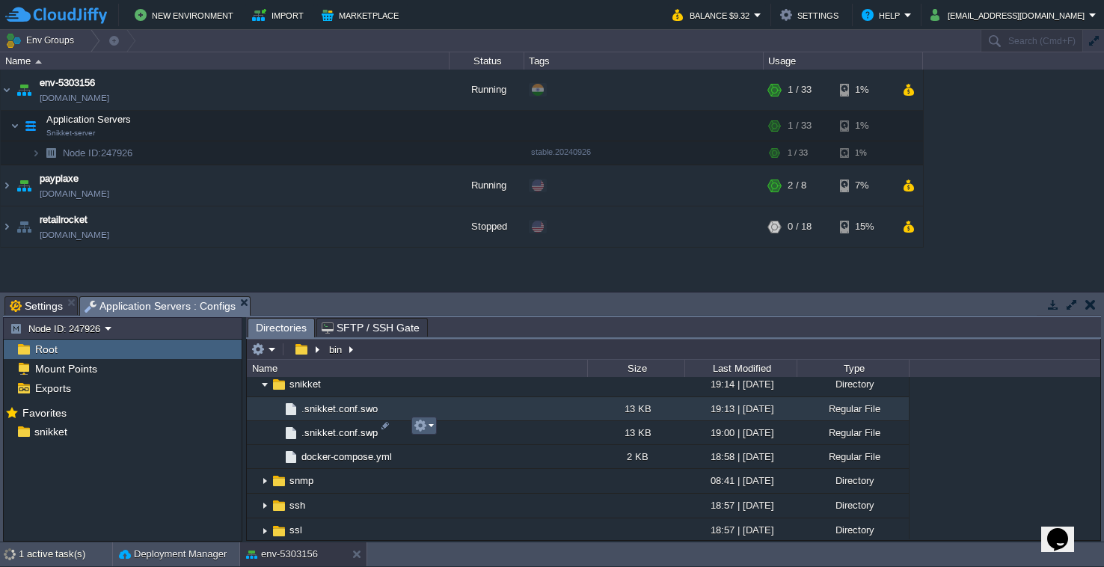
click at [435, 429] on td at bounding box center [423, 426] width 25 height 18
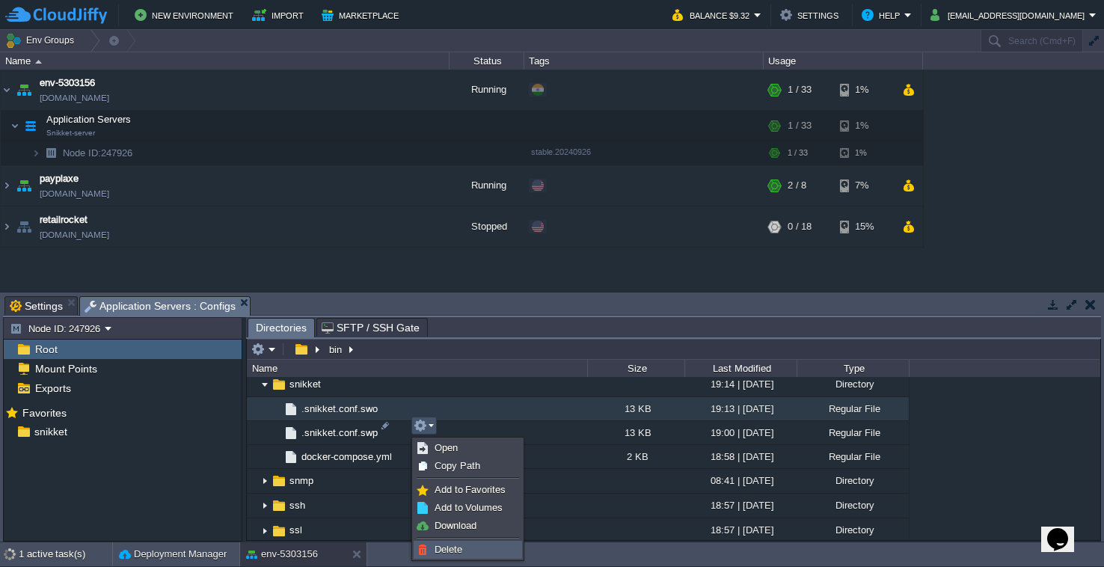
click at [435, 541] on link "Delete" at bounding box center [467, 549] width 107 height 16
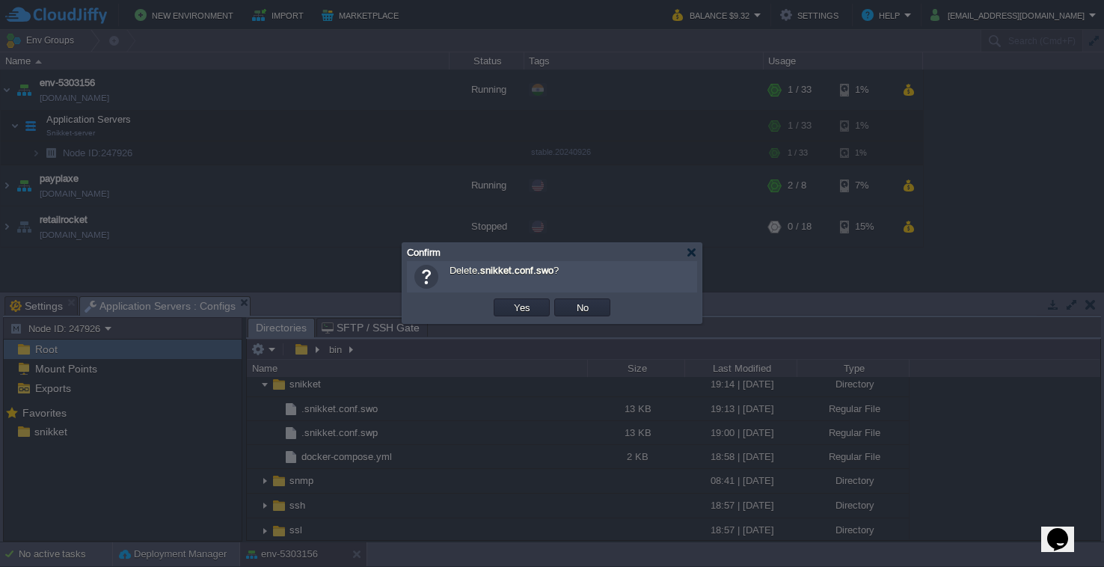
click at [509, 313] on button "Yes" at bounding box center [521, 307] width 25 height 13
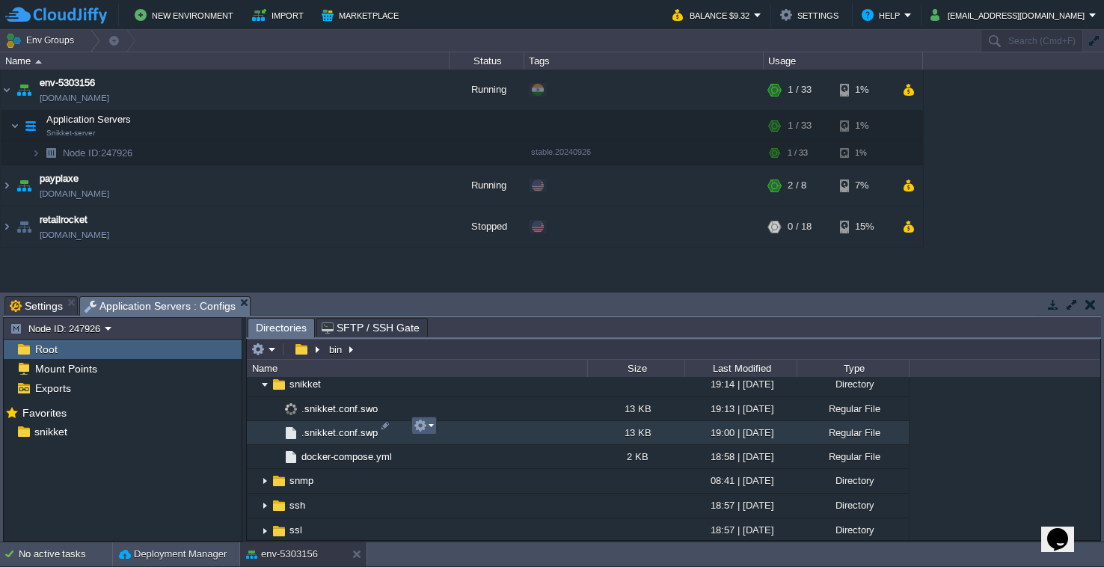
click at [426, 430] on button "button" at bounding box center [420, 425] width 13 height 13
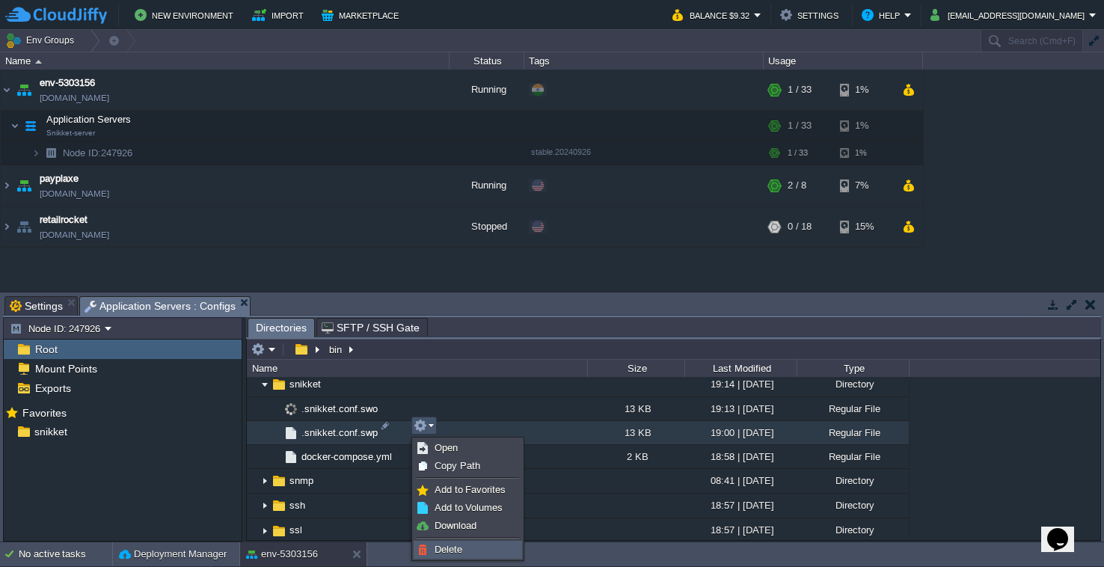
click at [449, 548] on span "Delete" at bounding box center [448, 549] width 28 height 11
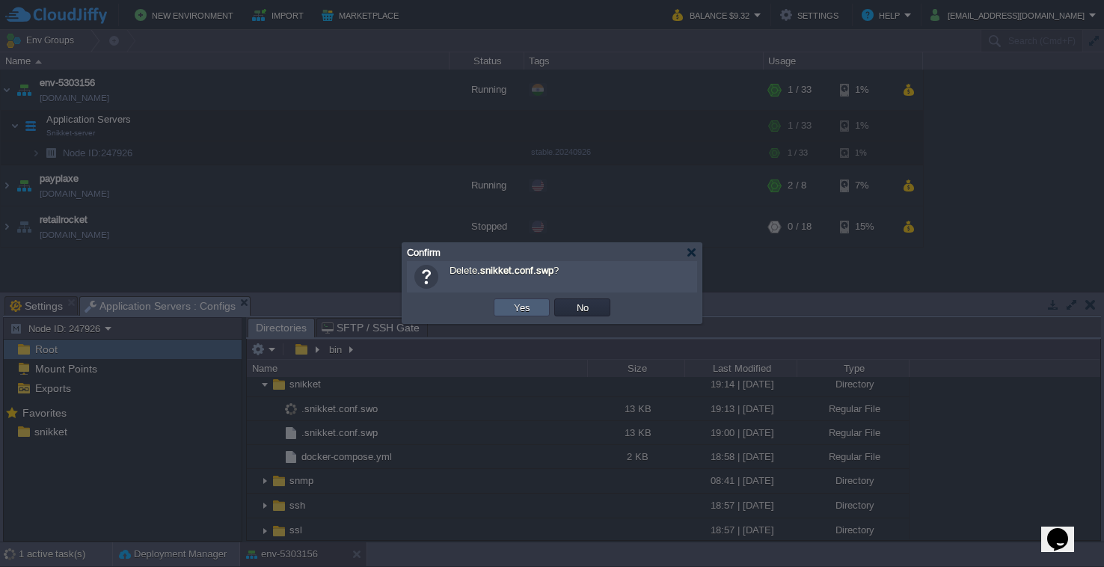
click at [532, 313] on button "Yes" at bounding box center [521, 307] width 25 height 13
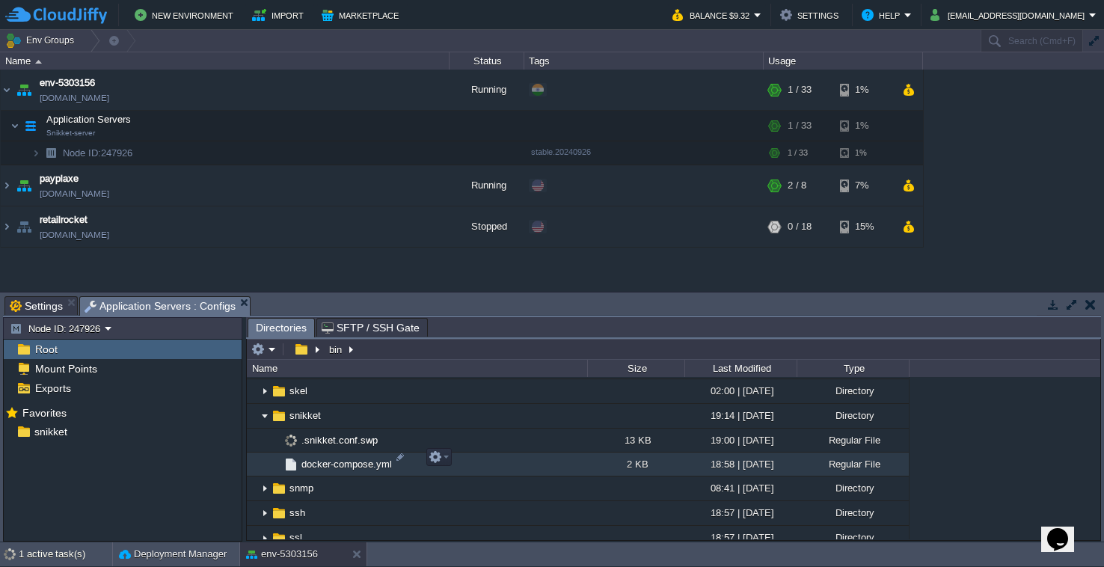
scroll to position [1843, 0]
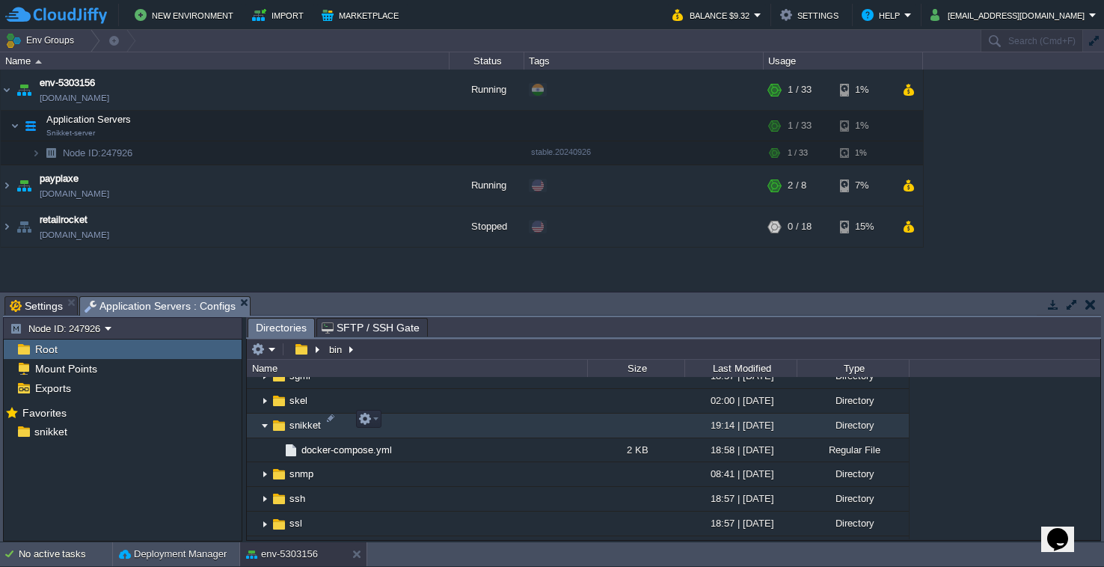
click at [380, 420] on td at bounding box center [368, 419] width 25 height 18
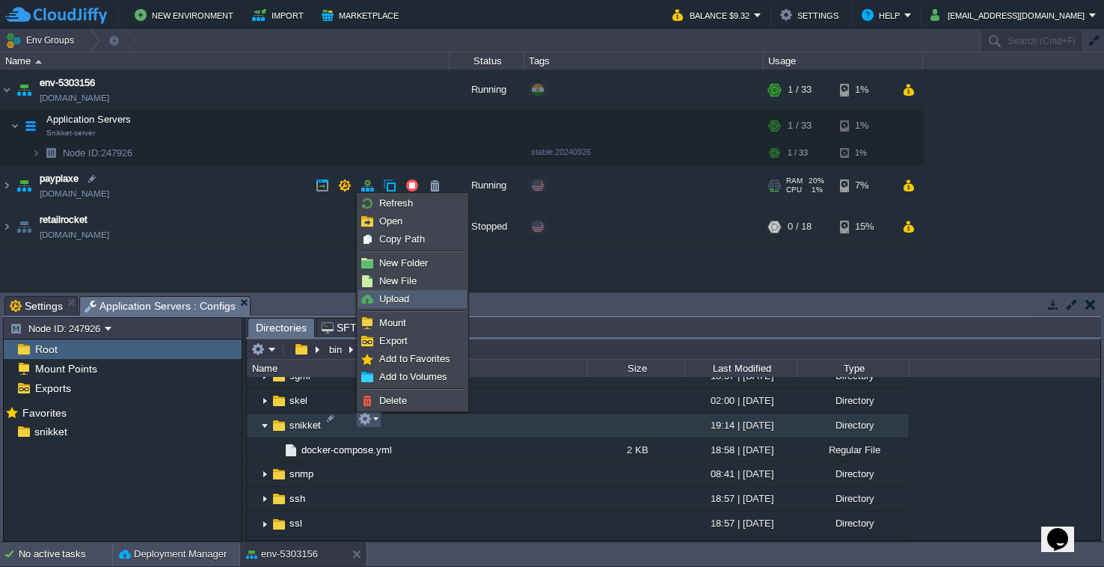
click at [422, 301] on link "Upload" at bounding box center [412, 299] width 107 height 16
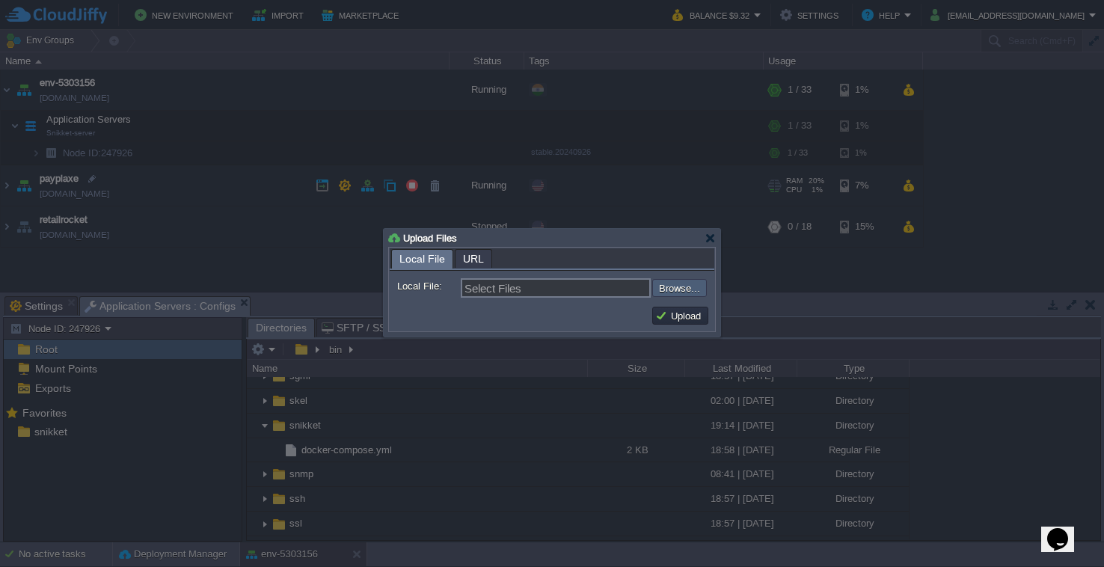
click at [673, 290] on input "file" at bounding box center [612, 288] width 189 height 18
type input "C:\fakepath\snikket.conf.txt"
type input "snikket.conf.txt"
click at [688, 322] on button "Upload" at bounding box center [680, 315] width 50 height 13
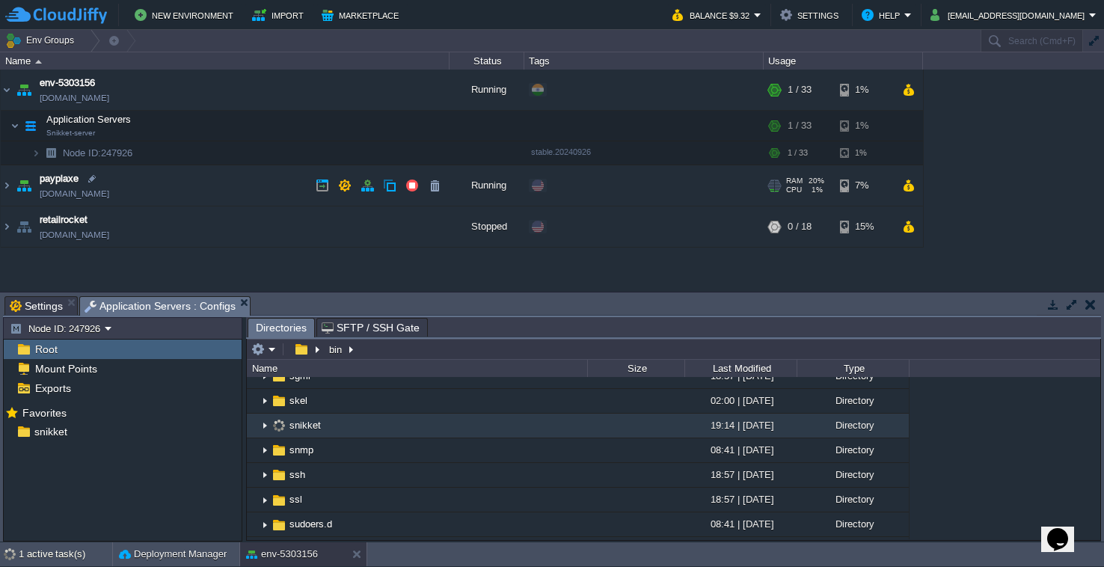
click at [265, 420] on img at bounding box center [265, 425] width 12 height 23
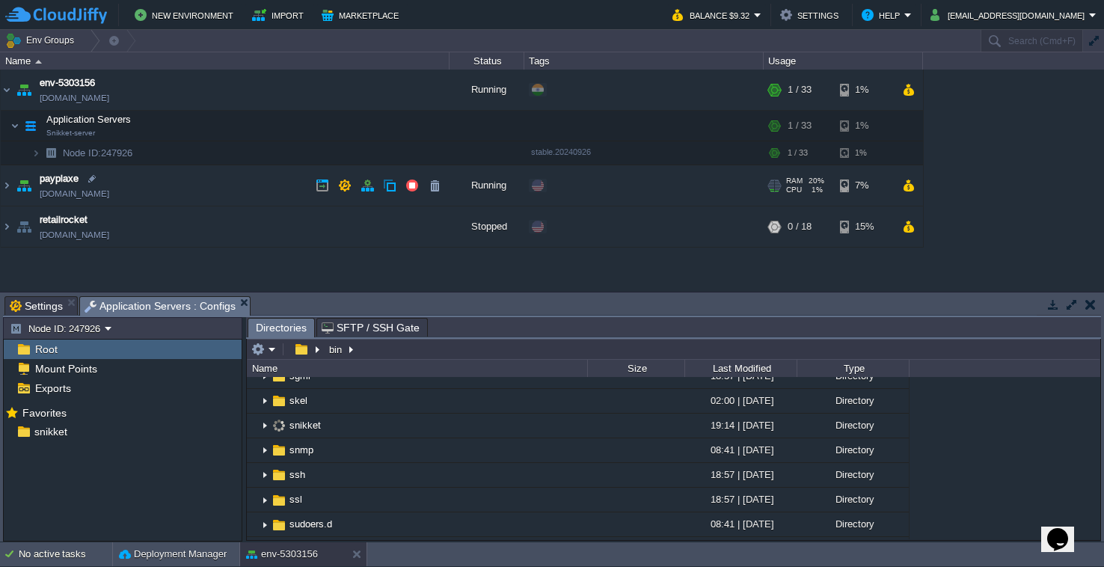
scroll to position [0, 0]
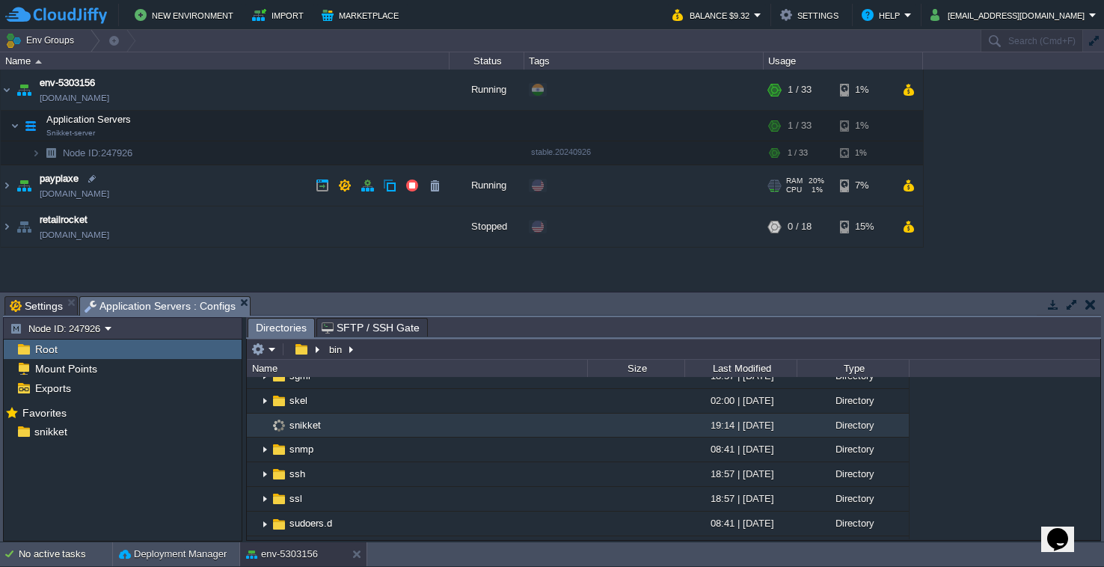
click at [266, 424] on img at bounding box center [265, 425] width 12 height 23
click at [297, 420] on span "snikket" at bounding box center [305, 425] width 36 height 13
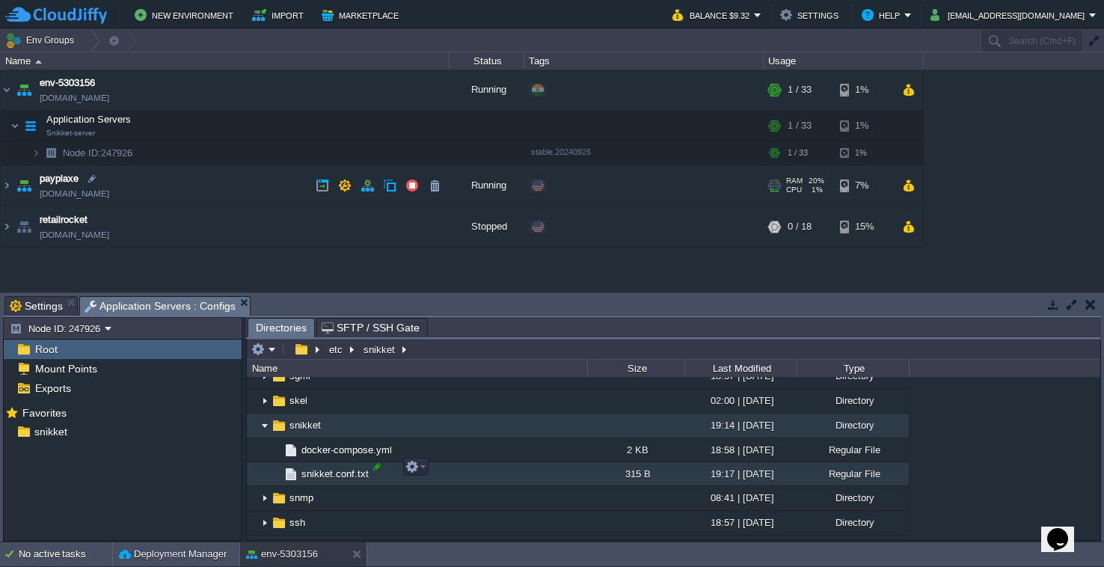
click at [376, 471] on div at bounding box center [376, 466] width 13 height 13
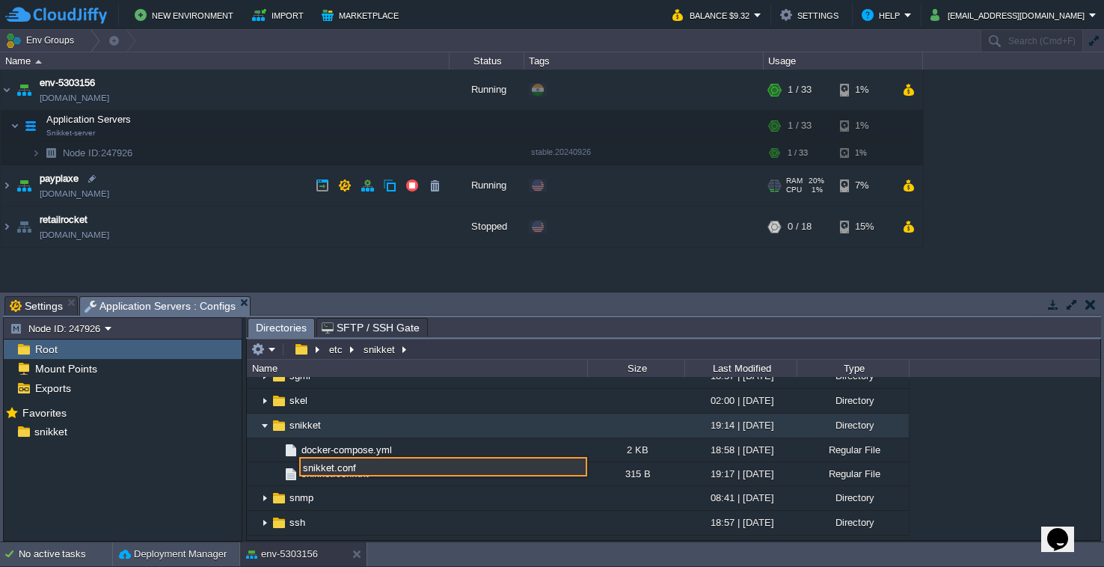
type input "snikket.conf"
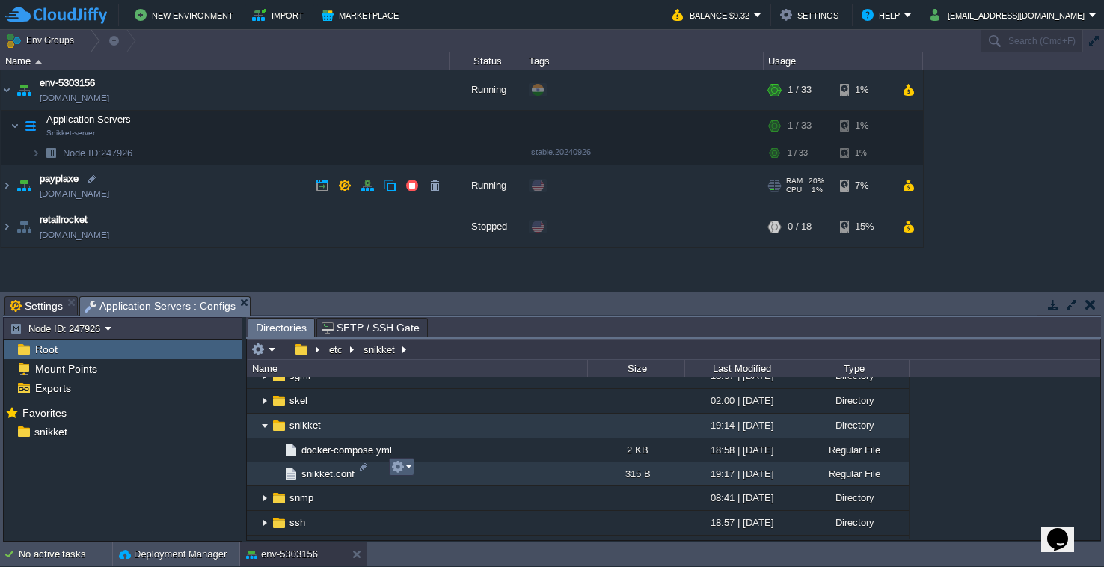
click at [408, 467] on em at bounding box center [401, 466] width 20 height 13
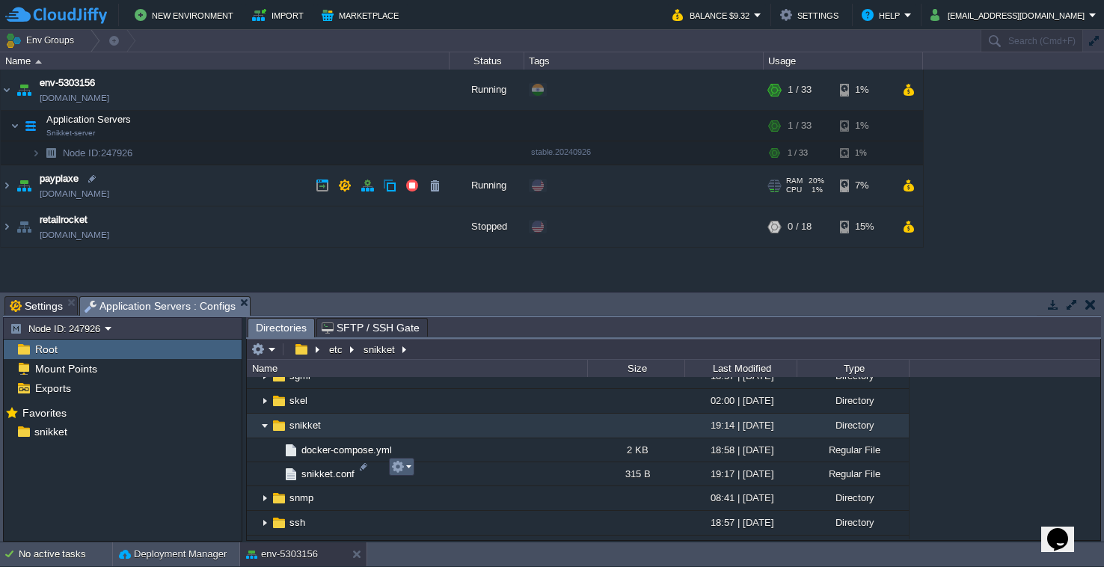
click at [404, 468] on button "button" at bounding box center [397, 466] width 13 height 13
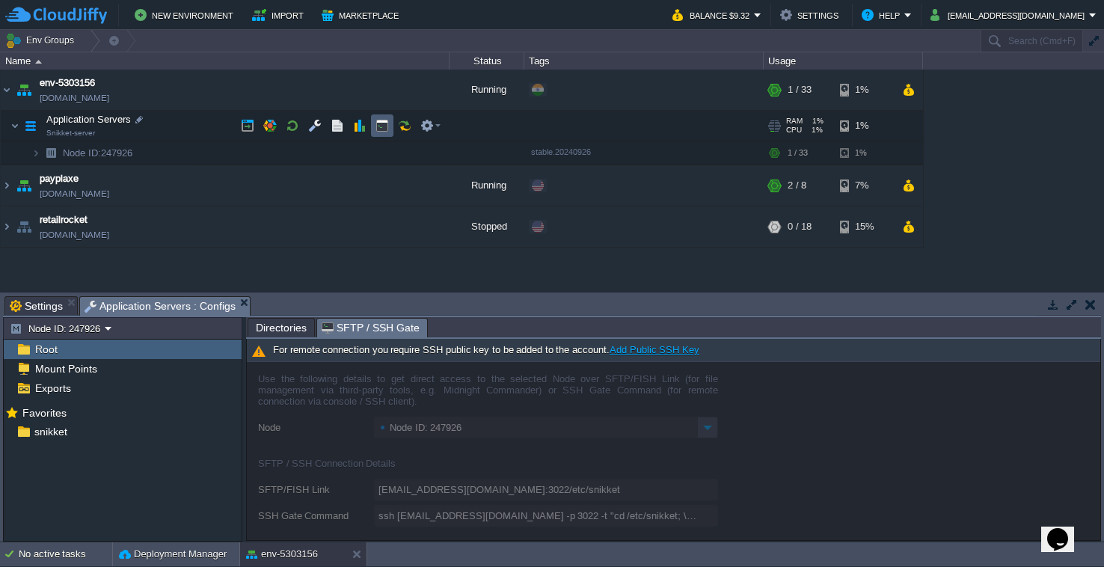
click at [382, 130] on button "button" at bounding box center [381, 125] width 13 height 13
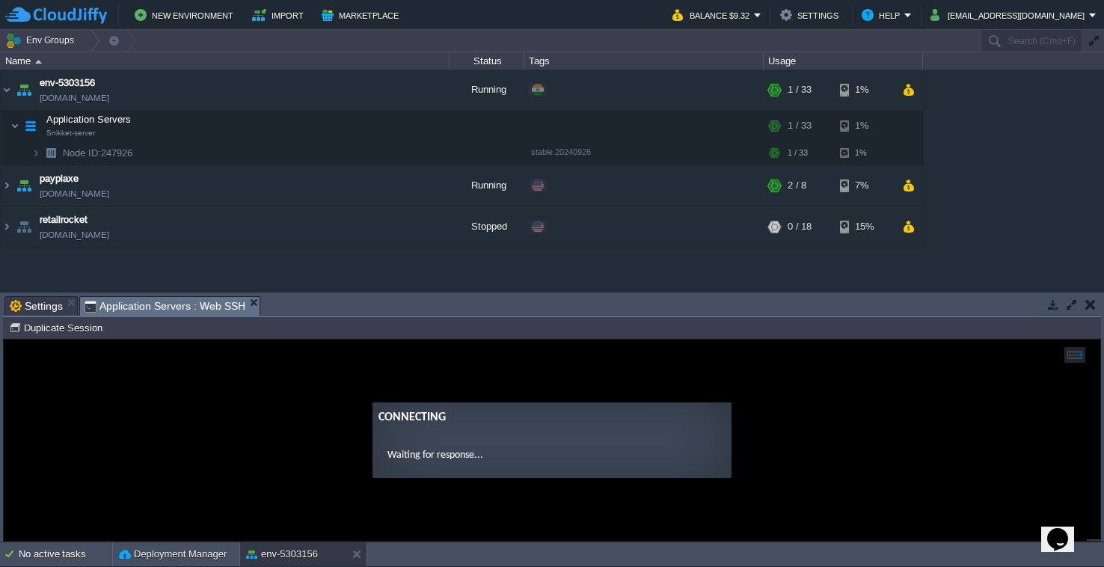
type input "#000000"
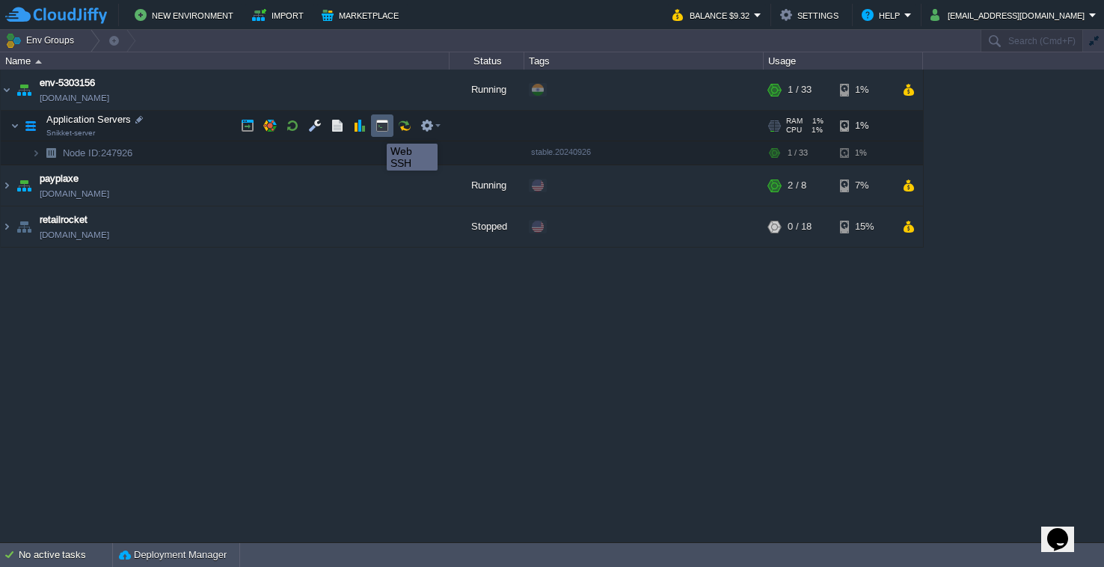
click at [384, 131] on button "button" at bounding box center [381, 125] width 13 height 13
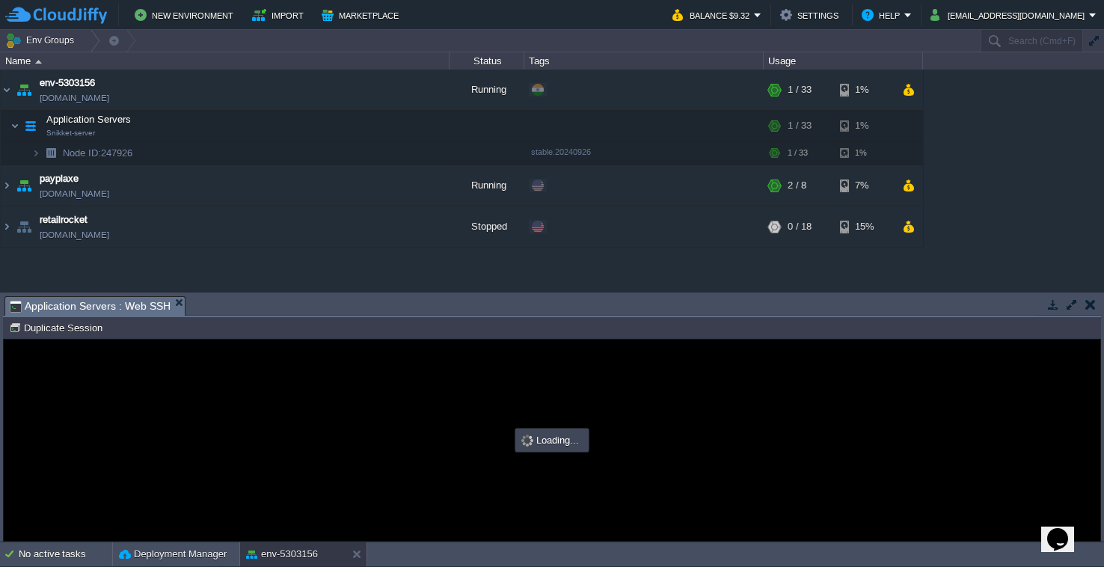
type input "#000000"
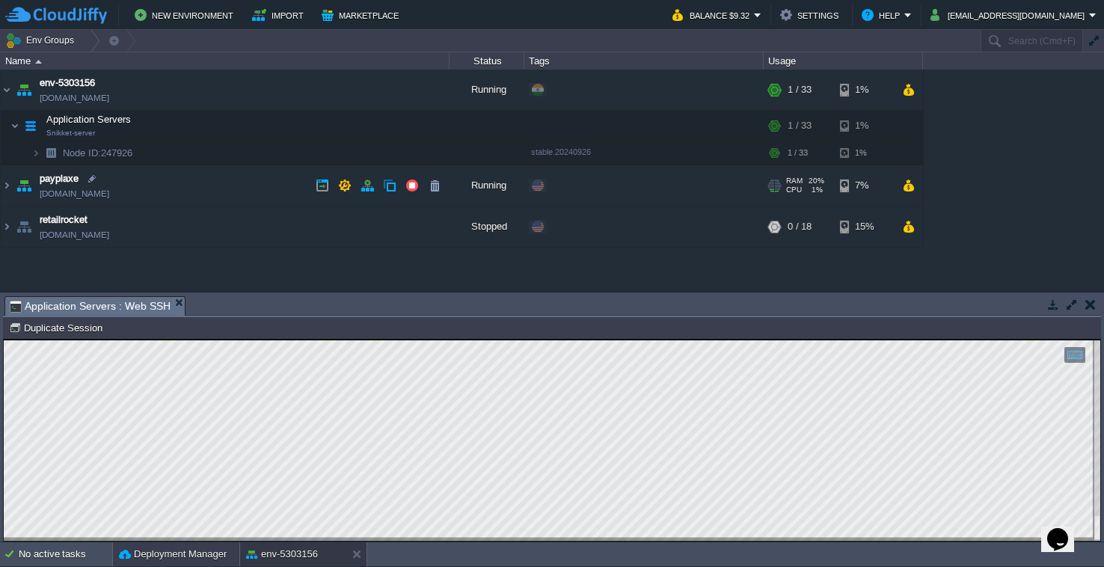
click at [166, 555] on button "Deployment Manager" at bounding box center [173, 554] width 108 height 15
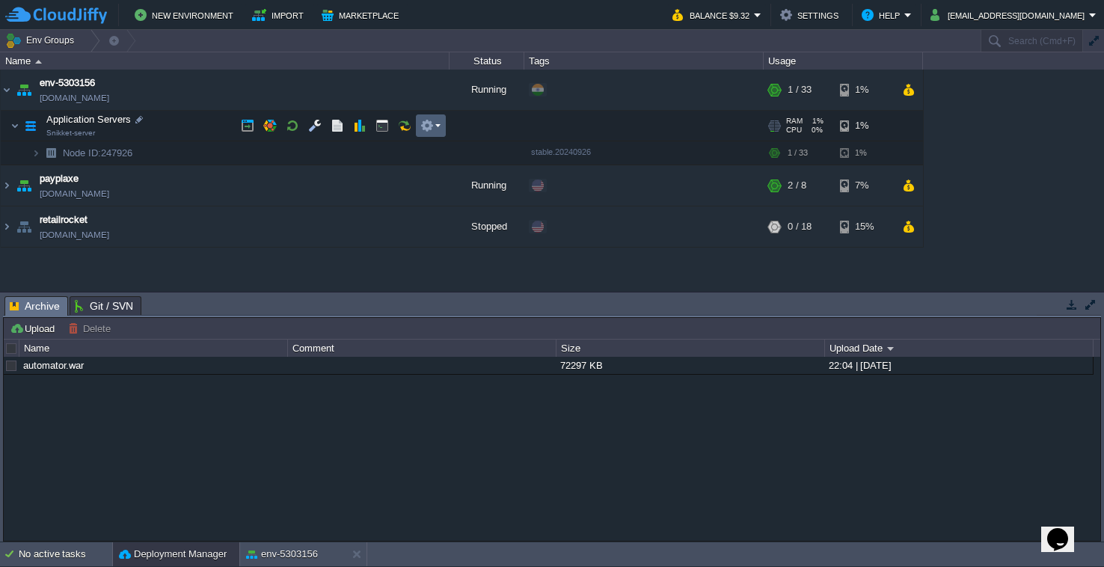
click at [419, 122] on td at bounding box center [431, 125] width 30 height 22
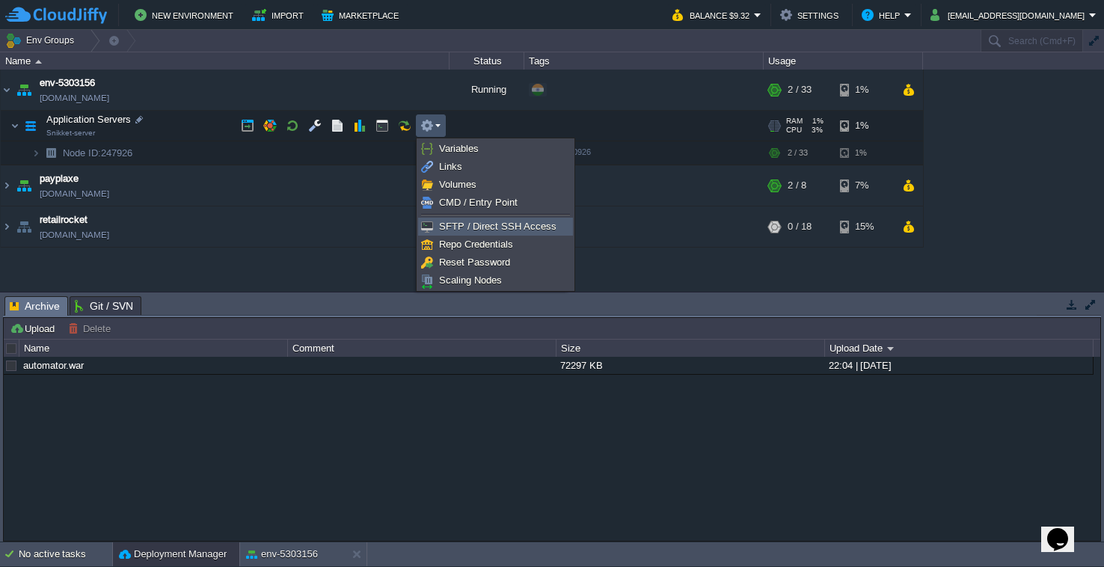
click at [482, 230] on span "SFTP / Direct SSH Access" at bounding box center [497, 226] width 117 height 11
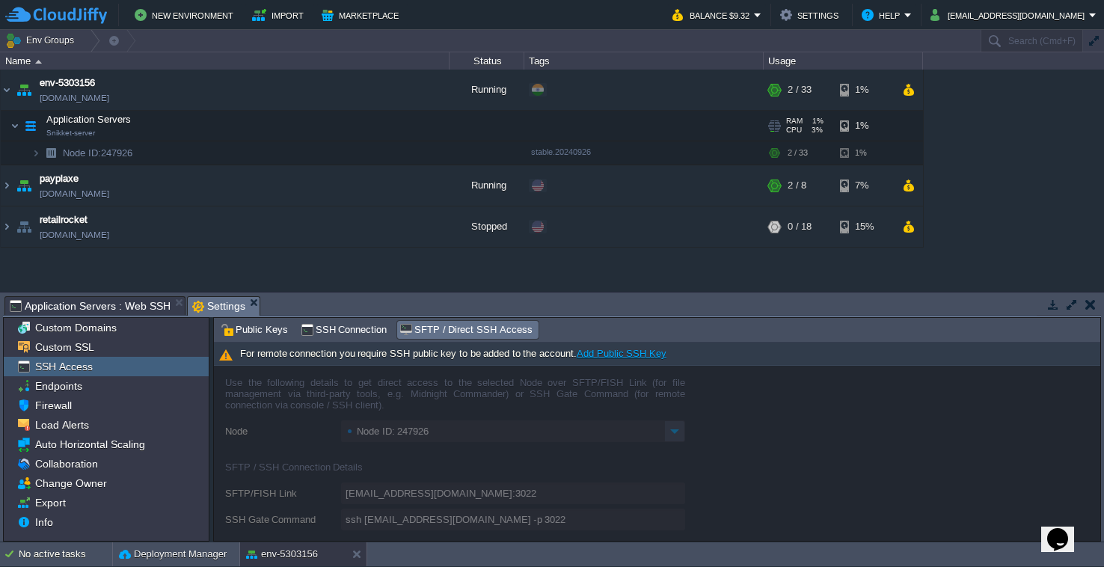
click at [589, 357] on link "Add Public SSH Key" at bounding box center [622, 353] width 90 height 11
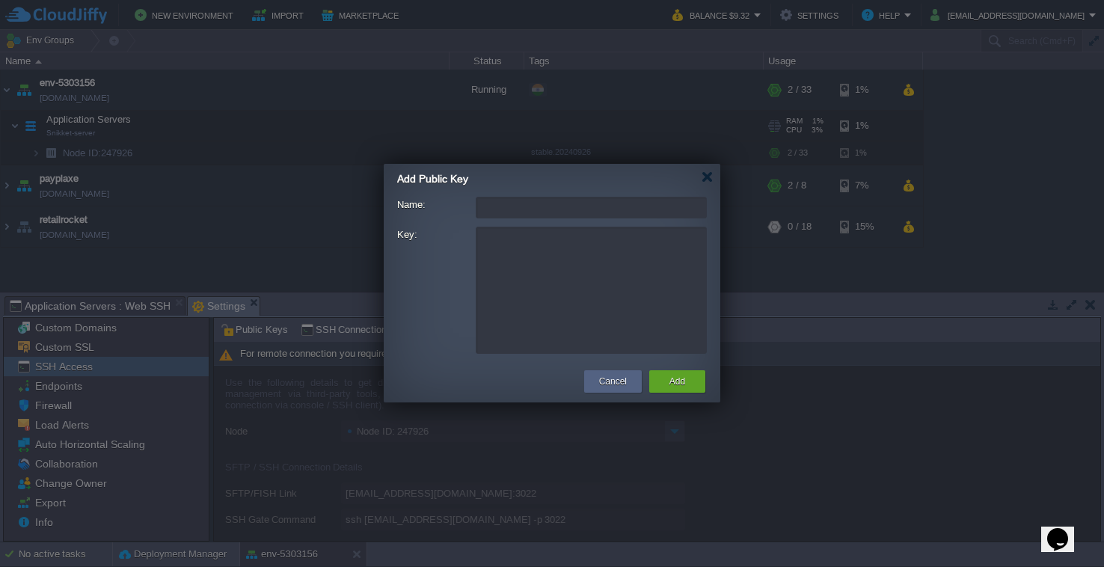
click at [536, 201] on input "Name:" at bounding box center [591, 208] width 231 height 22
type input "в"
click at [595, 385] on div "Cancel" at bounding box center [612, 381] width 35 height 22
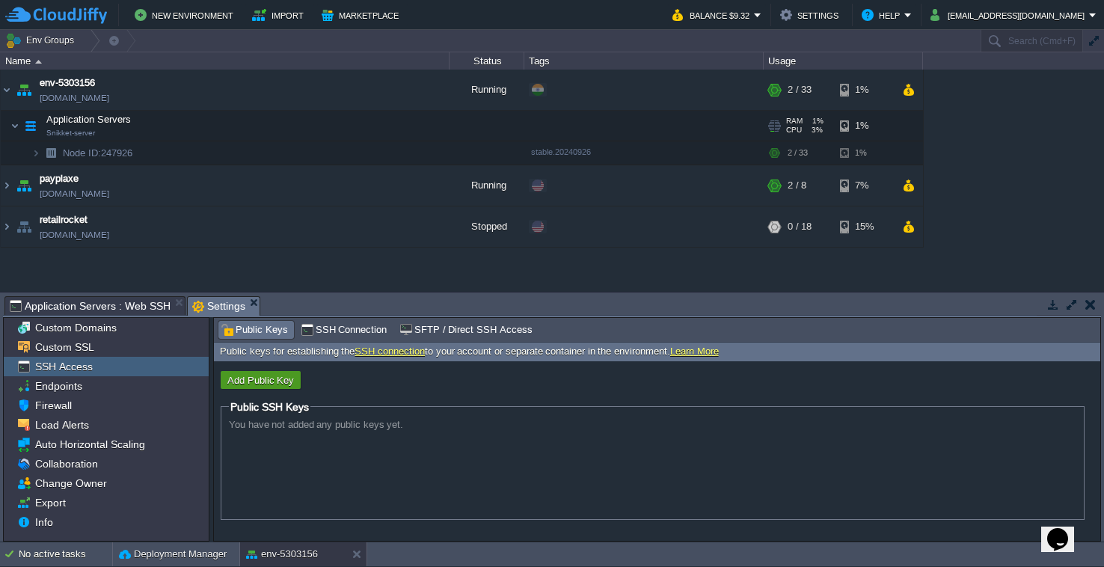
click at [279, 375] on button "Add Public Key" at bounding box center [261, 379] width 76 height 13
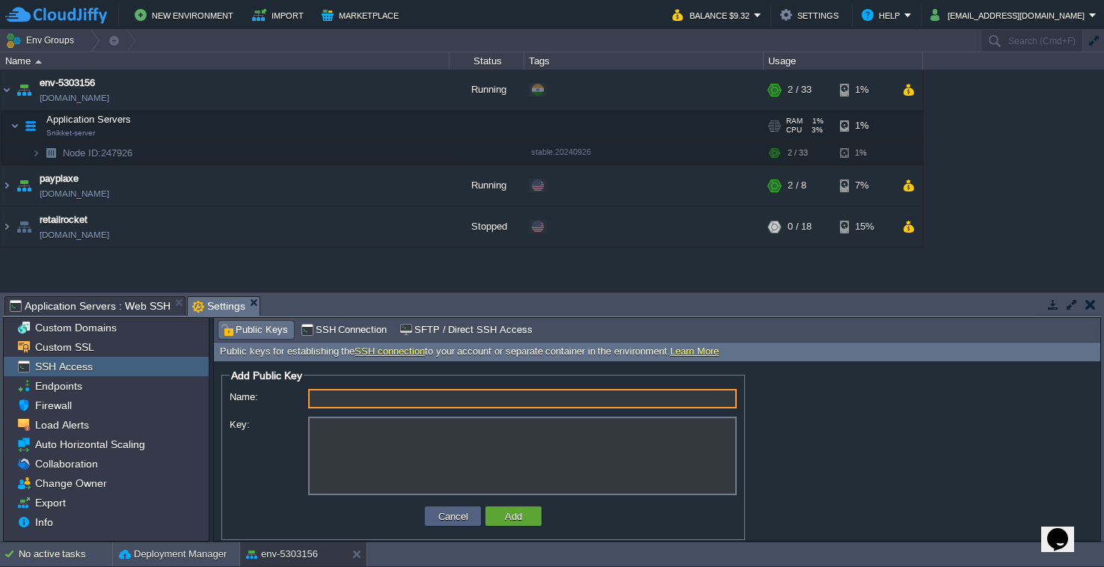
type input "в"
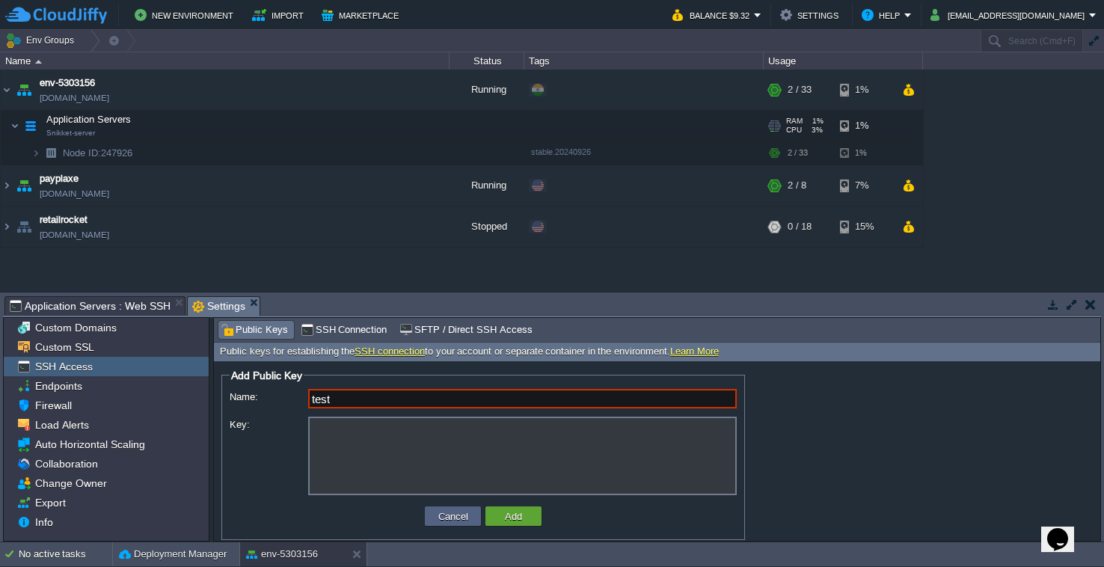
type input "test"
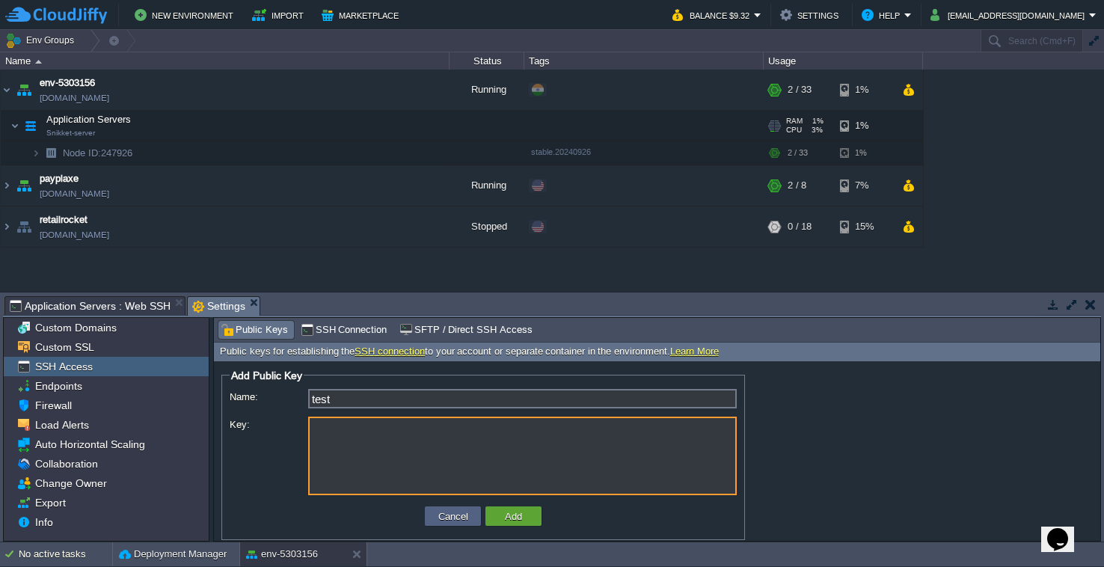
click at [397, 450] on textarea "Key:" at bounding box center [522, 456] width 429 height 79
type textarea "test"
click at [509, 511] on button "Add" at bounding box center [513, 515] width 26 height 13
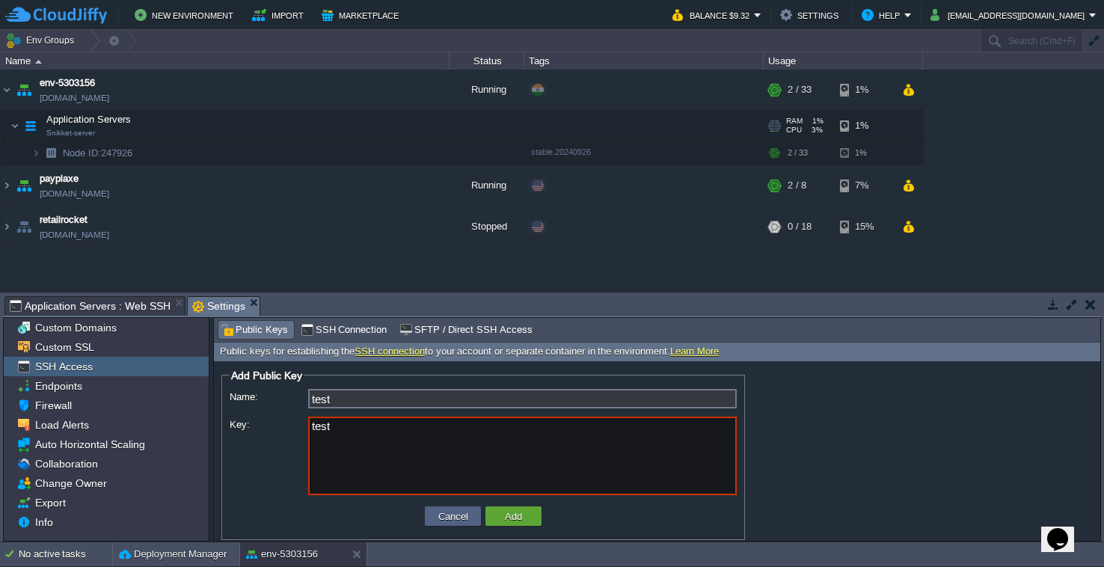
click at [496, 473] on textarea "test" at bounding box center [522, 456] width 429 height 79
click at [681, 350] on link "Learn More" at bounding box center [694, 350] width 49 height 11
click at [348, 333] on span "SSH Connection" at bounding box center [344, 330] width 87 height 16
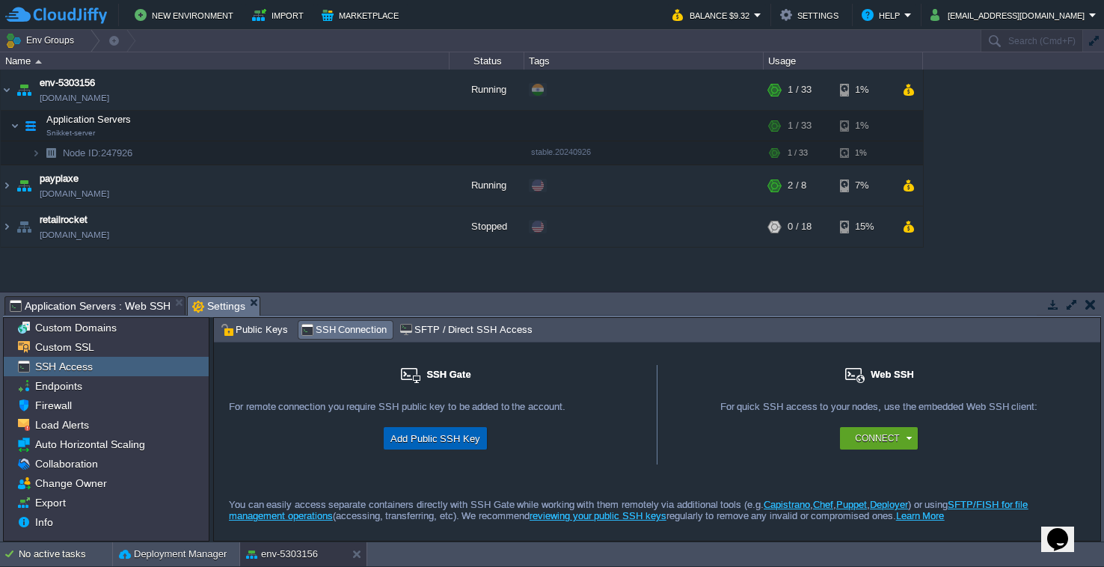
click at [438, 436] on button "Add Public SSH Key" at bounding box center [435, 438] width 99 height 18
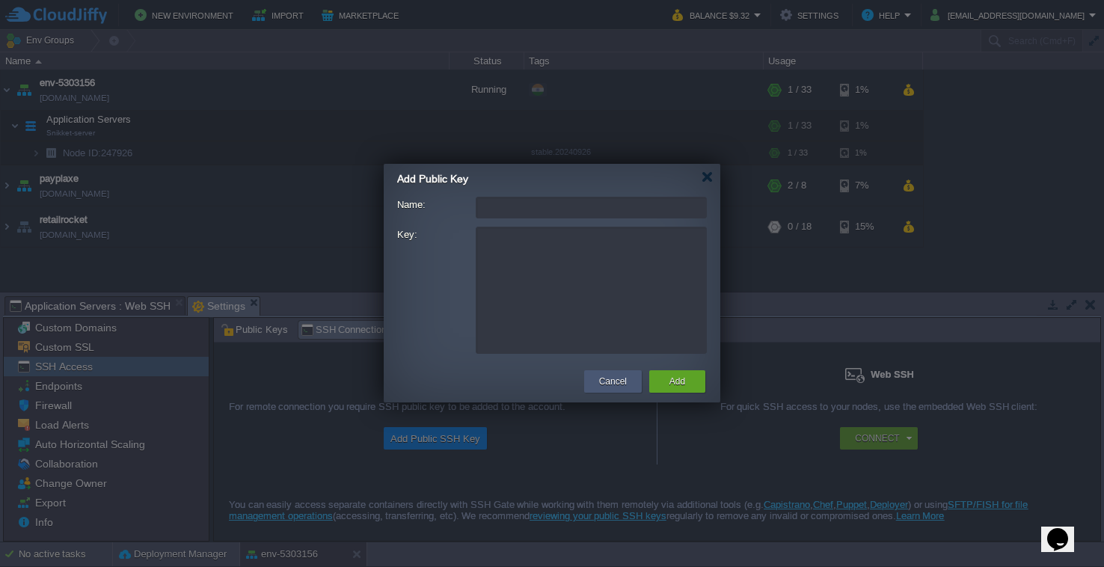
click at [627, 390] on div "Cancel" at bounding box center [612, 381] width 35 height 22
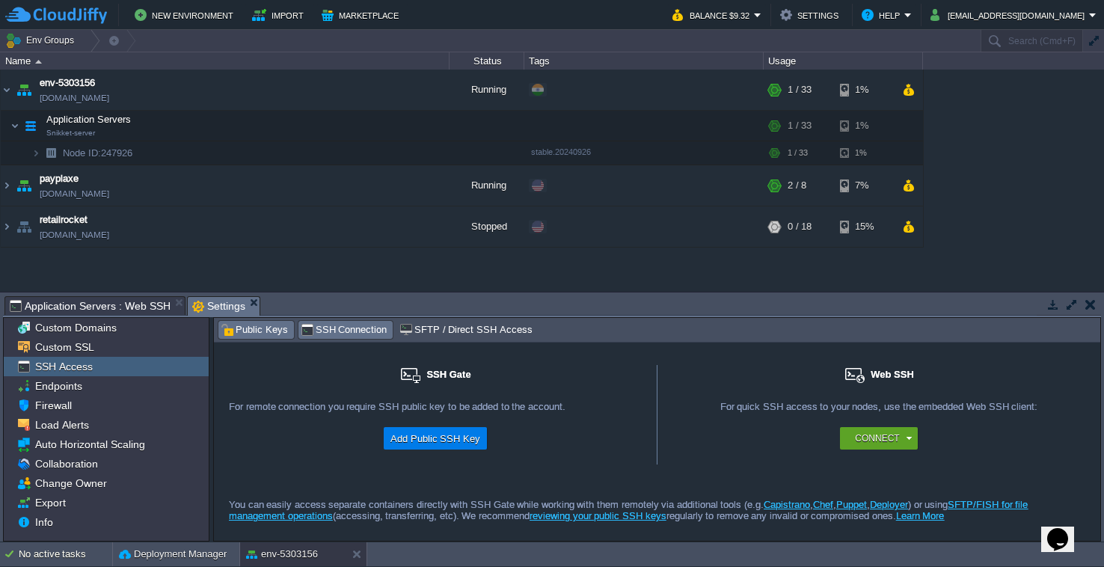
click at [246, 325] on span "Public Keys" at bounding box center [254, 330] width 67 height 16
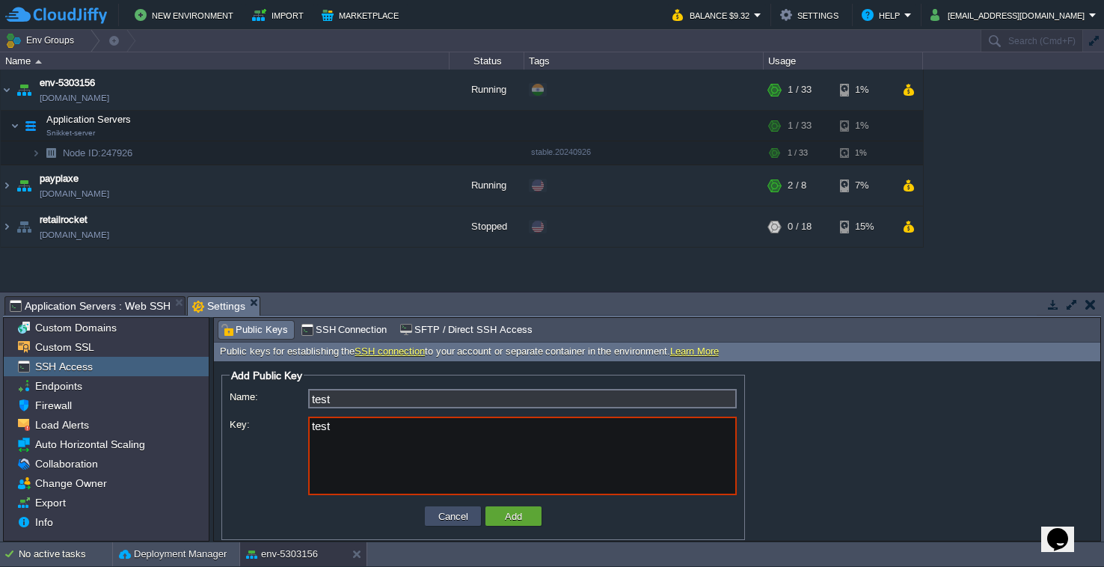
click at [457, 516] on button "Cancel" at bounding box center [453, 515] width 39 height 13
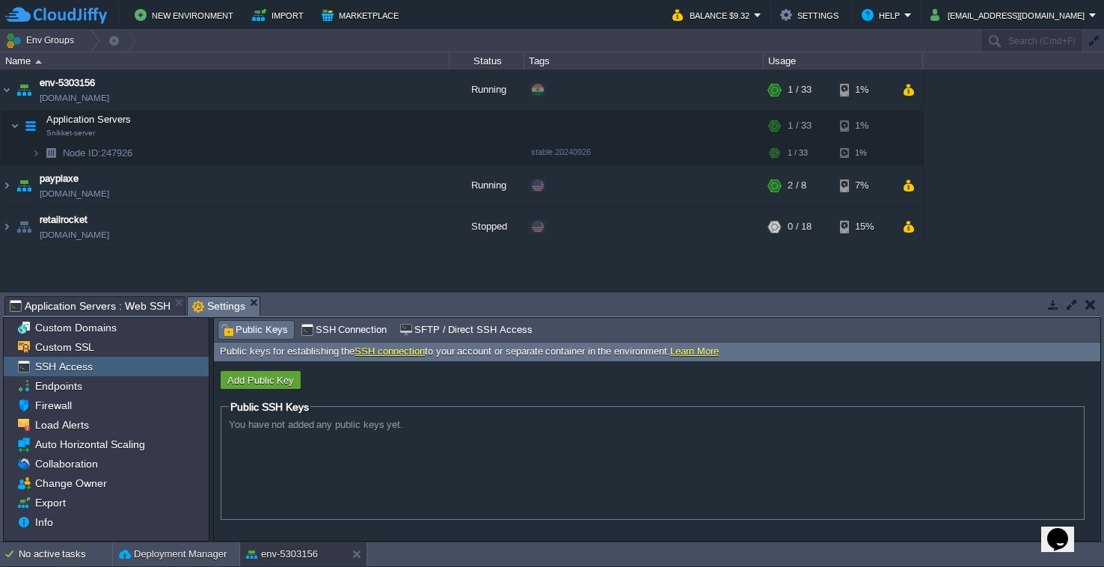
click at [463, 466] on div "You have not added any public keys yet." at bounding box center [652, 466] width 847 height 95
click at [313, 348] on div "Public keys for establishing the SSH connection to your account or separate con…" at bounding box center [657, 352] width 886 height 19
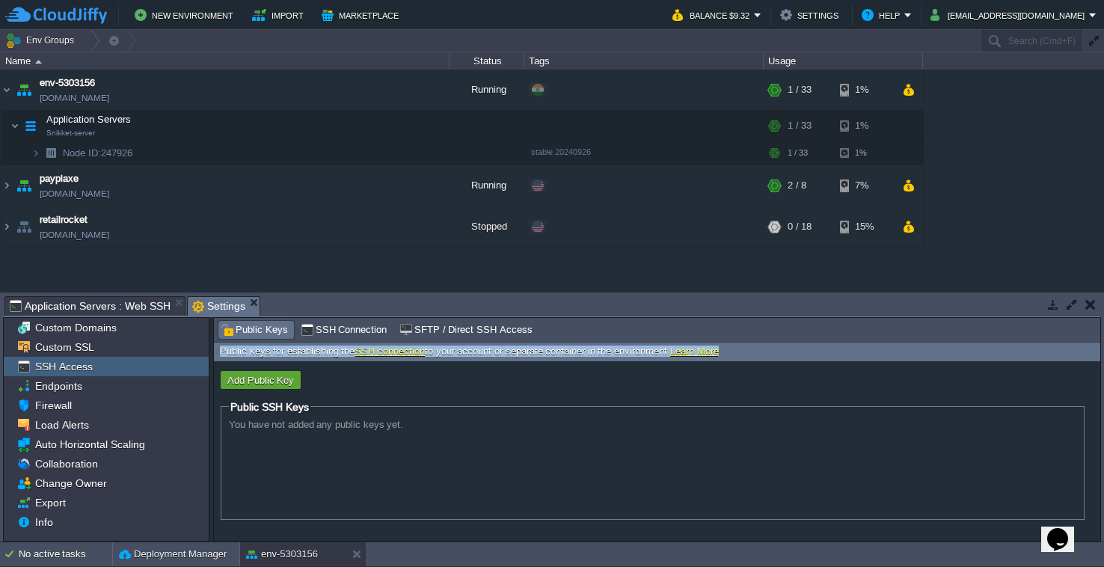
click at [313, 348] on div "Public keys for establishing the SSH connection to your account or separate con…" at bounding box center [657, 352] width 886 height 19
click at [693, 351] on link "Learn More" at bounding box center [694, 350] width 49 height 11
click at [843, 16] on button "Settings" at bounding box center [811, 15] width 63 height 18
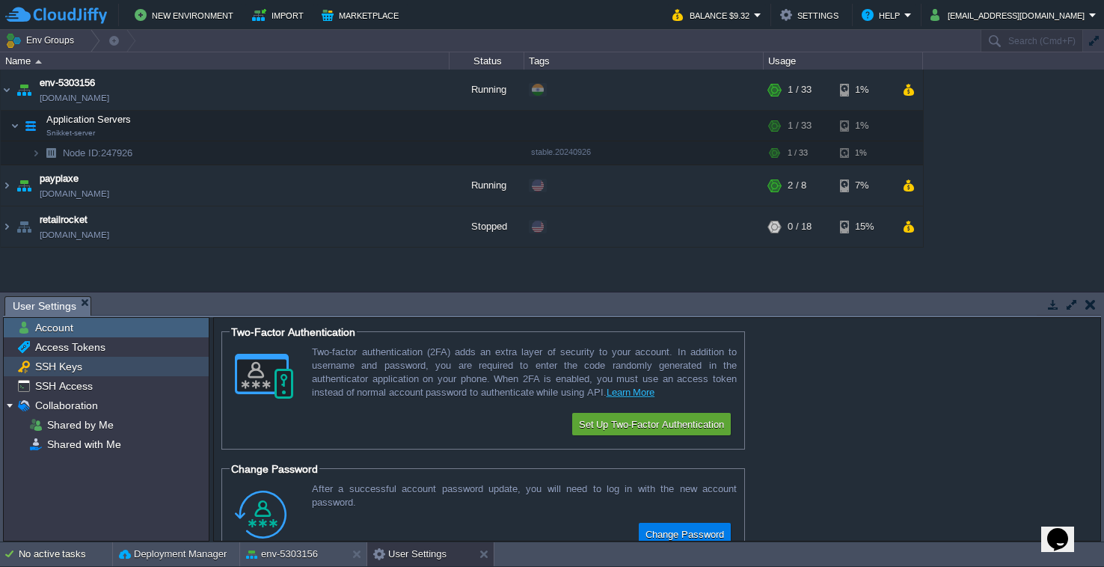
click at [148, 362] on div "SSH Keys" at bounding box center [106, 366] width 205 height 19
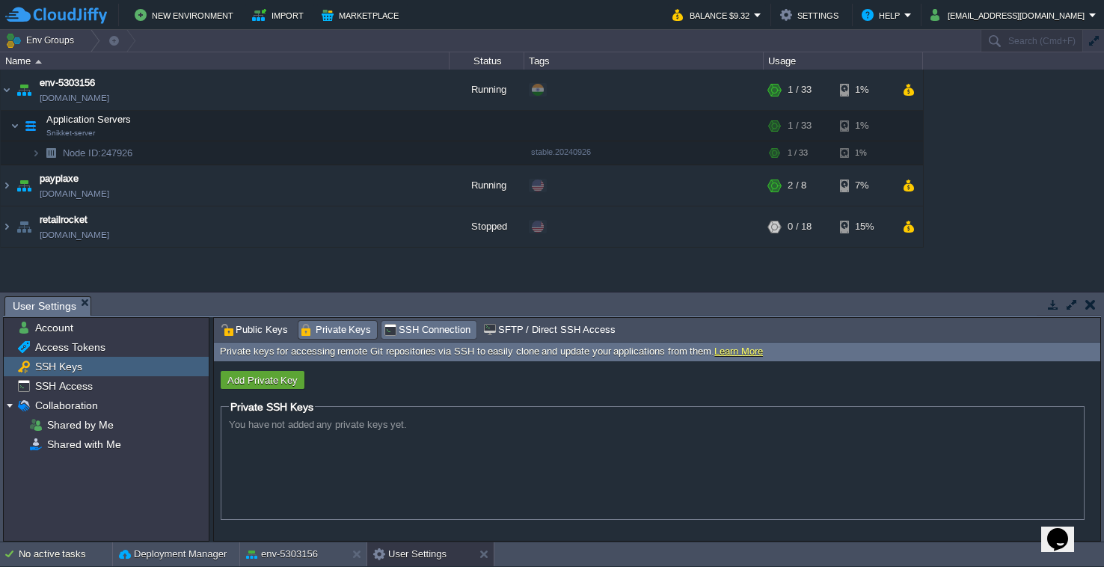
click at [413, 327] on span "SSH Connection" at bounding box center [427, 330] width 87 height 16
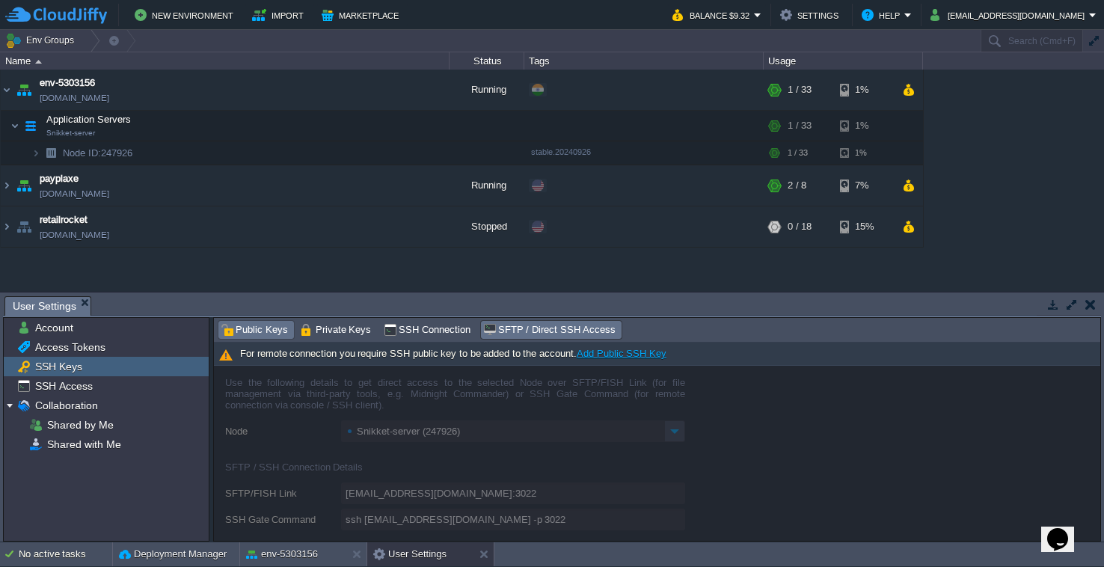
click at [262, 329] on span "Public Keys" at bounding box center [254, 330] width 67 height 16
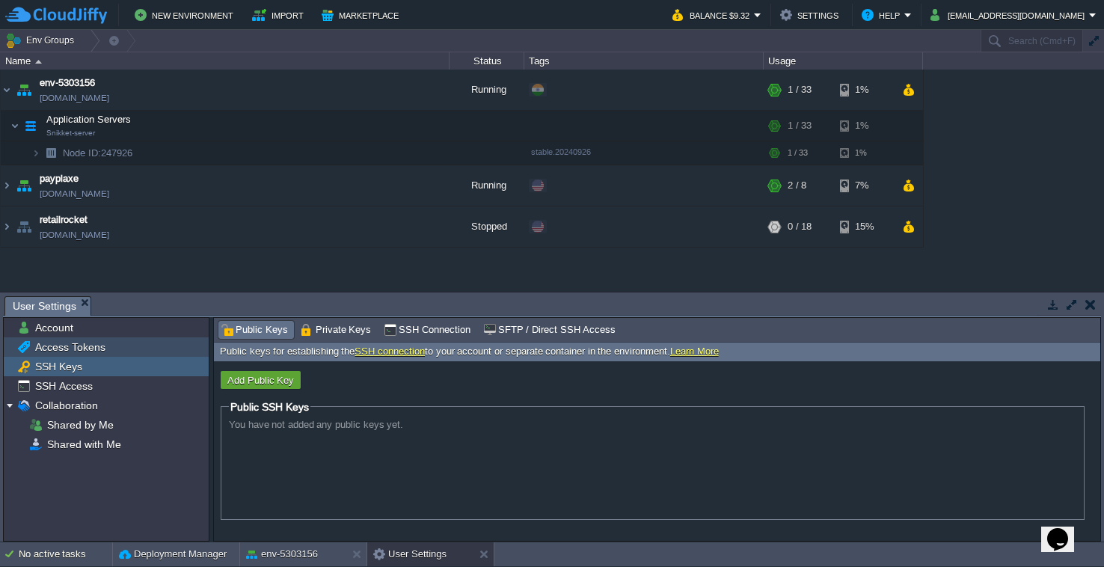
click at [144, 351] on div "Access Tokens" at bounding box center [106, 346] width 205 height 19
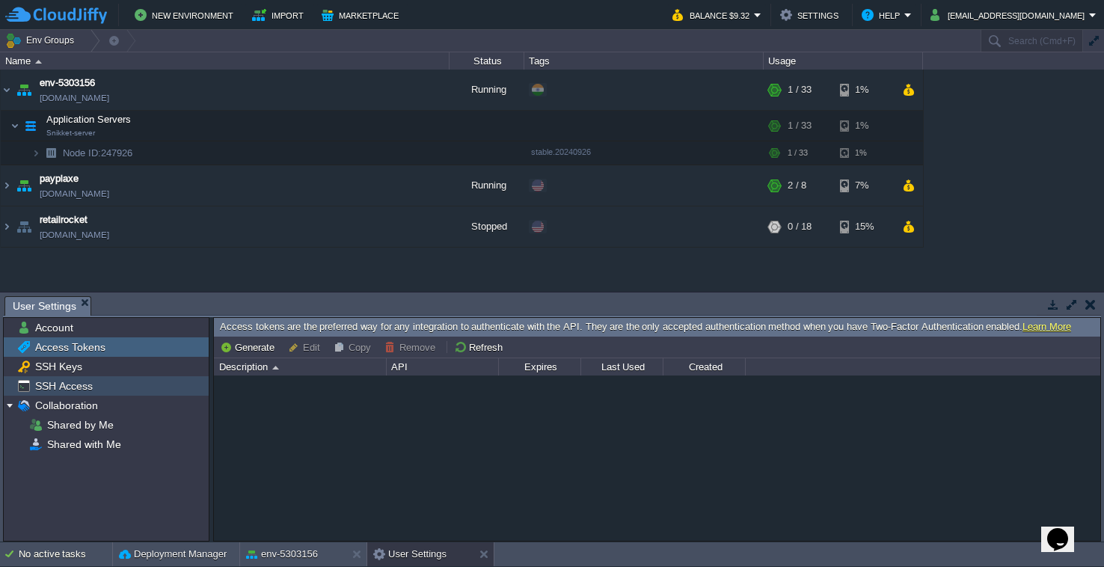
click at [142, 381] on div "SSH Access" at bounding box center [106, 385] width 205 height 19
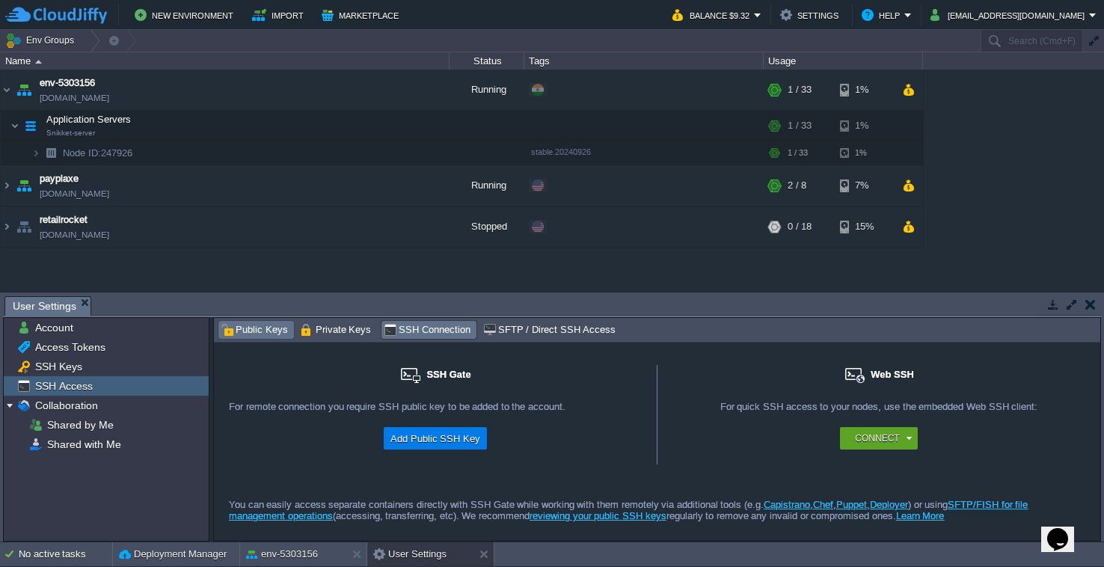
click at [259, 328] on span "Public Keys" at bounding box center [254, 330] width 67 height 16
